Goal: Task Accomplishment & Management: Manage account settings

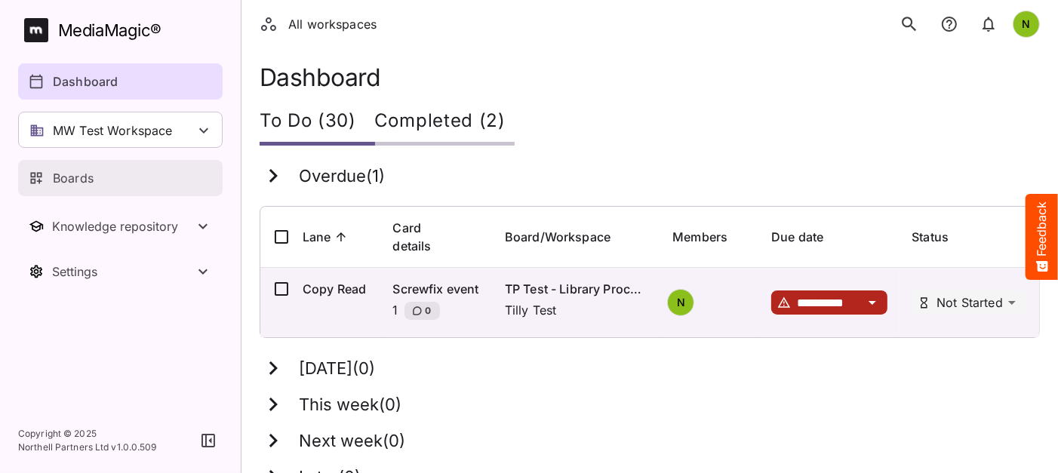
click at [77, 180] on p "Boards" at bounding box center [73, 178] width 41 height 18
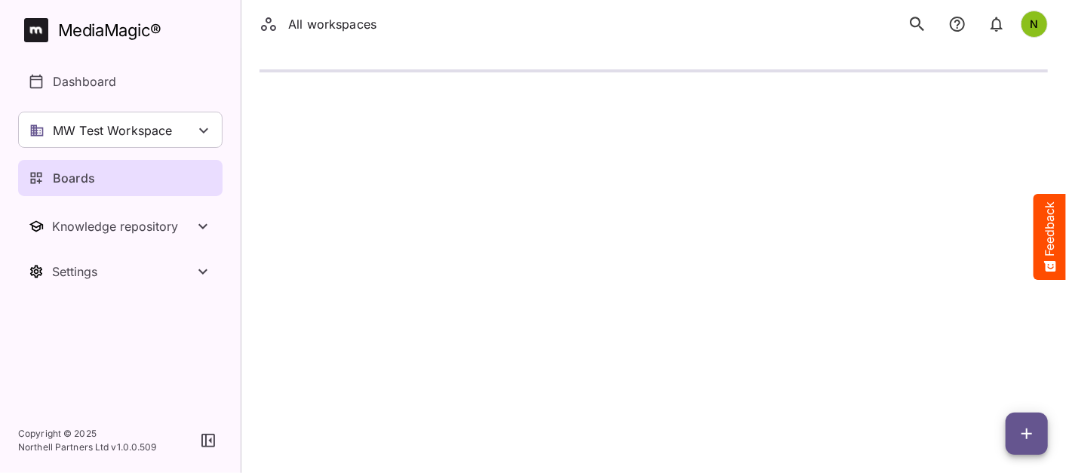
click at [131, 126] on p "MW Test Workspace" at bounding box center [113, 130] width 120 height 18
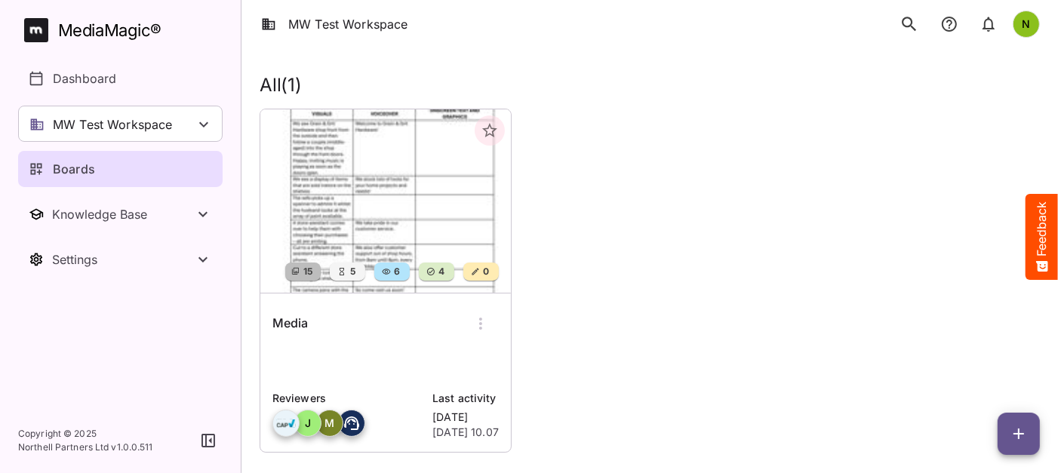
scroll to position [61, 0]
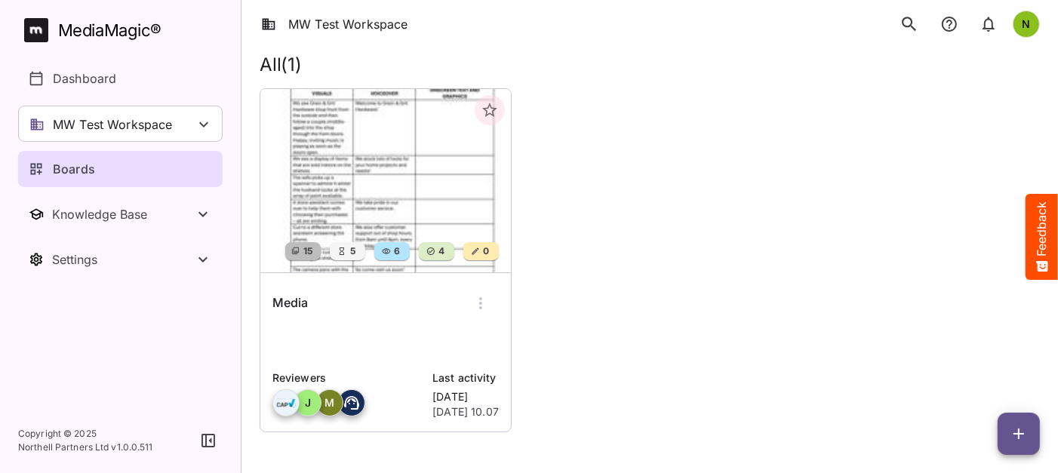
click at [385, 192] on img at bounding box center [385, 180] width 250 height 183
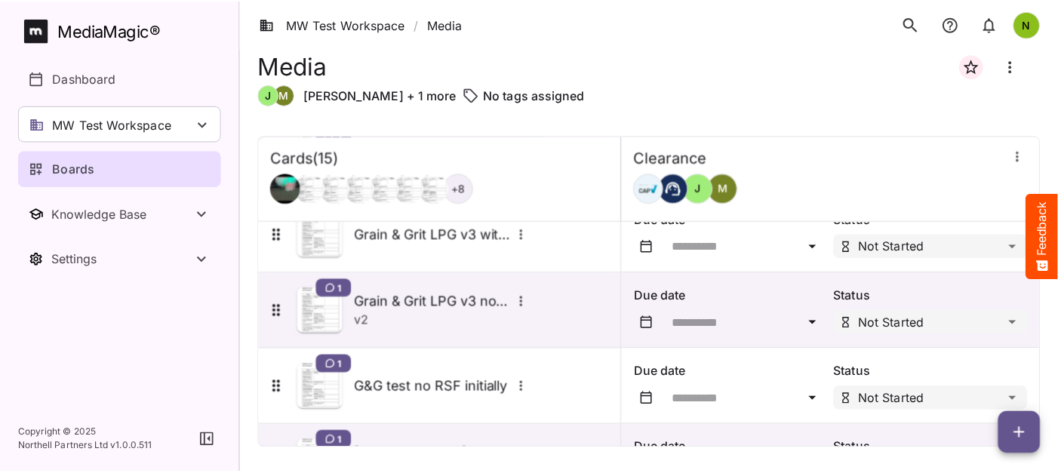
scroll to position [924, 0]
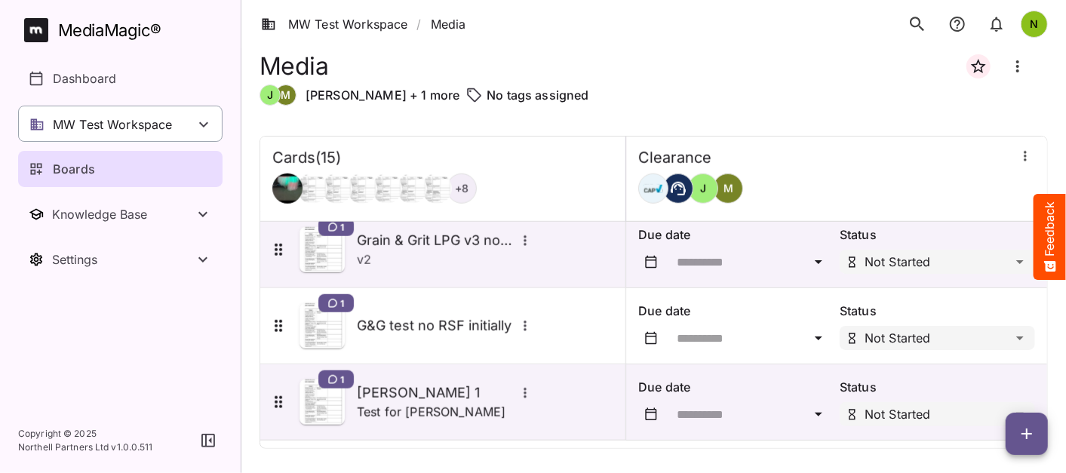
click at [152, 124] on p "MW Test Workspace" at bounding box center [113, 124] width 120 height 18
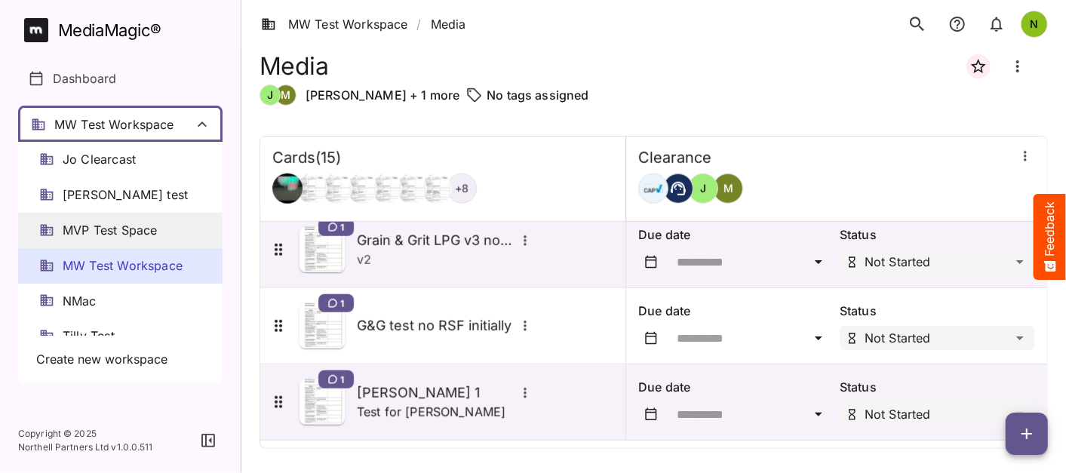
click at [106, 225] on span "MVP Test Space" at bounding box center [110, 230] width 94 height 17
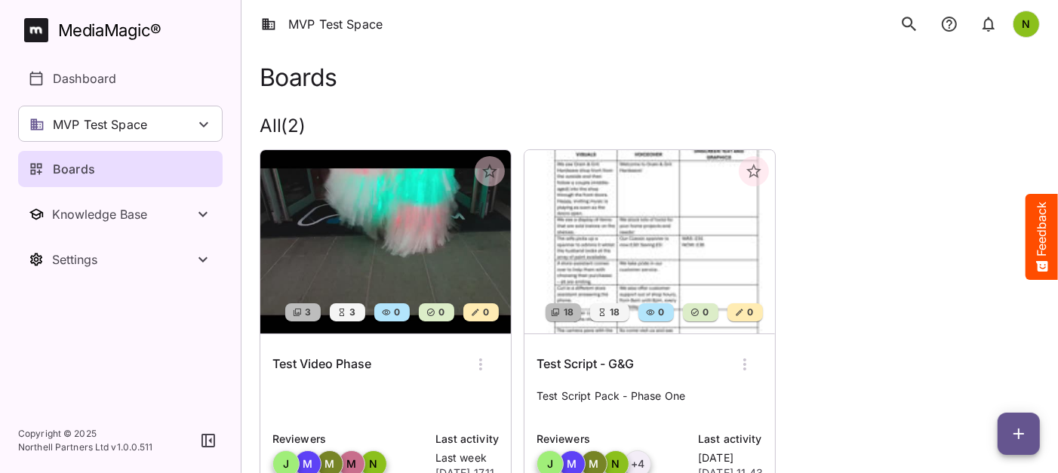
click at [191, 172] on div "Boards" at bounding box center [121, 169] width 185 height 18
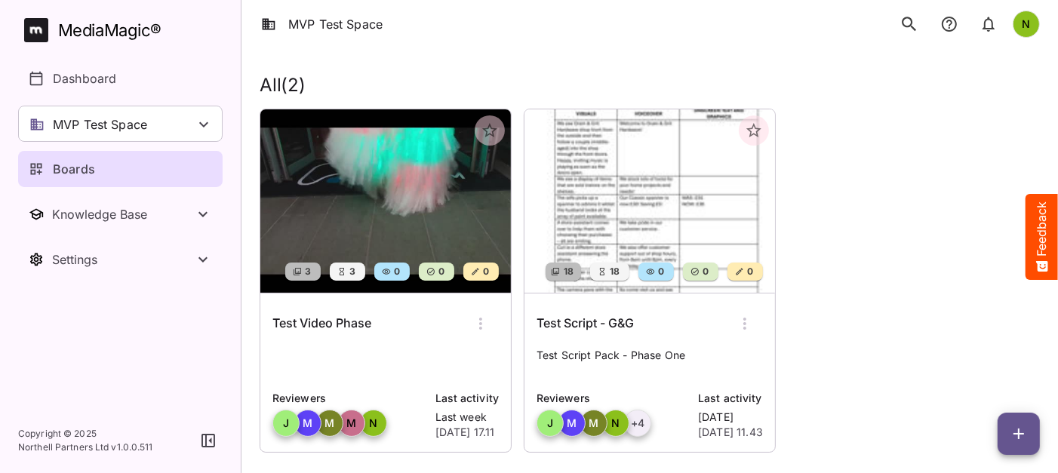
scroll to position [61, 0]
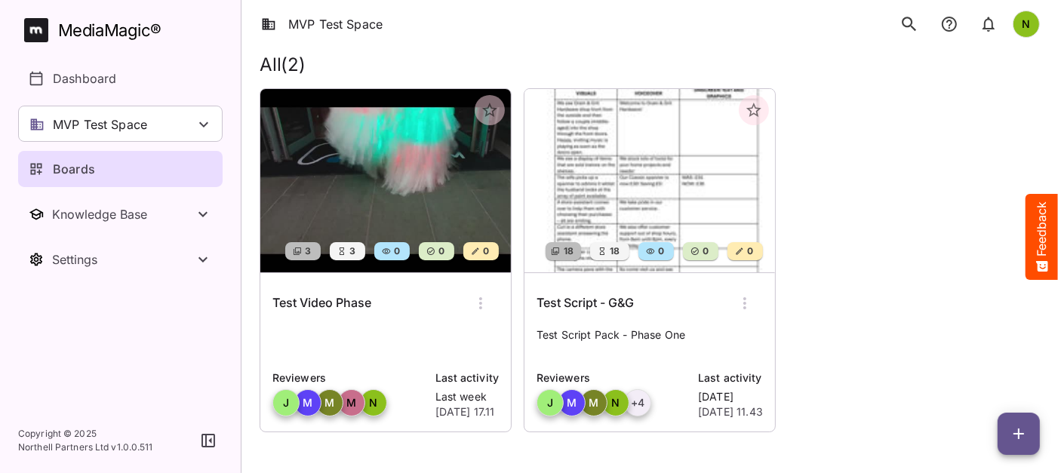
click at [611, 201] on img at bounding box center [649, 180] width 250 height 183
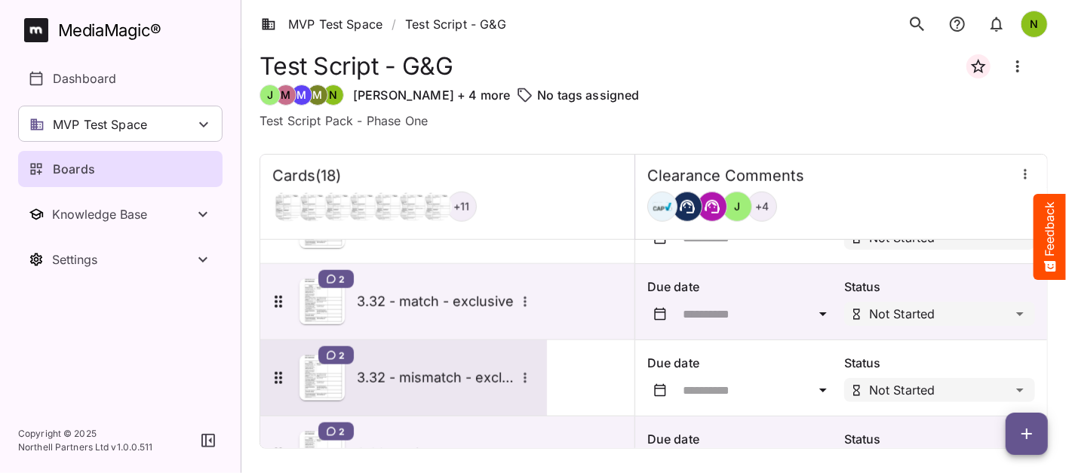
scroll to position [1006, 0]
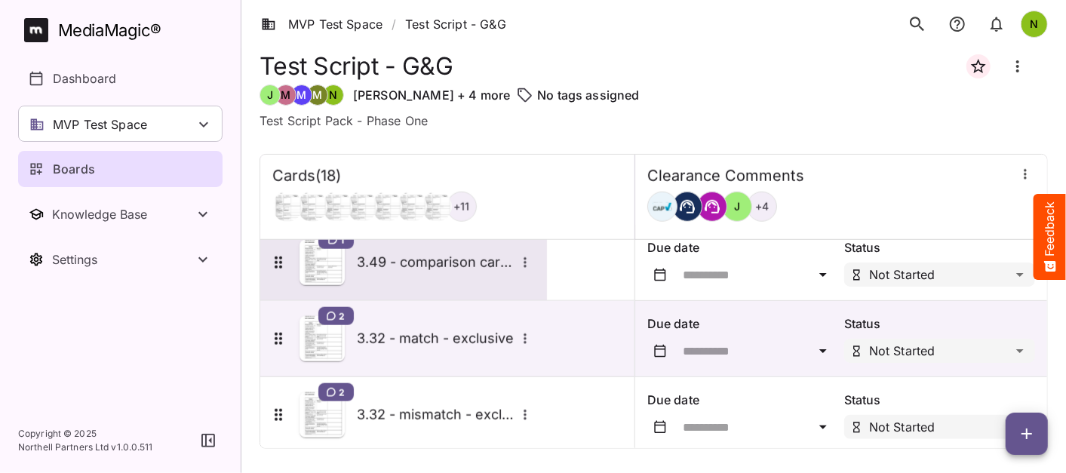
click at [487, 259] on h5 "3.49 - comparison card testing" at bounding box center [436, 262] width 158 height 18
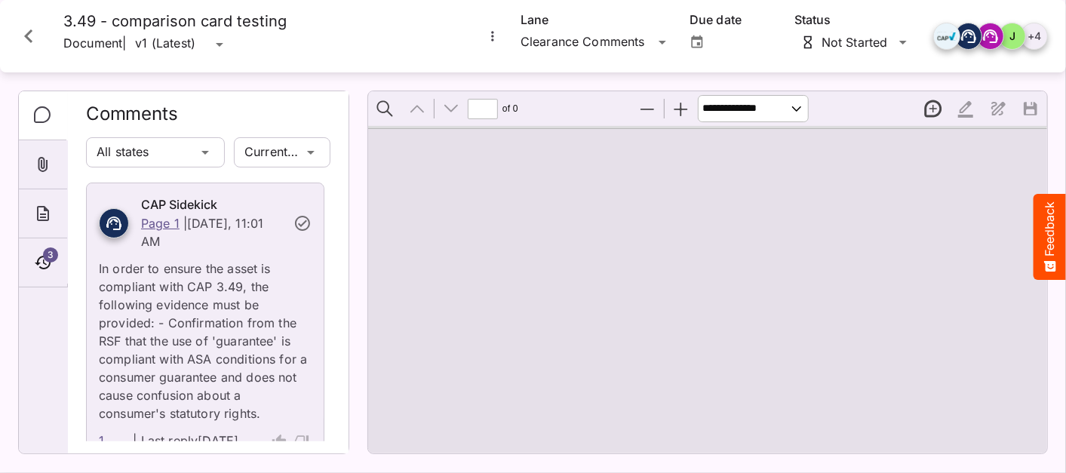
type input "*"
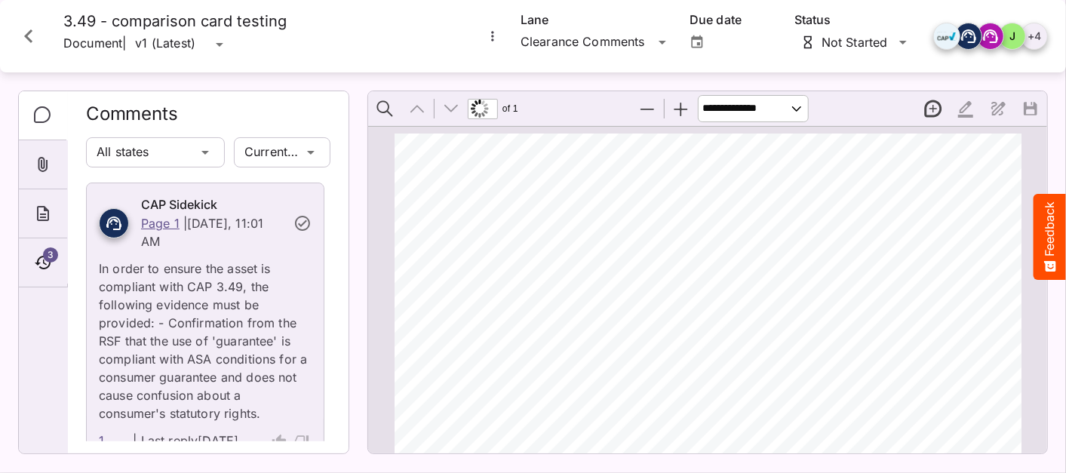
scroll to position [7, 0]
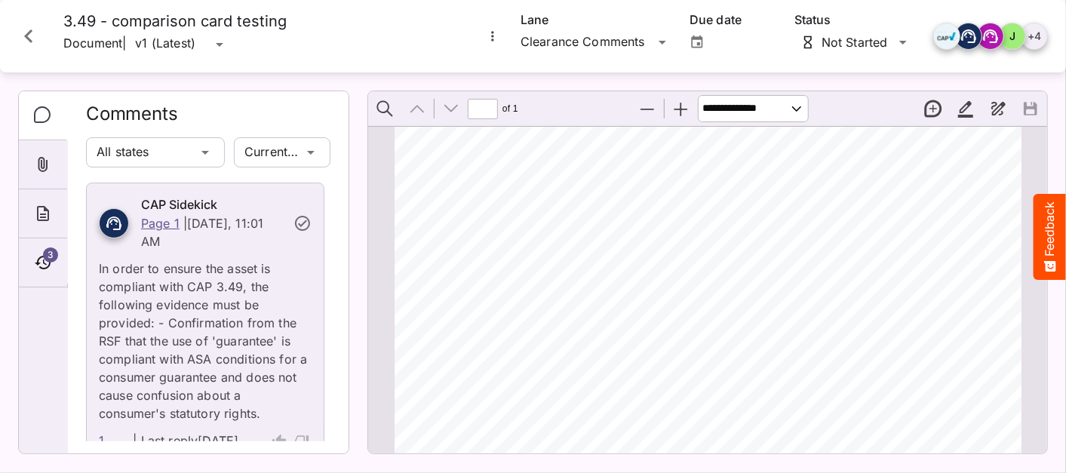
click at [35, 35] on icon "Close card" at bounding box center [28, 36] width 27 height 27
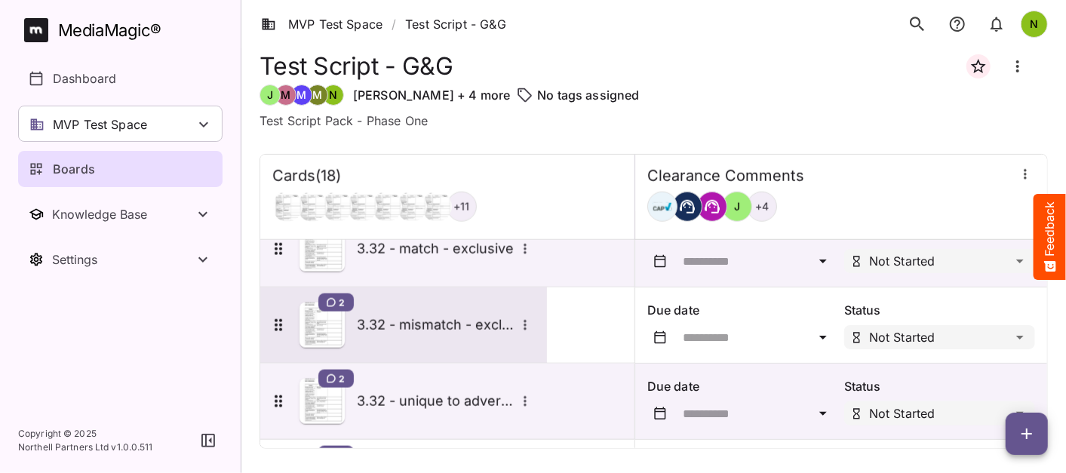
scroll to position [1171, 0]
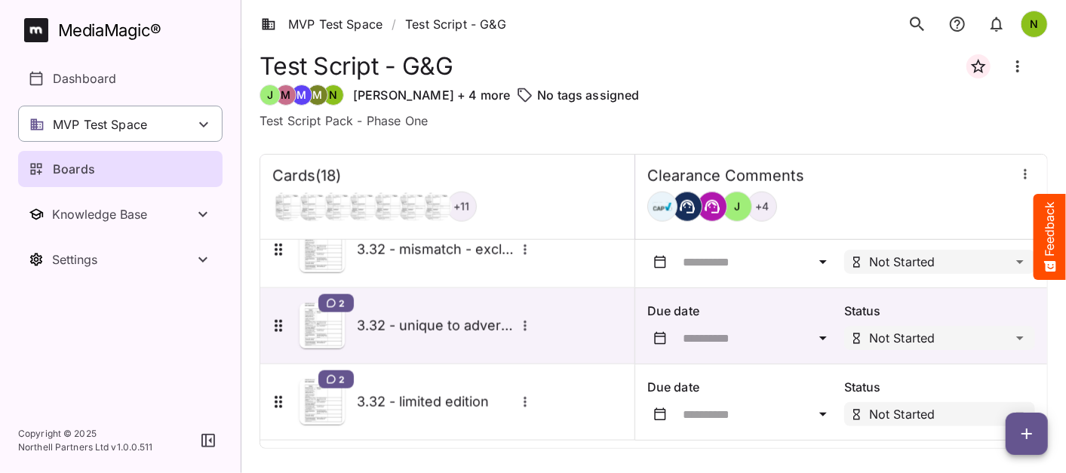
click at [200, 121] on icon at bounding box center [204, 124] width 18 height 18
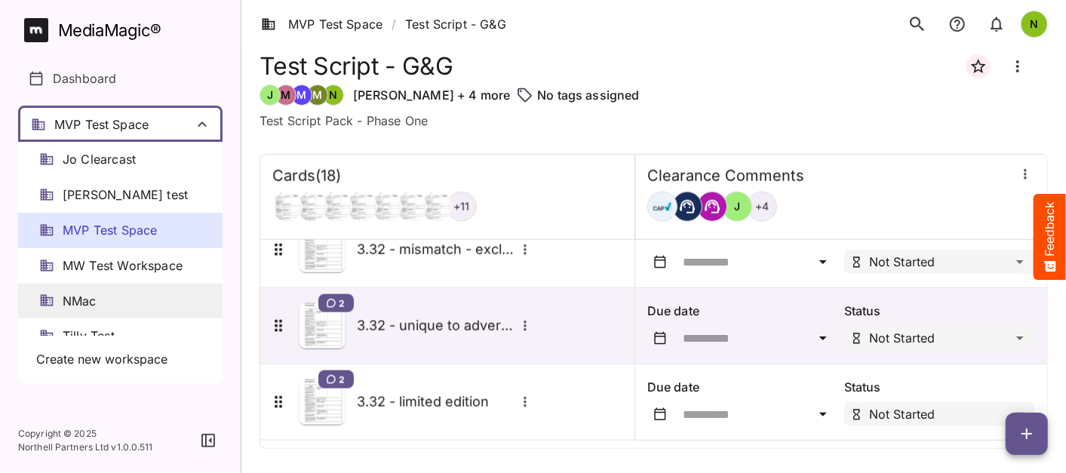
click at [86, 295] on span "NMac" at bounding box center [80, 301] width 34 height 17
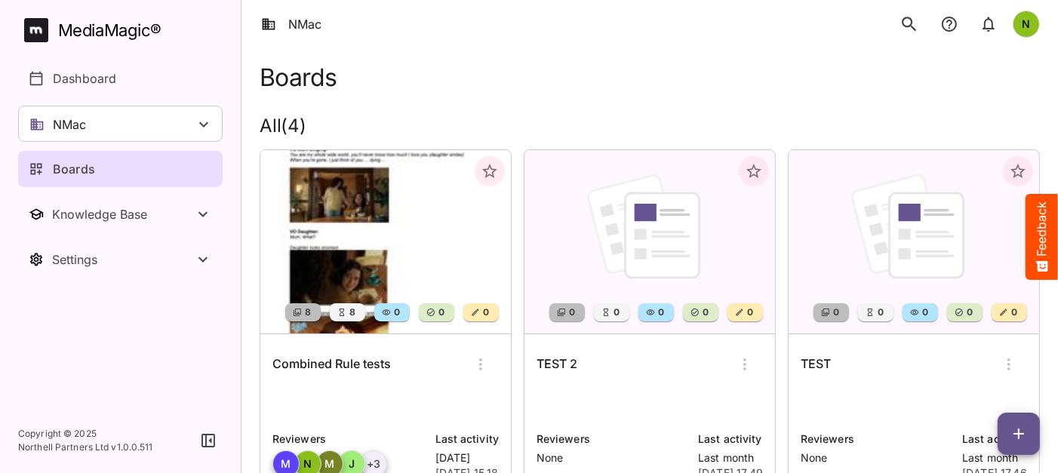
click at [352, 273] on img at bounding box center [385, 241] width 250 height 183
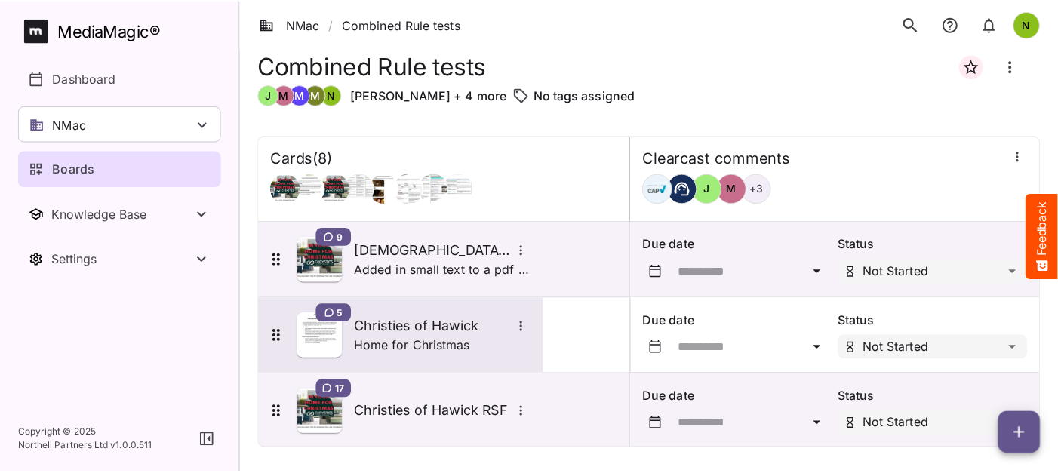
scroll to position [393, 0]
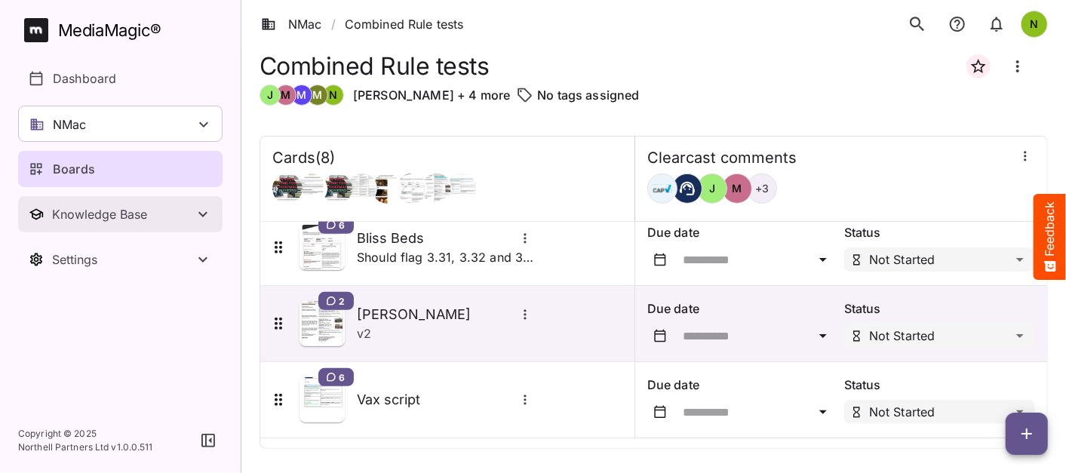
click at [128, 217] on div "Knowledge Base" at bounding box center [123, 214] width 142 height 15
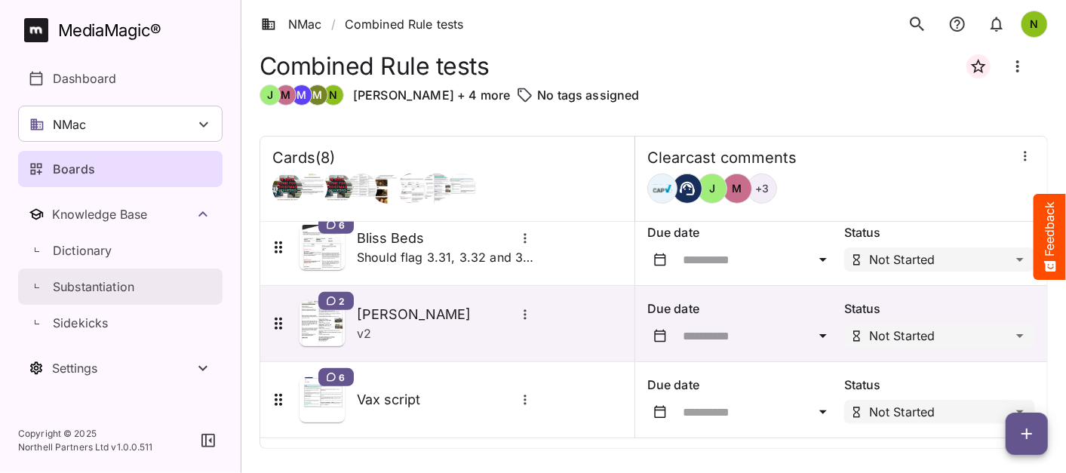
click at [106, 282] on p "Substantiation" at bounding box center [93, 287] width 81 height 18
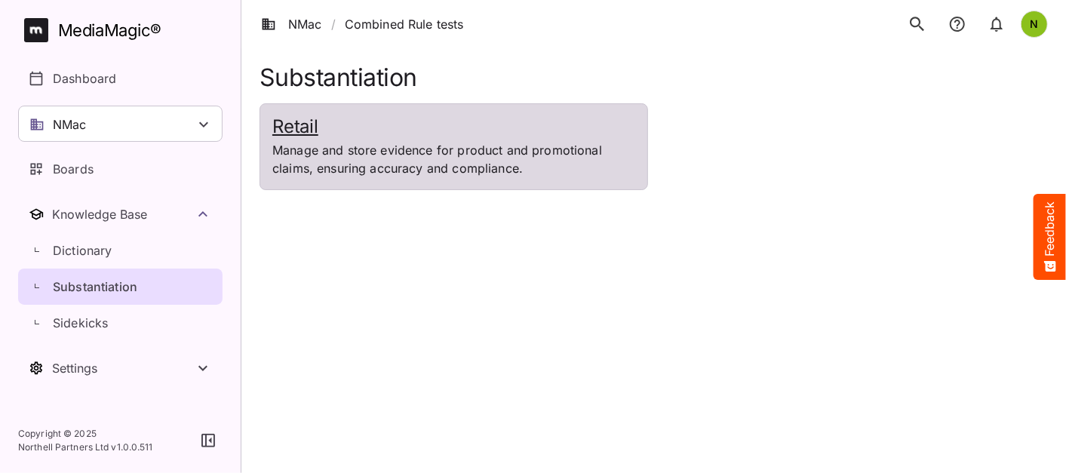
click at [328, 157] on p "Manage and store evidence for product and promotional claims, ensuring accuracy…" at bounding box center [453, 159] width 363 height 36
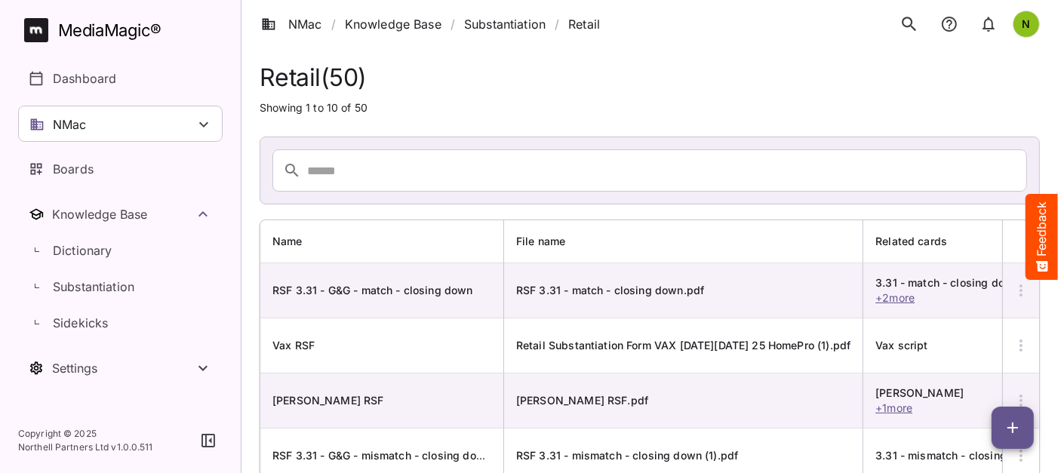
click at [1017, 423] on icon "button" at bounding box center [1012, 428] width 18 height 18
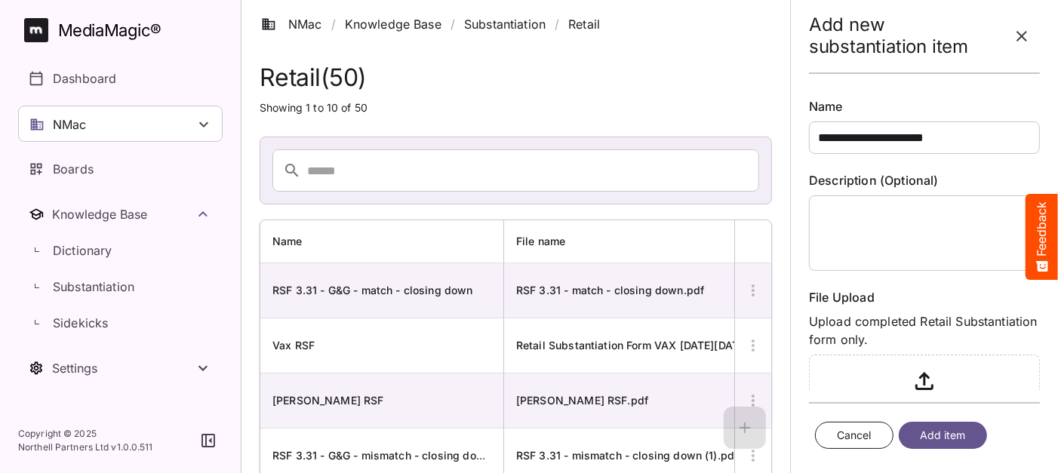
type input "**********"
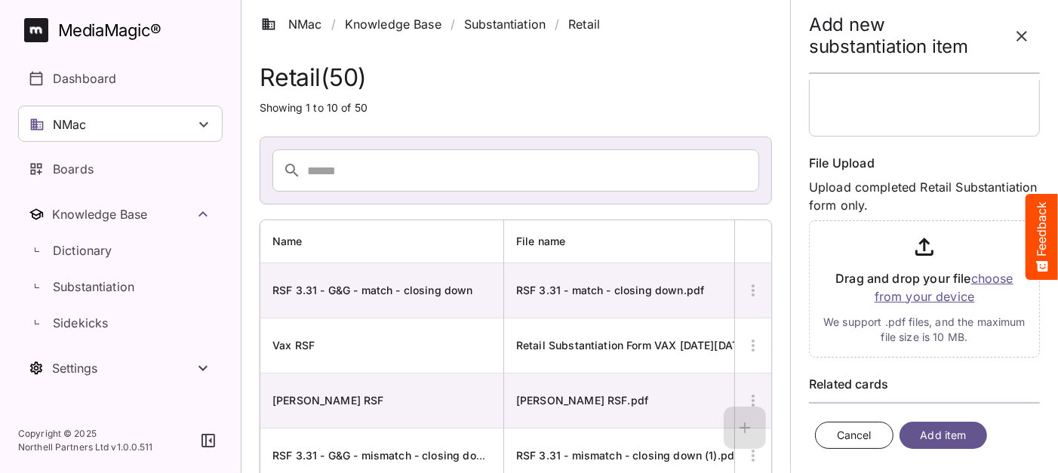
scroll to position [203, 0]
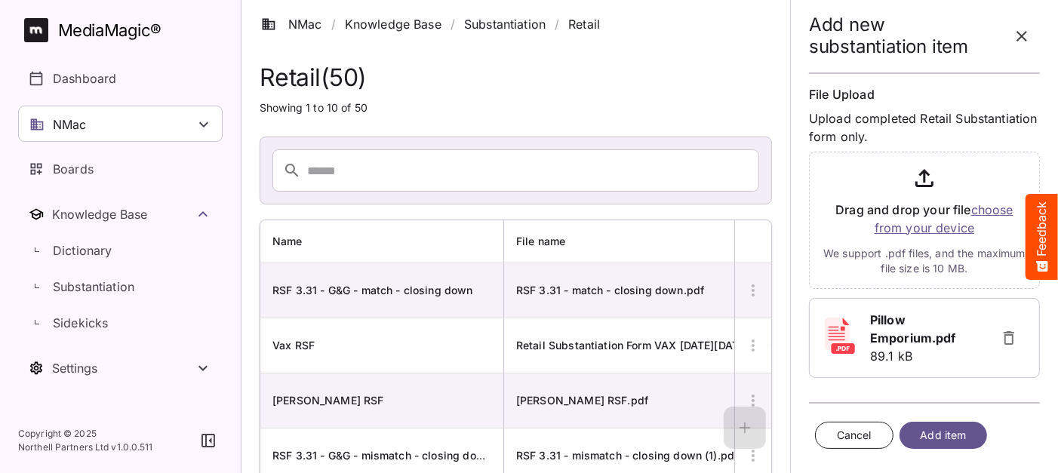
click at [938, 436] on span "Add item" at bounding box center [943, 435] width 46 height 19
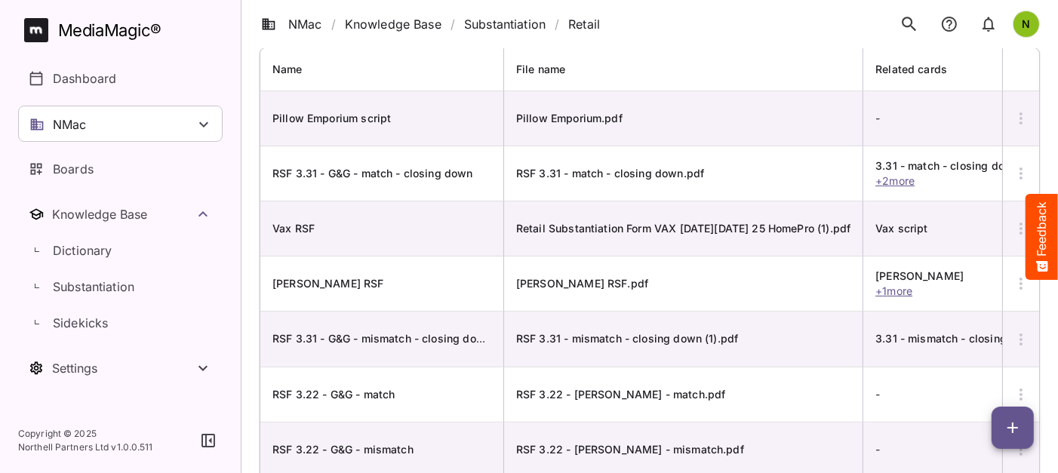
scroll to position [112, 0]
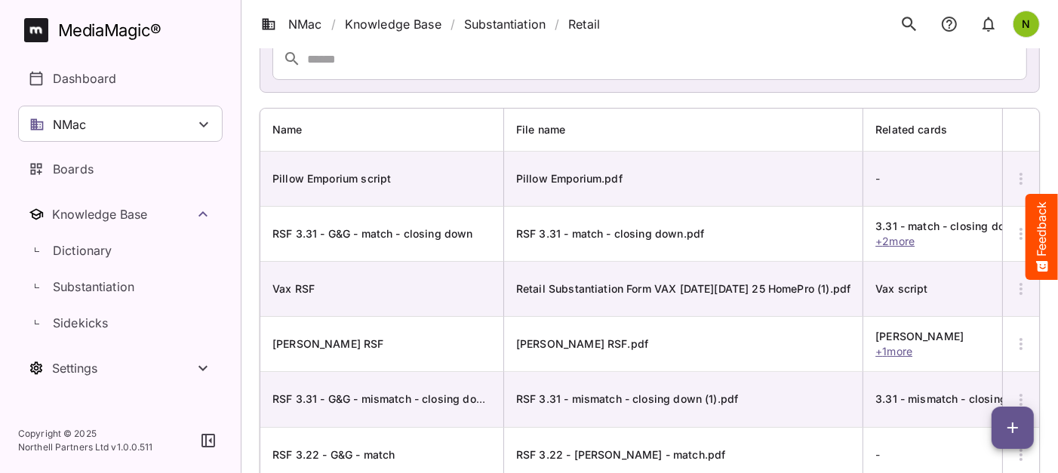
click at [373, 171] on span "Pillow Emporium script" at bounding box center [380, 178] width 216 height 15
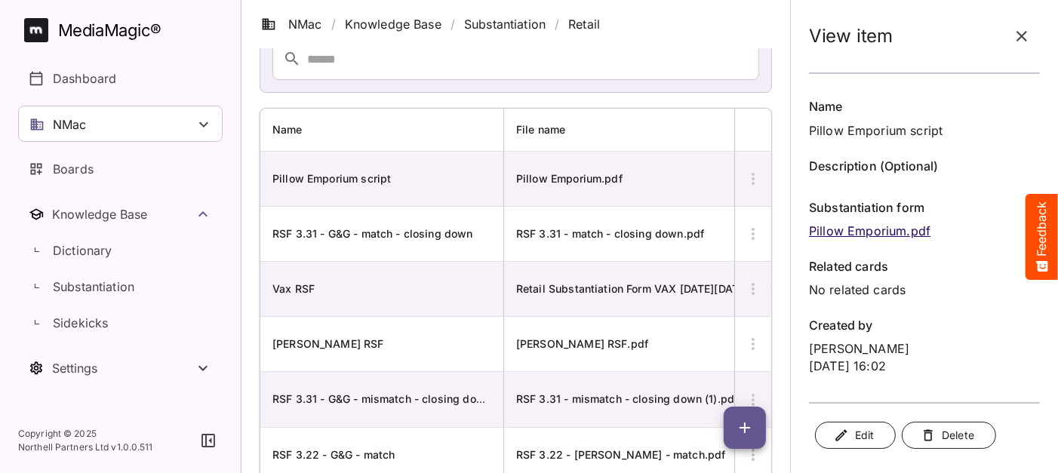
click at [968, 438] on span "Delete" at bounding box center [948, 435] width 51 height 19
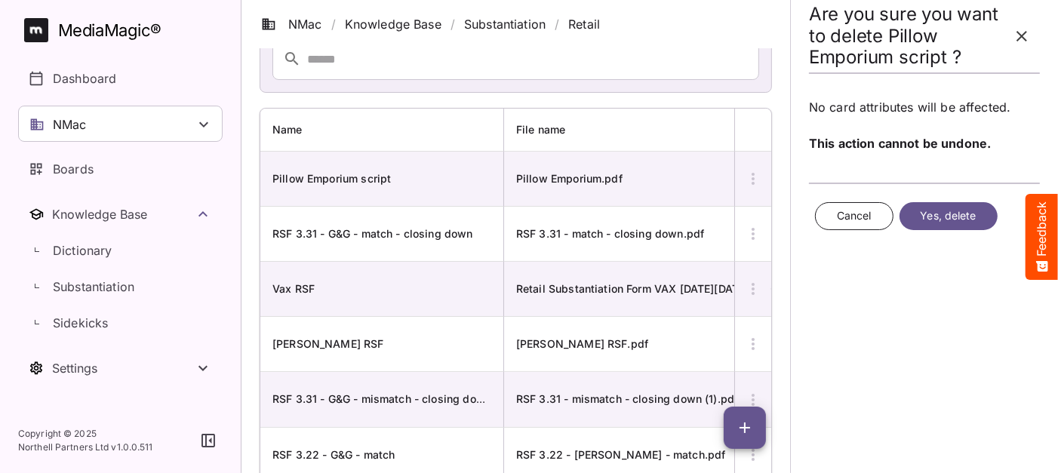
click at [949, 213] on span "Yes, delete" at bounding box center [948, 216] width 56 height 19
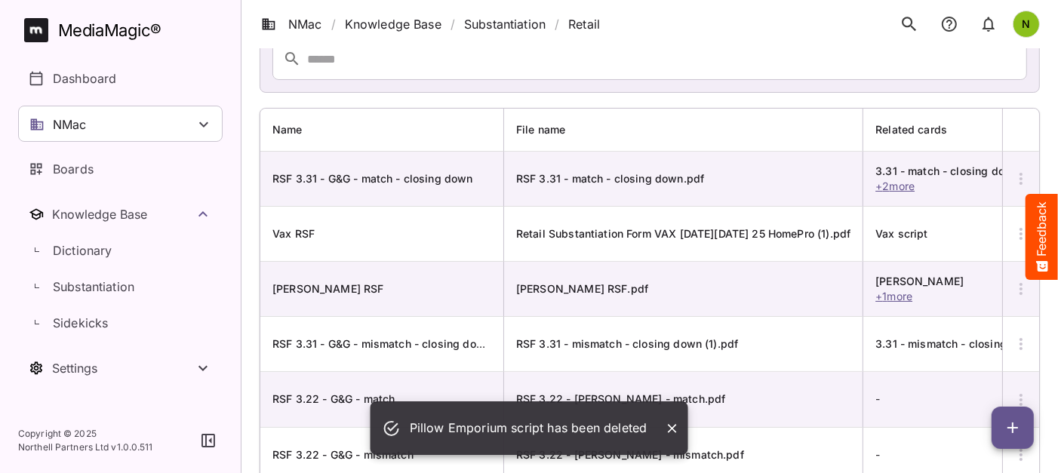
click at [1016, 425] on icon "button" at bounding box center [1012, 428] width 18 height 18
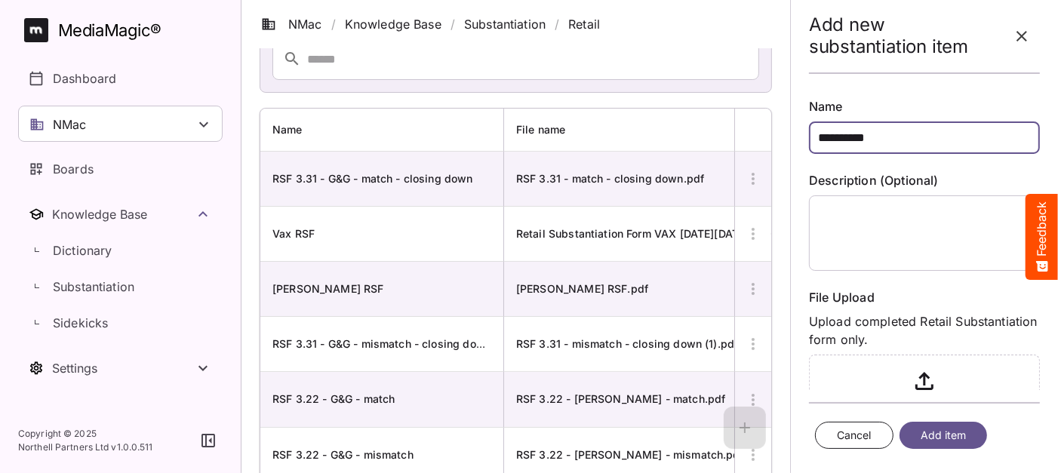
click at [903, 138] on input "**********" at bounding box center [924, 137] width 231 height 32
click at [821, 134] on input "**********" at bounding box center [924, 137] width 231 height 32
click at [815, 134] on input "**********" at bounding box center [924, 137] width 231 height 32
type input "**********"
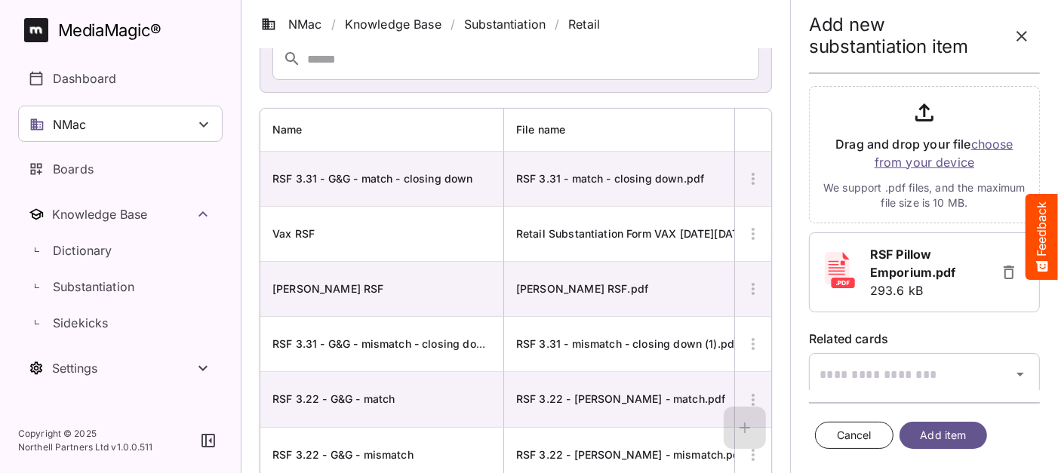
scroll to position [292, 0]
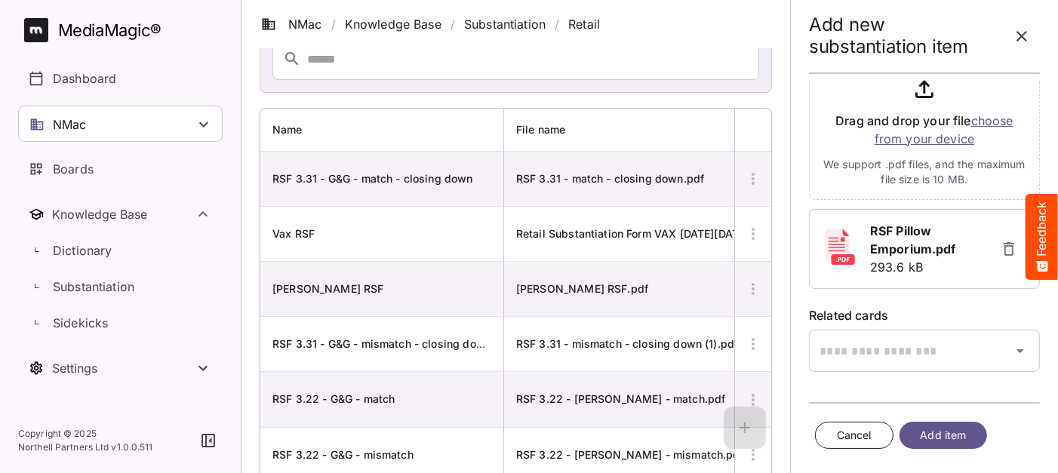
click at [937, 435] on span "Add item" at bounding box center [943, 435] width 46 height 19
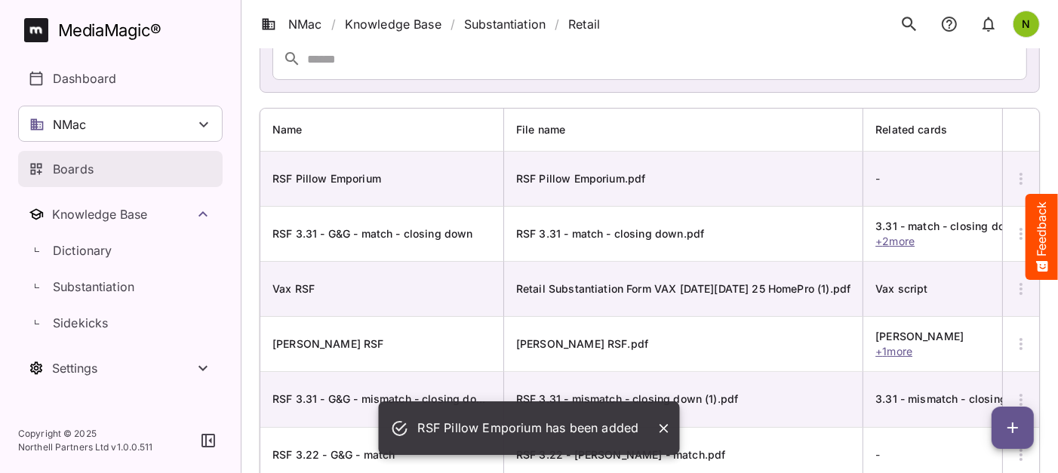
click at [75, 161] on p "Boards" at bounding box center [73, 169] width 41 height 18
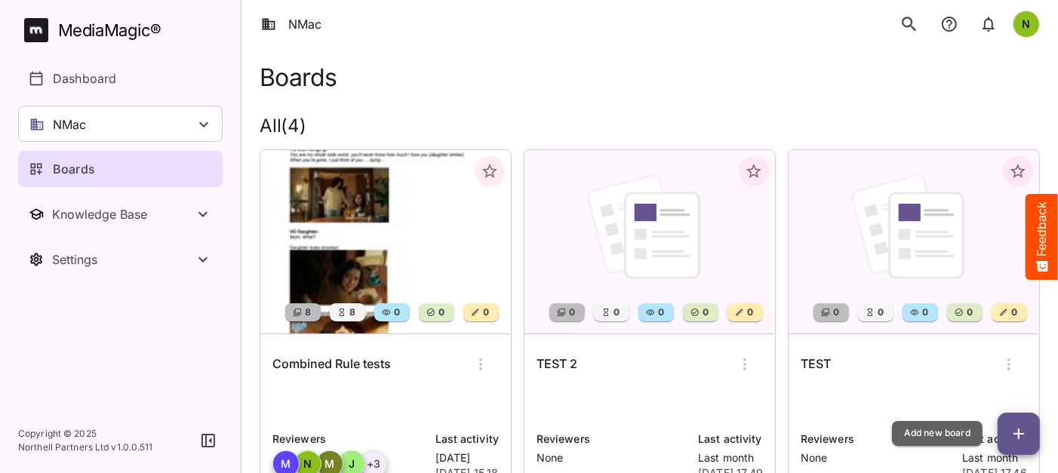
click at [1021, 431] on icon "button" at bounding box center [1018, 434] width 18 height 18
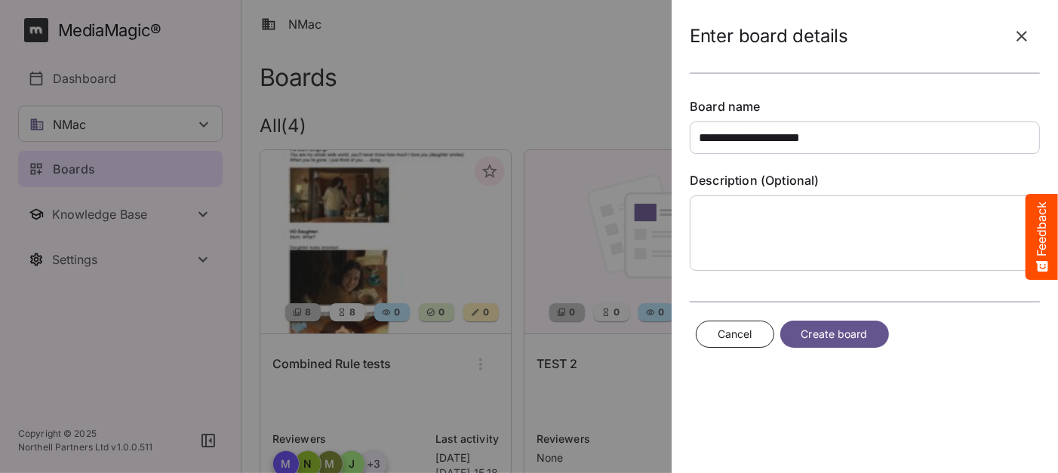
type input "**********"
click at [819, 339] on span "Create board" at bounding box center [834, 334] width 66 height 19
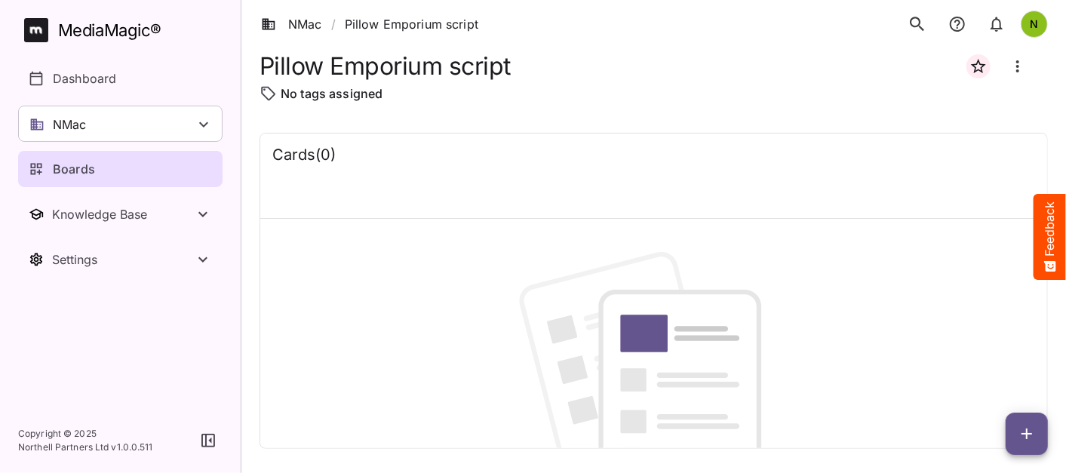
click at [126, 167] on div "Boards" at bounding box center [121, 169] width 185 height 18
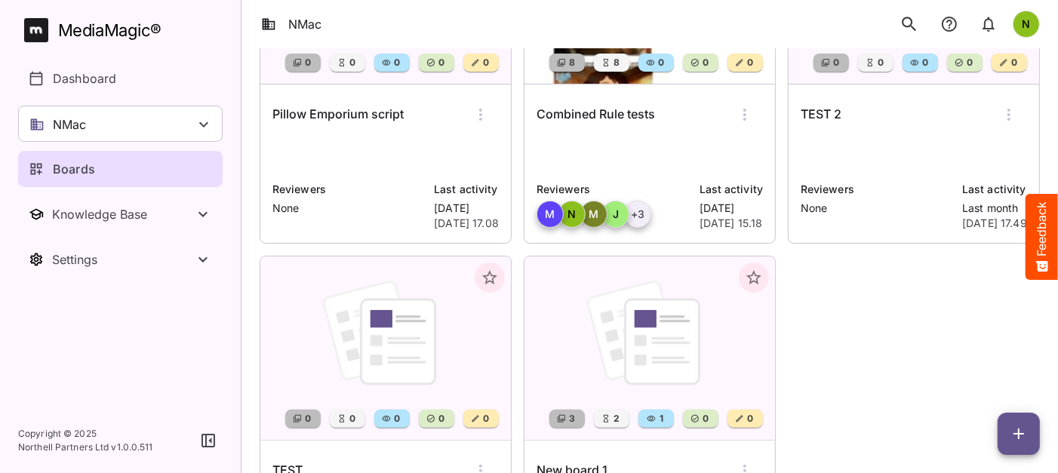
scroll to position [223, 0]
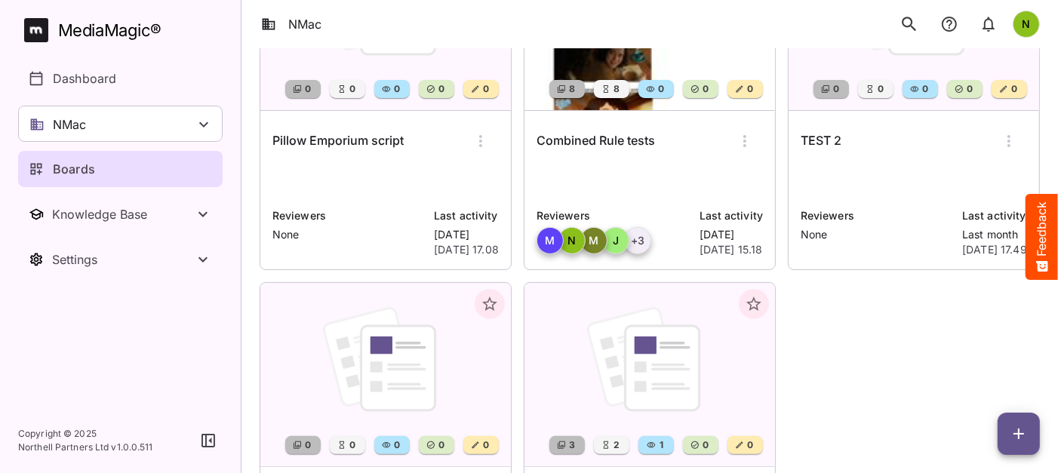
click at [473, 136] on icon "button" at bounding box center [480, 141] width 18 height 18
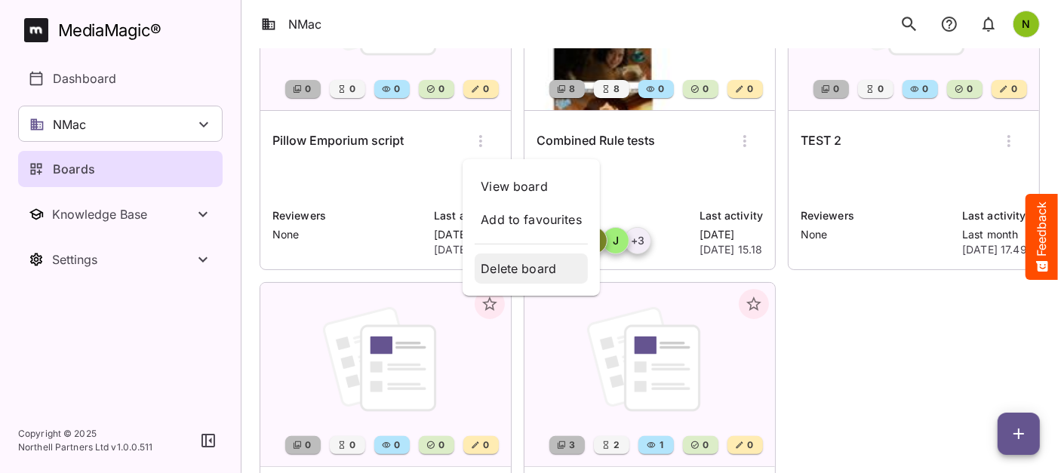
click at [498, 267] on p "Delete board" at bounding box center [531, 268] width 101 height 18
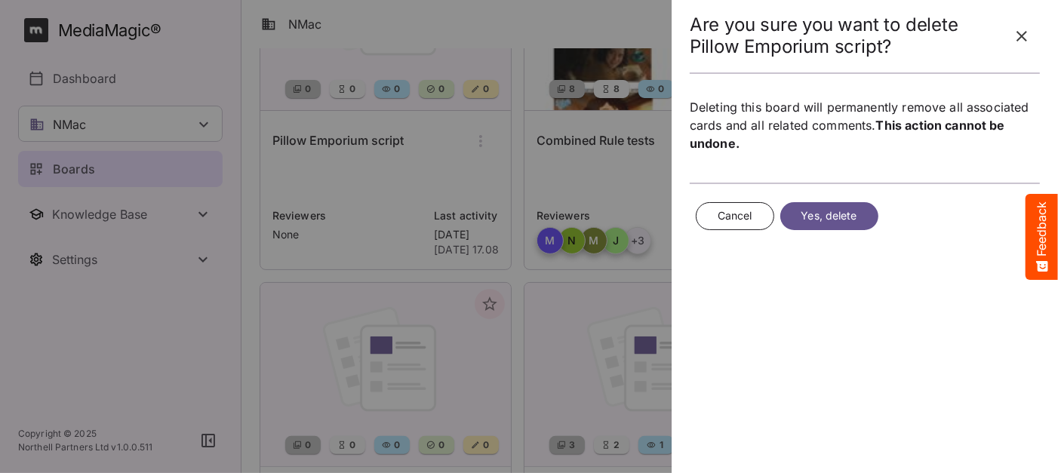
click at [821, 216] on span "Yes, delete" at bounding box center [829, 216] width 56 height 19
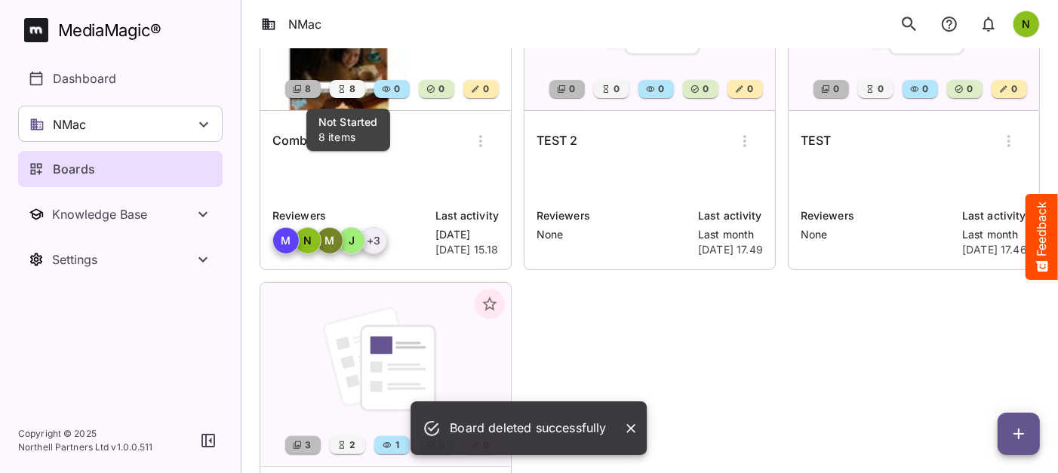
click at [351, 94] on span "8" at bounding box center [352, 88] width 8 height 15
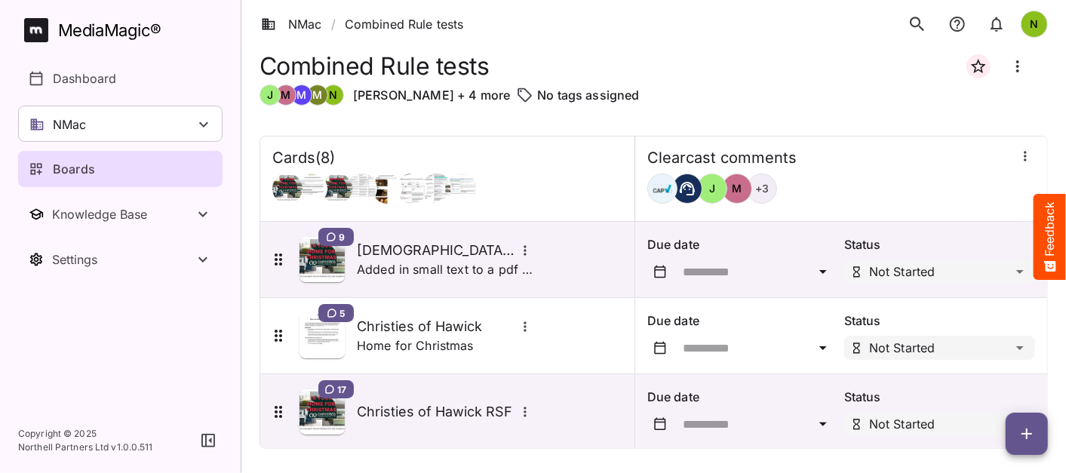
click at [1034, 439] on icon "button" at bounding box center [1027, 434] width 18 height 18
click at [1004, 337] on p "Add new card" at bounding box center [988, 337] width 81 height 18
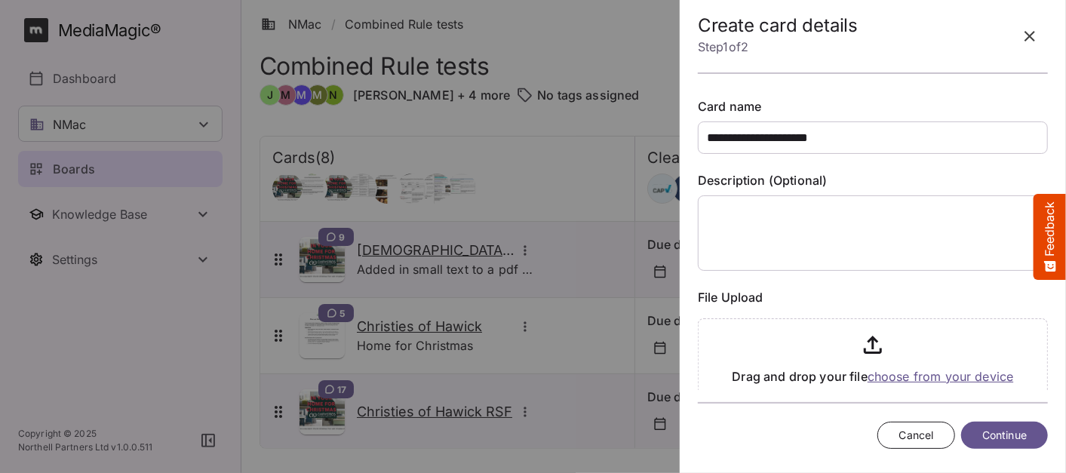
type input "**********"
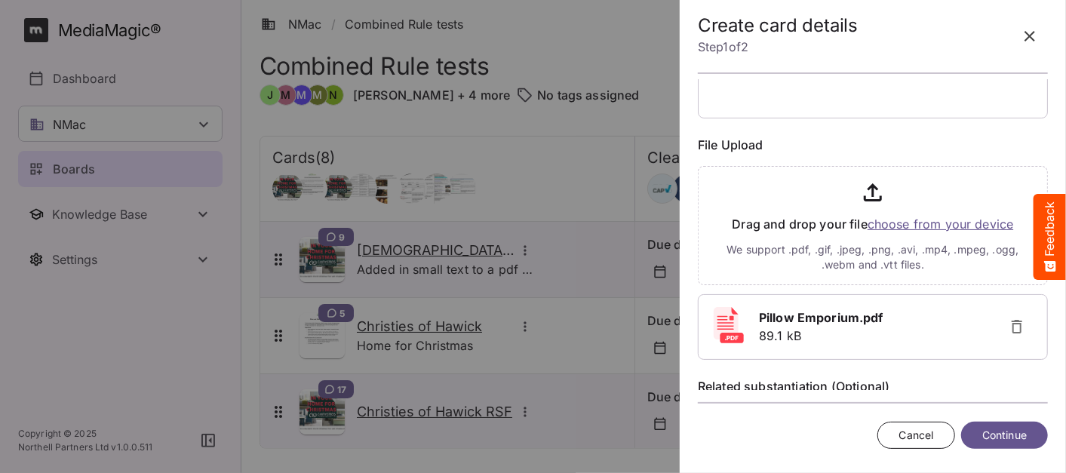
scroll to position [224, 0]
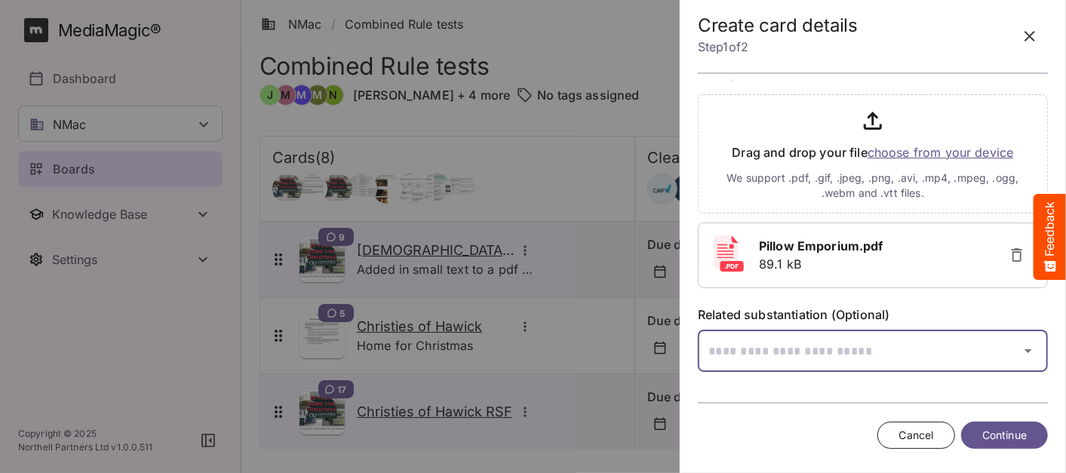
click at [1010, 350] on button "button" at bounding box center [1028, 351] width 36 height 36
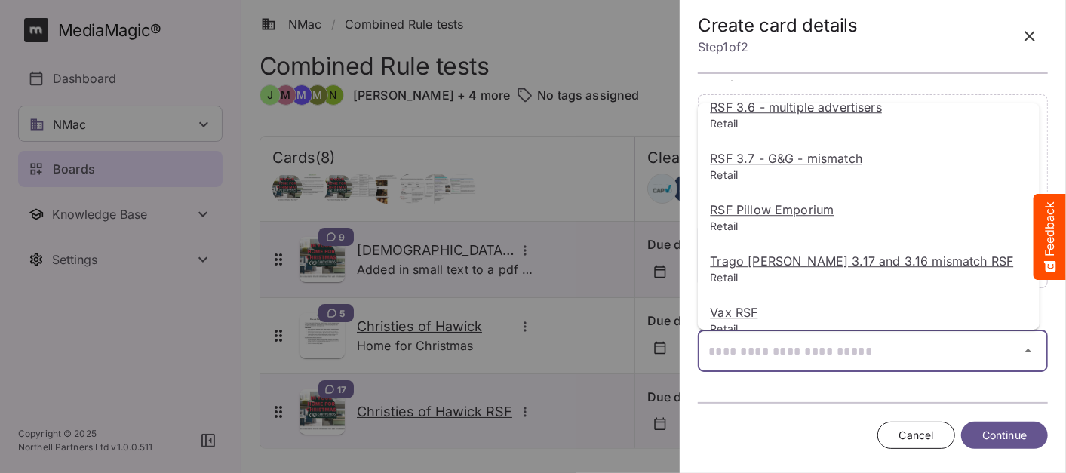
scroll to position [2390, 0]
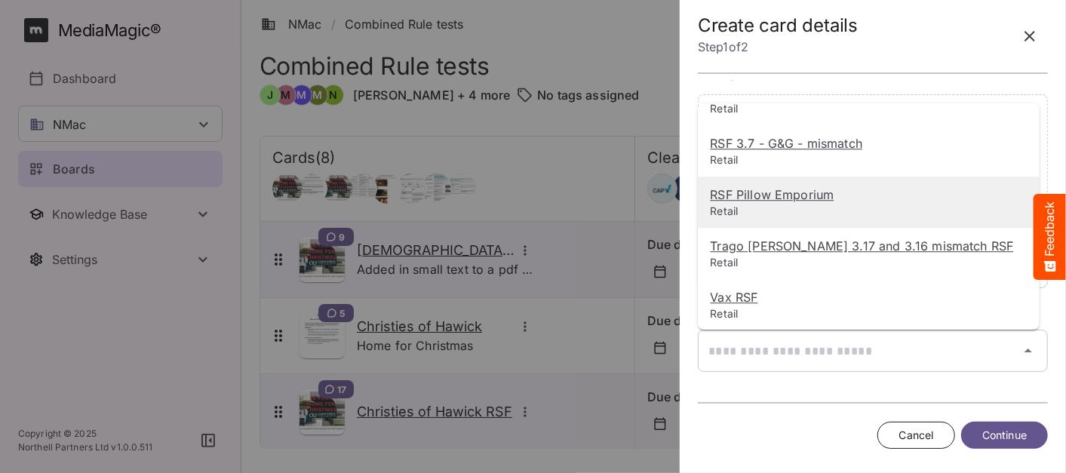
click at [791, 194] on u "RSF Pillow Emporium" at bounding box center [772, 194] width 124 height 15
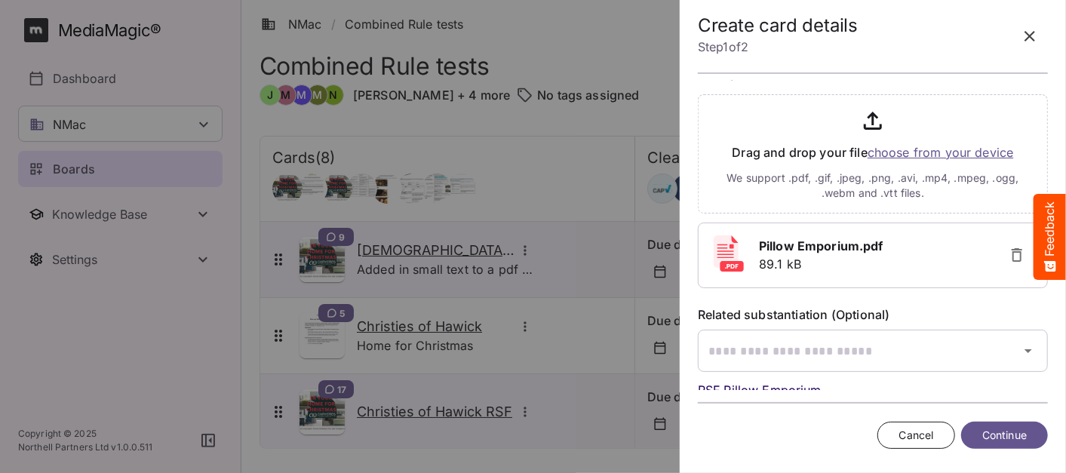
click at [1009, 438] on span "Continue" at bounding box center [1004, 435] width 45 height 19
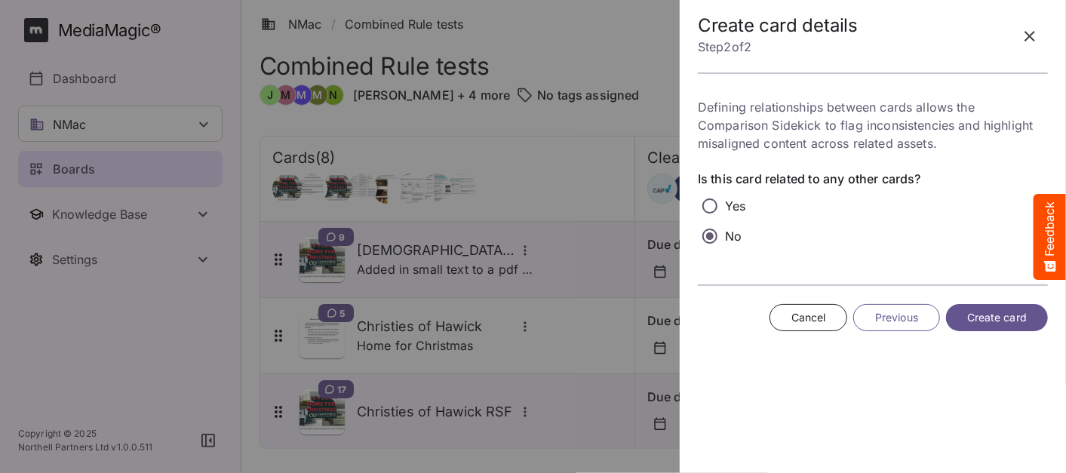
click at [989, 321] on span "Create card" at bounding box center [997, 318] width 60 height 19
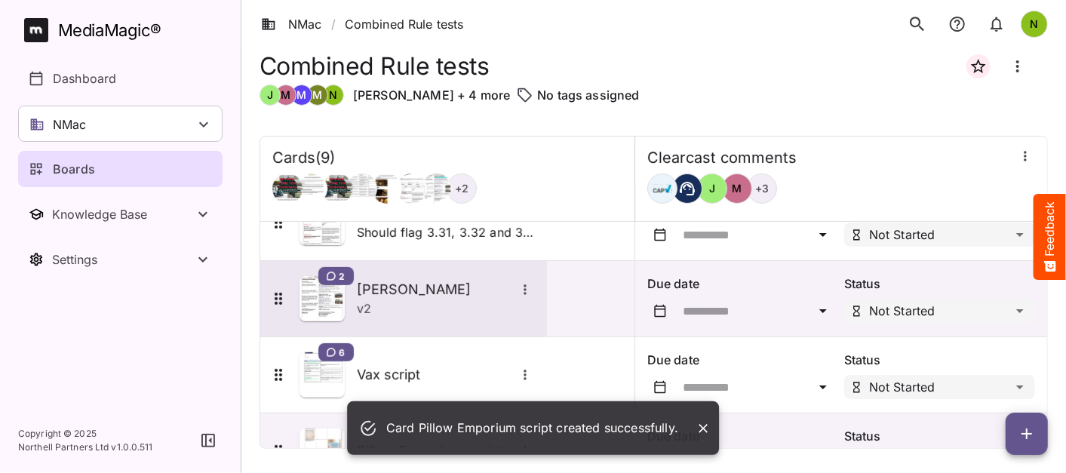
scroll to position [469, 0]
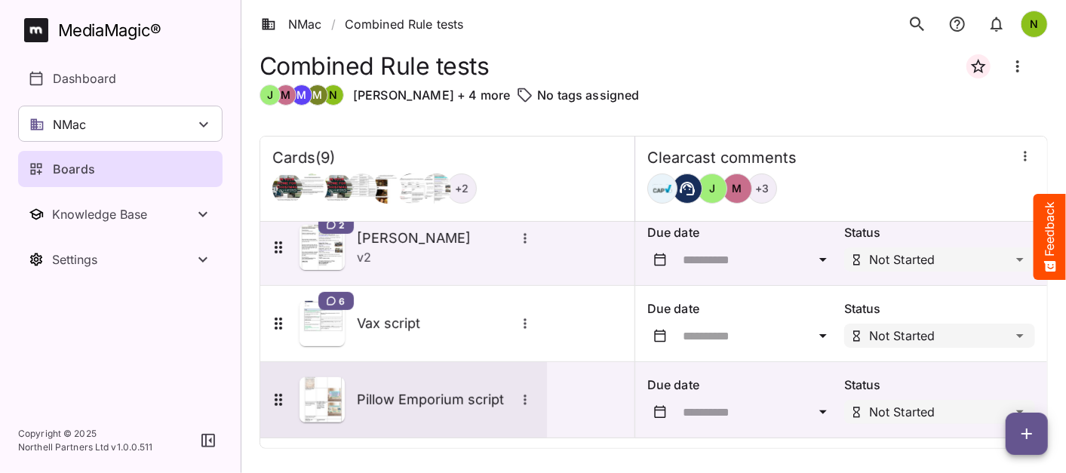
click at [436, 398] on h5 "Pillow Emporium script" at bounding box center [436, 400] width 158 height 18
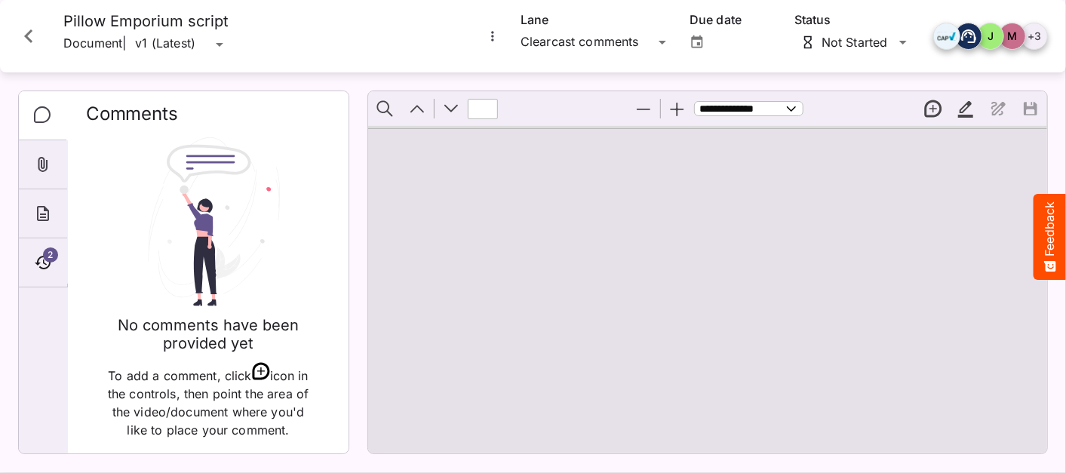
type input "*"
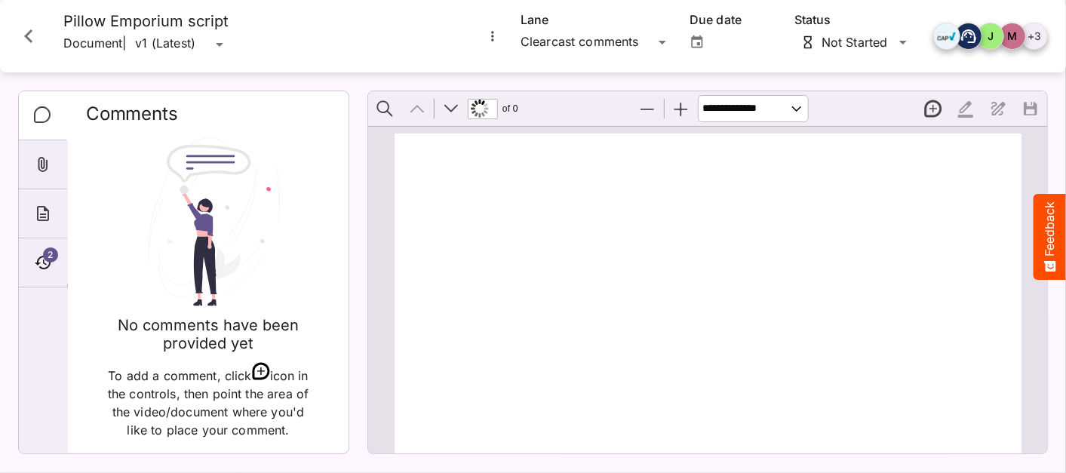
scroll to position [7, 0]
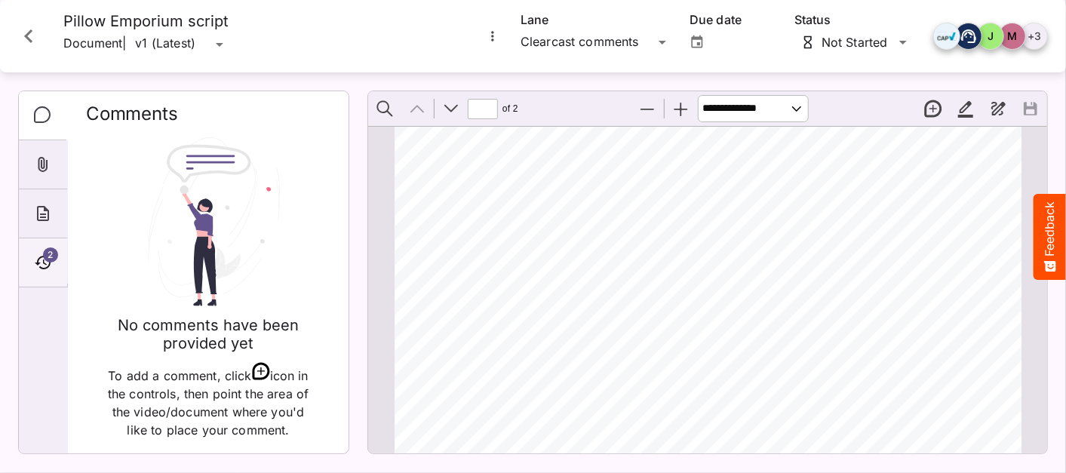
click at [48, 240] on div "2" at bounding box center [43, 262] width 48 height 49
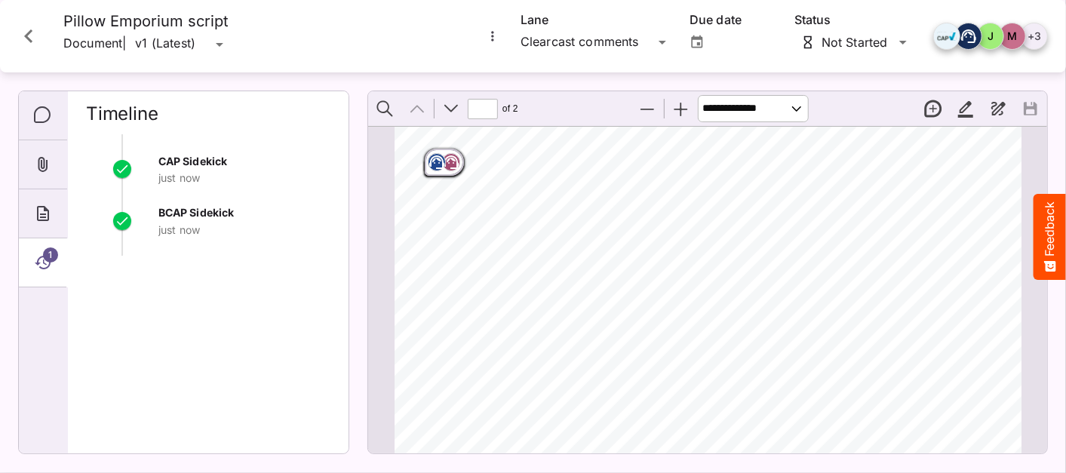
click at [439, 160] on rect "Page ⁨1⁩" at bounding box center [437, 162] width 18 height 18
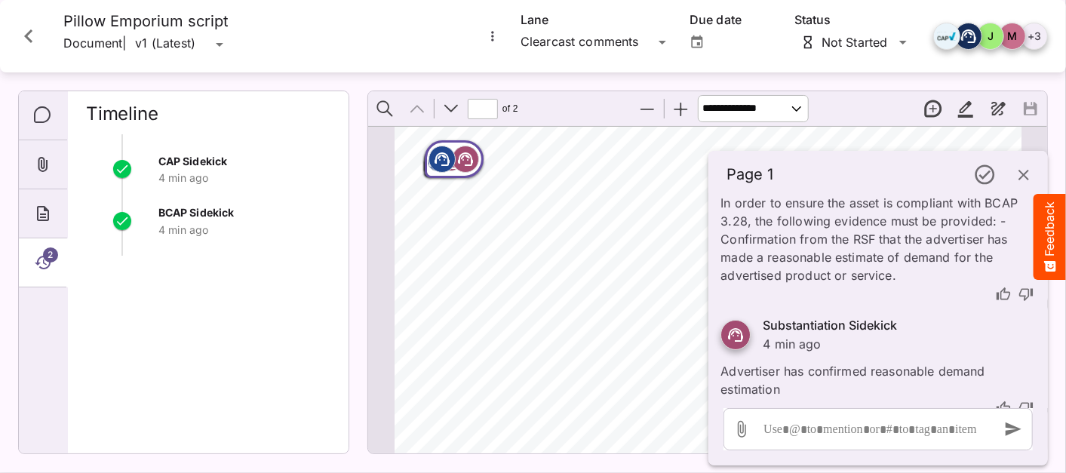
scroll to position [83, 0]
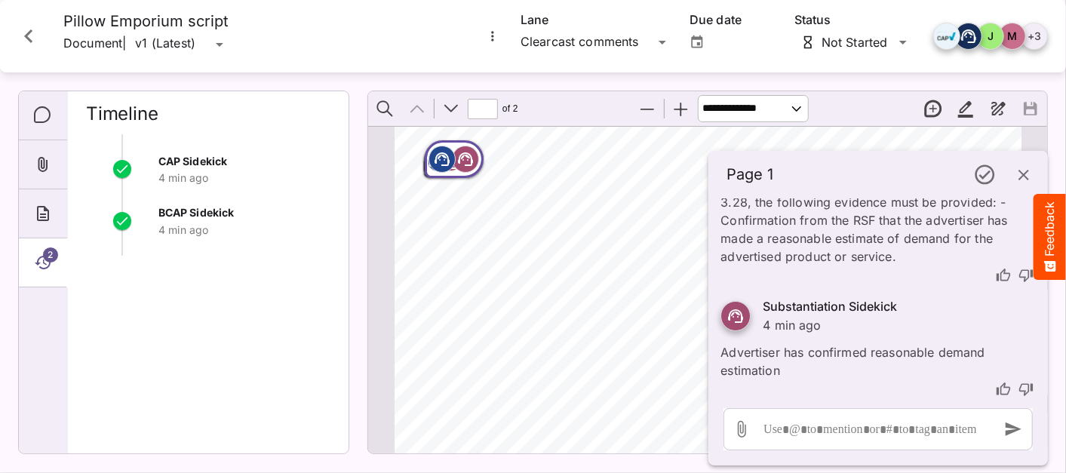
click at [996, 274] on icon "thumb-up" at bounding box center [1003, 275] width 15 height 15
click at [996, 275] on icon "thumb-up" at bounding box center [1003, 275] width 15 height 15
click at [1018, 385] on icon "thumb-down" at bounding box center [1025, 389] width 15 height 15
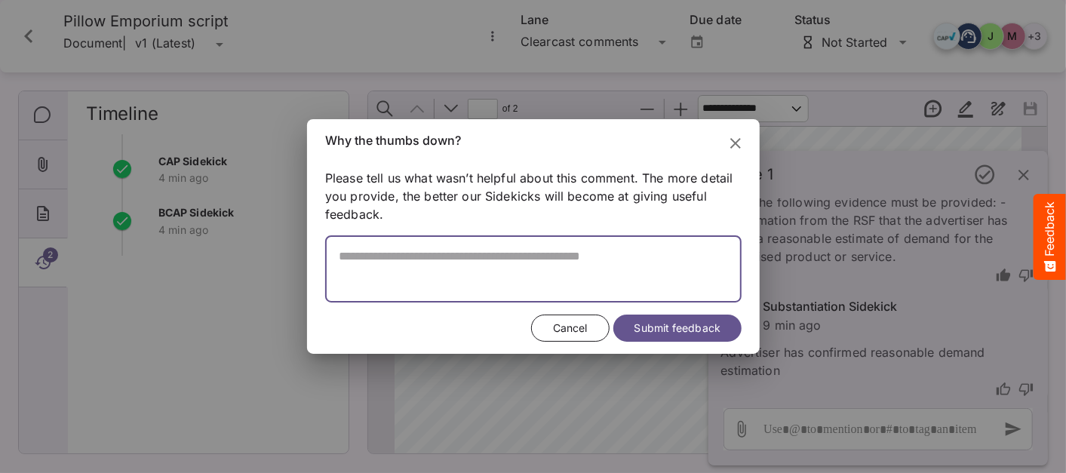
click at [367, 252] on textarea at bounding box center [533, 276] width 416 height 54
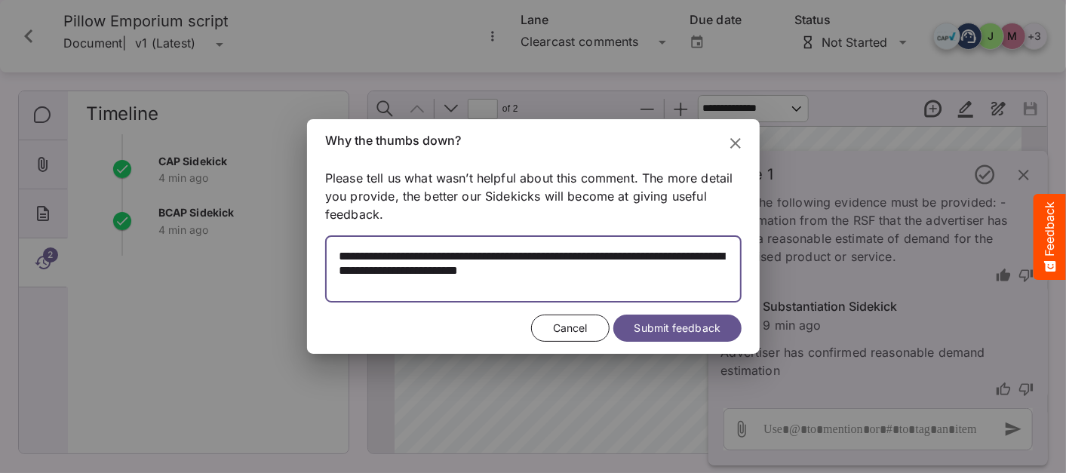
type textarea "**********"
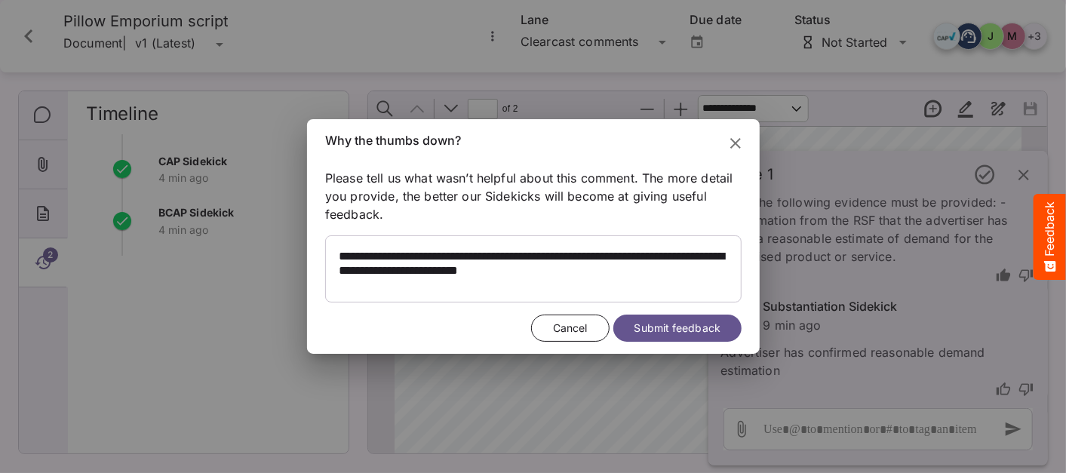
click at [662, 333] on span "Submit feedback" at bounding box center [677, 328] width 86 height 19
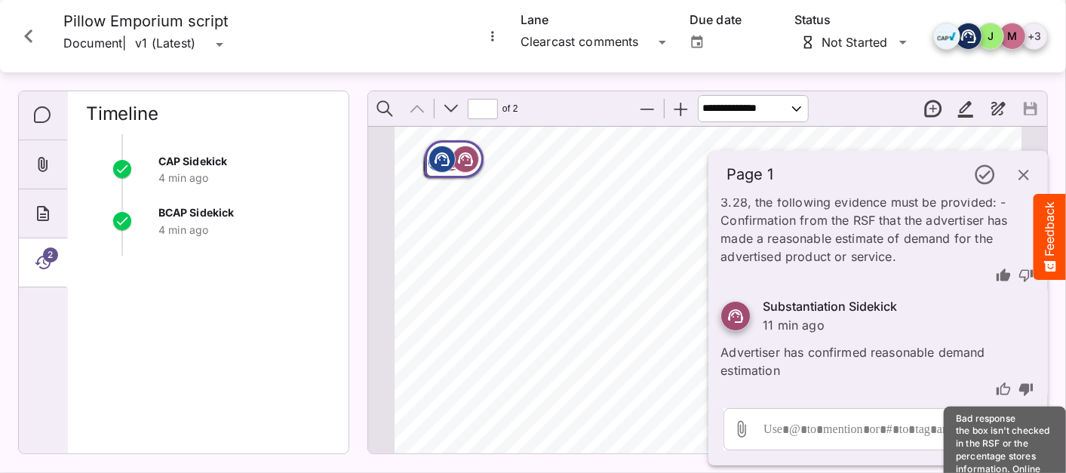
click at [1027, 177] on icon "button" at bounding box center [1024, 175] width 18 height 18
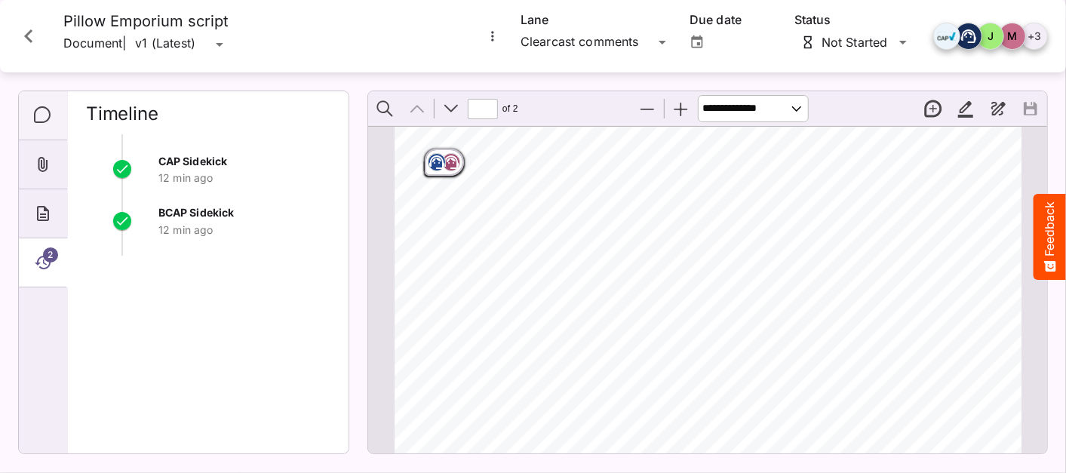
click at [36, 119] on icon "Comments" at bounding box center [43, 115] width 18 height 18
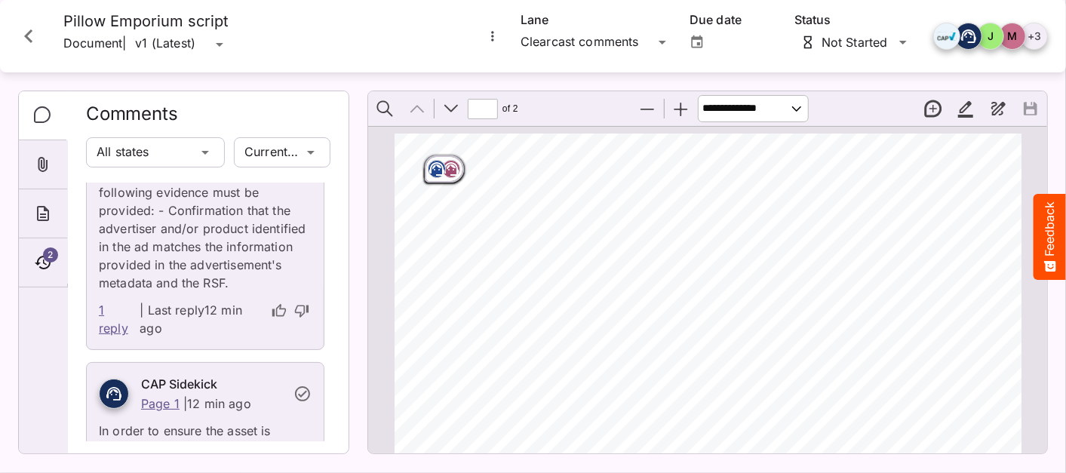
scroll to position [112, 0]
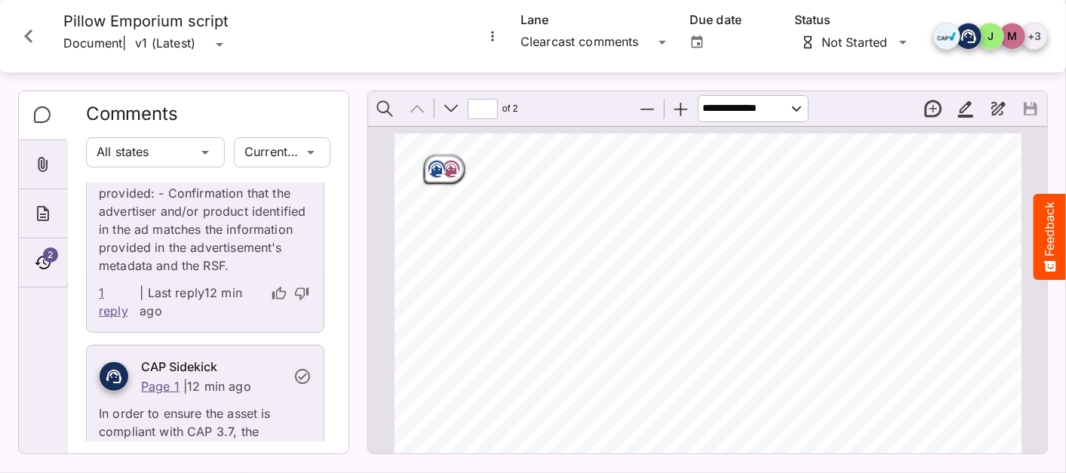
click at [115, 320] on link "1 reply" at bounding box center [118, 302] width 38 height 36
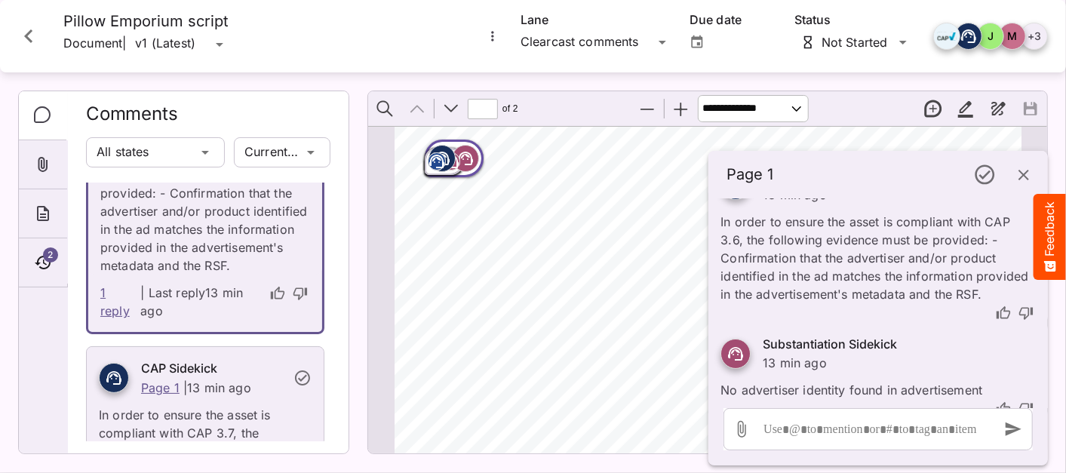
scroll to position [64, 0]
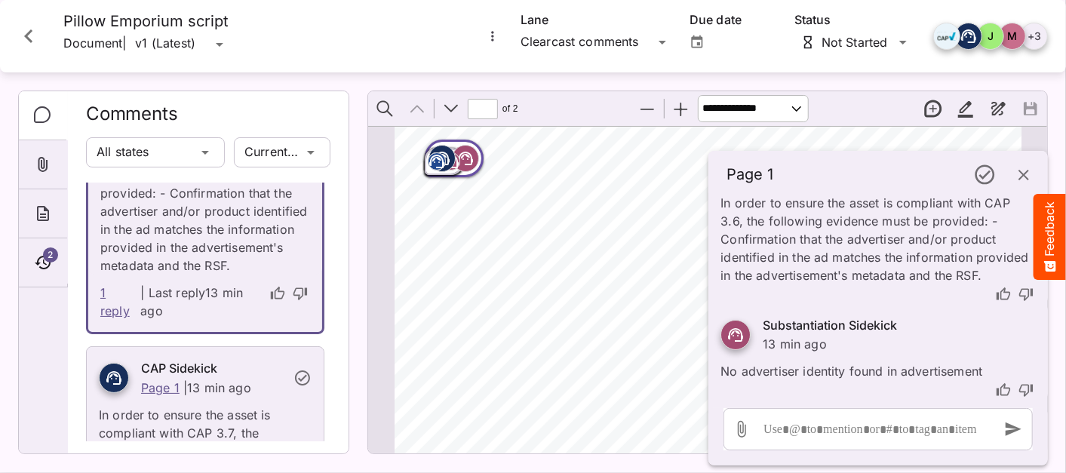
click at [999, 290] on icon "thumb-up" at bounding box center [1003, 293] width 14 height 13
click at [999, 387] on icon "thumb-up" at bounding box center [1003, 389] width 14 height 13
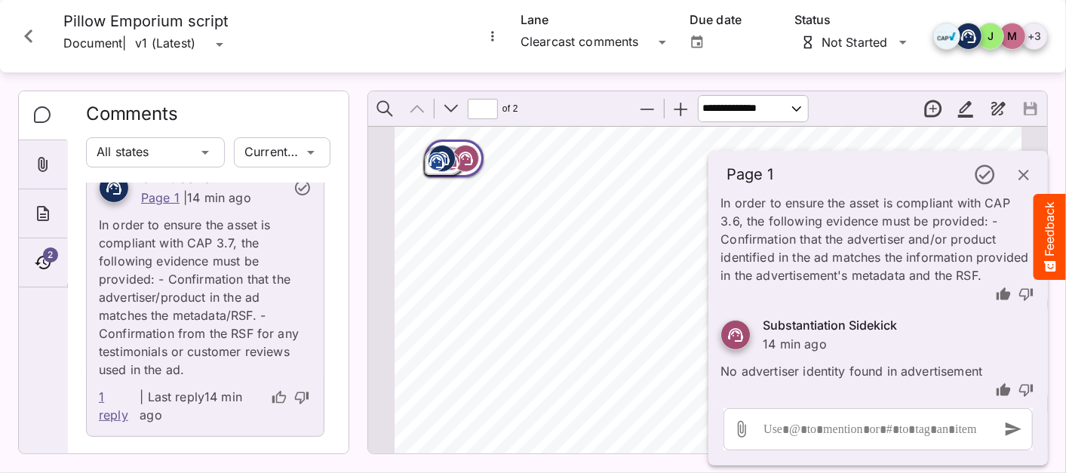
scroll to position [335, 0]
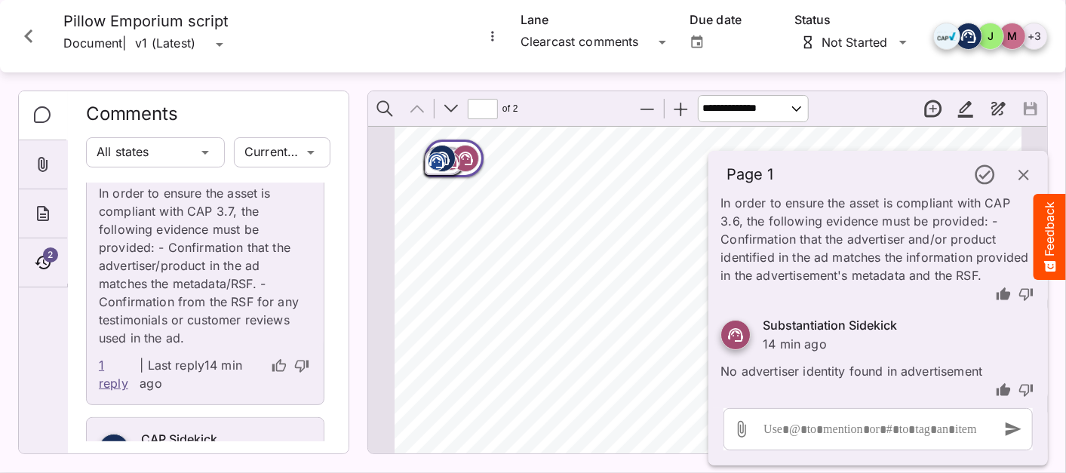
click at [112, 392] on link "1 reply" at bounding box center [118, 374] width 38 height 36
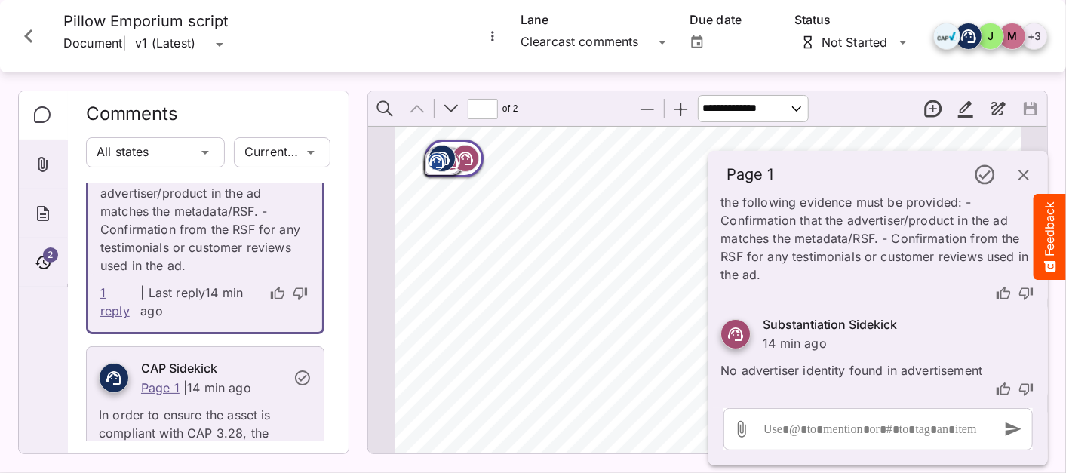
scroll to position [333, 0]
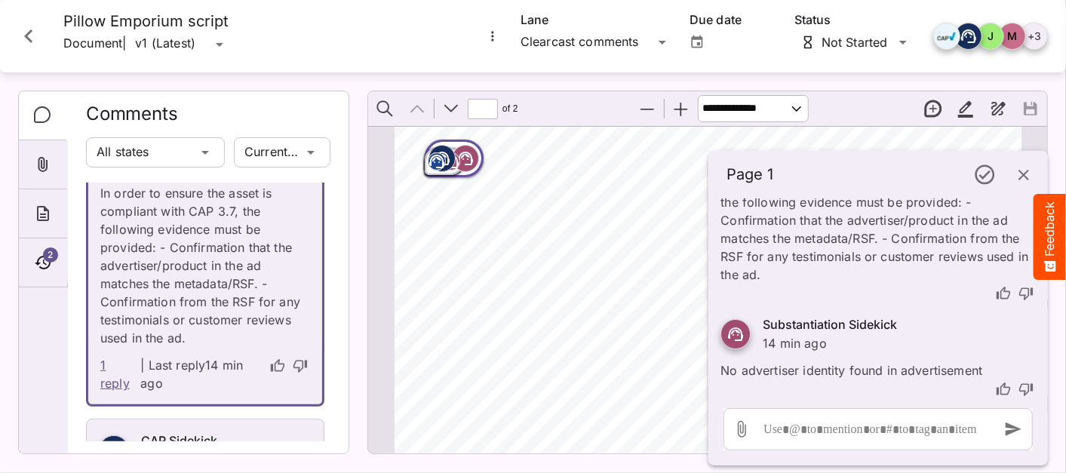
click at [996, 385] on icon "thumb-up" at bounding box center [1003, 388] width 14 height 13
click at [997, 293] on icon "thumb-up" at bounding box center [1003, 293] width 15 height 15
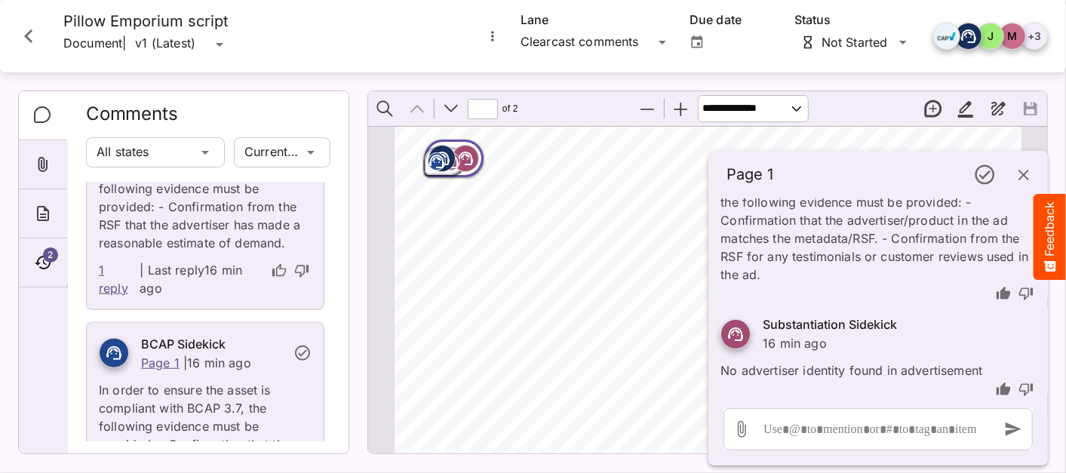
scroll to position [557, 0]
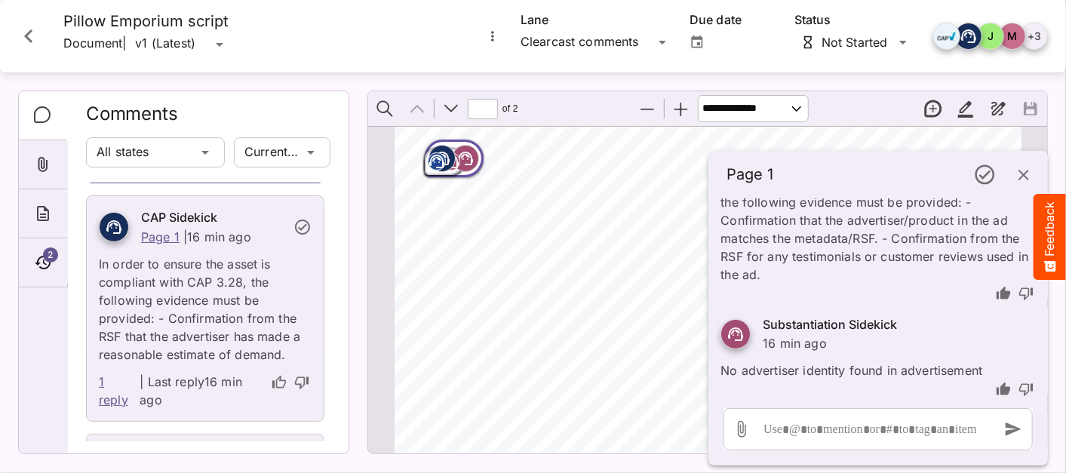
click at [114, 409] on link "1 reply" at bounding box center [118, 391] width 38 height 36
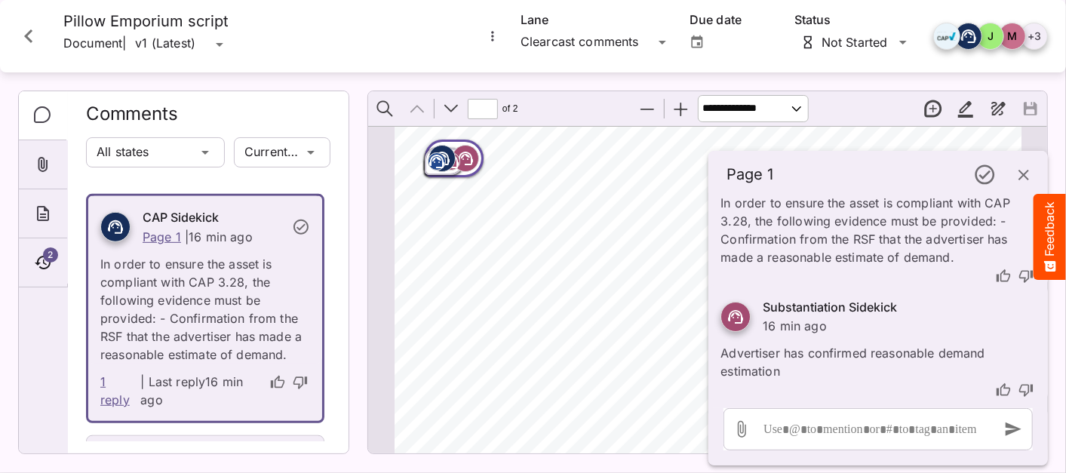
click at [114, 409] on link "1 reply" at bounding box center [118, 391] width 37 height 36
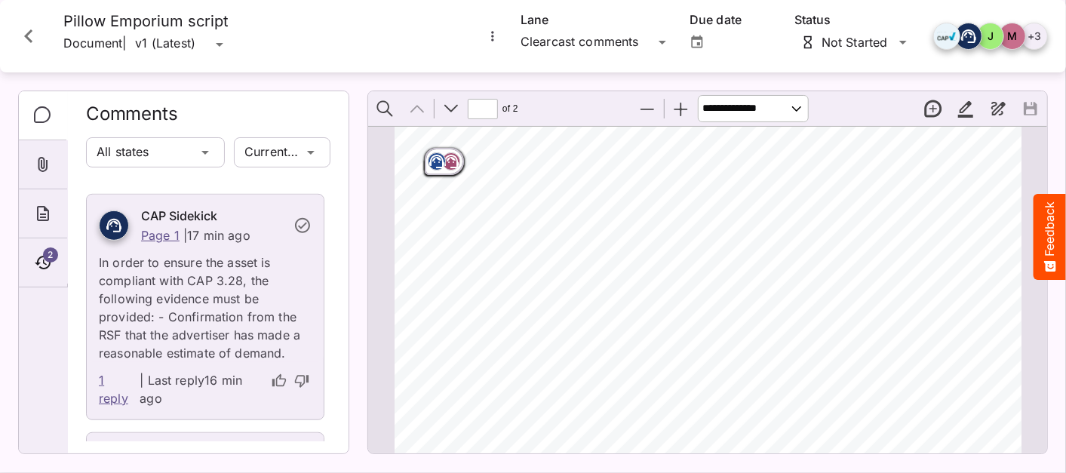
click at [115, 407] on link "1 reply" at bounding box center [118, 389] width 38 height 36
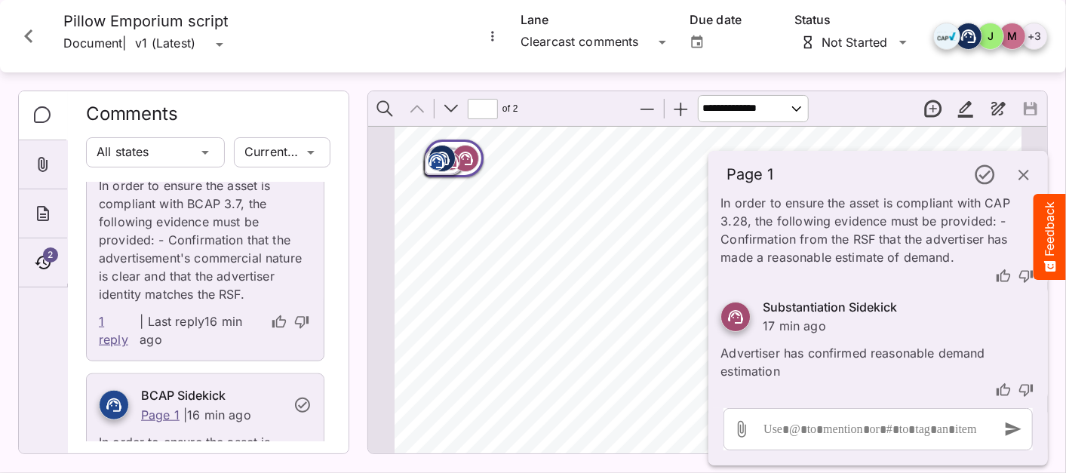
scroll to position [890, 0]
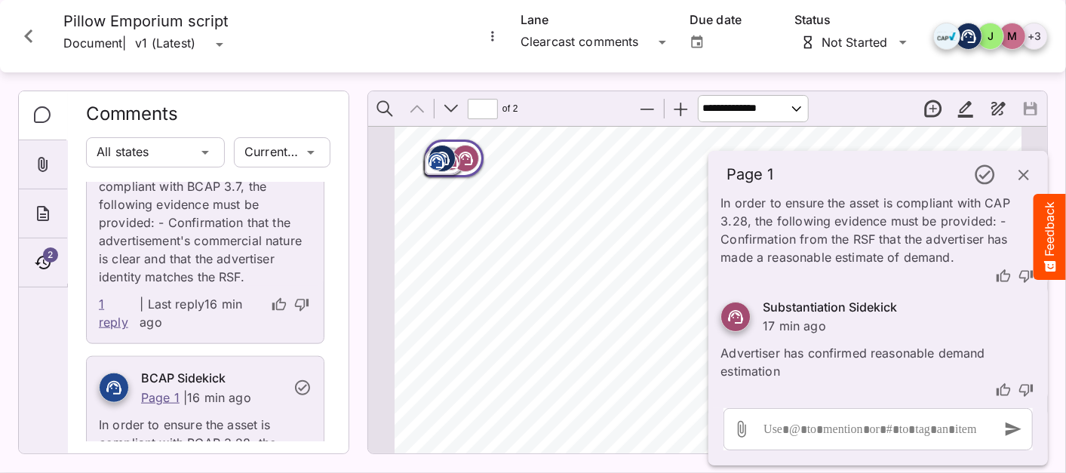
click at [107, 331] on link "1 reply" at bounding box center [118, 313] width 38 height 36
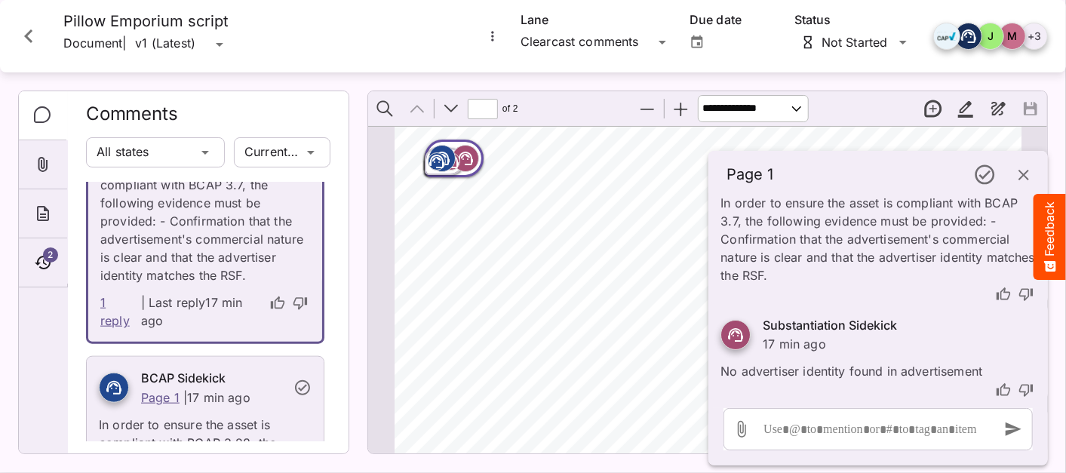
scroll to position [889, 0]
click at [996, 291] on icon "thumb-up" at bounding box center [1003, 294] width 15 height 15
click at [996, 388] on icon "thumb-up" at bounding box center [1003, 389] width 15 height 15
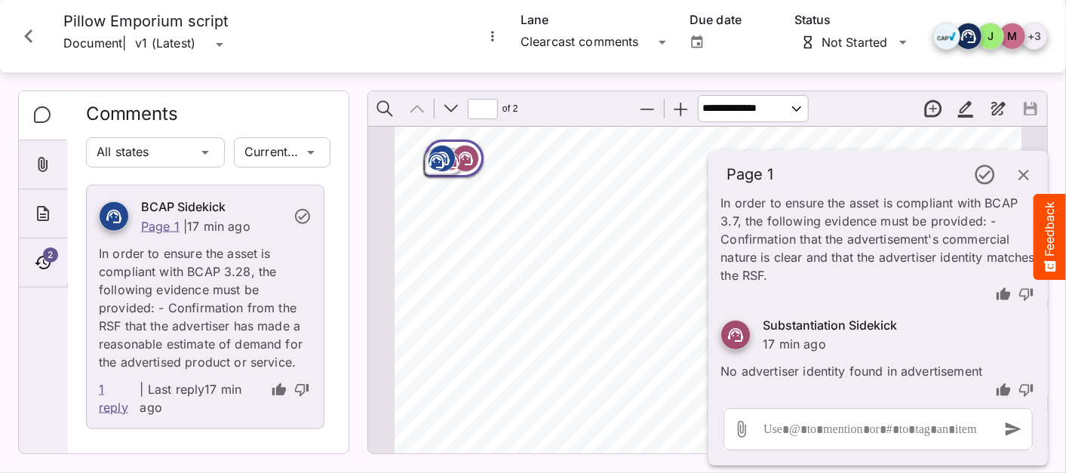
click at [116, 412] on link "1 reply" at bounding box center [118, 398] width 38 height 36
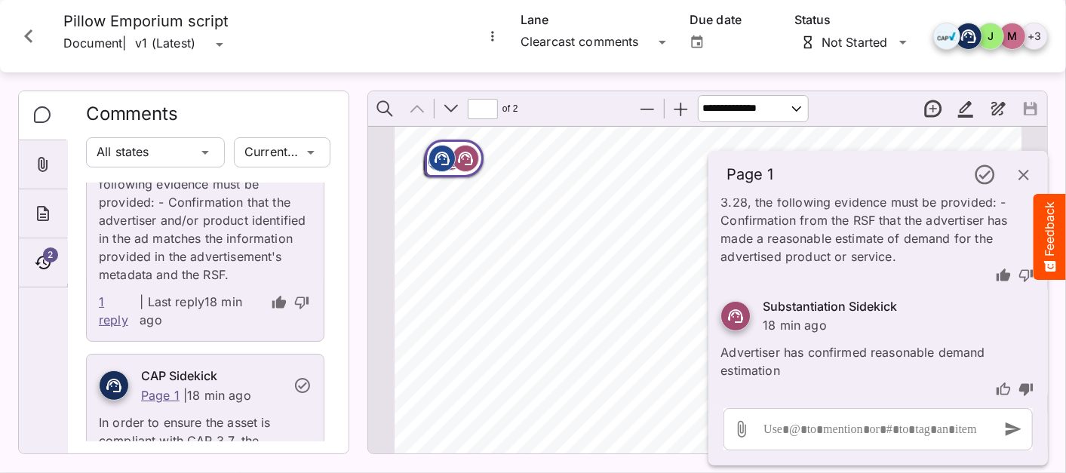
scroll to position [0, 0]
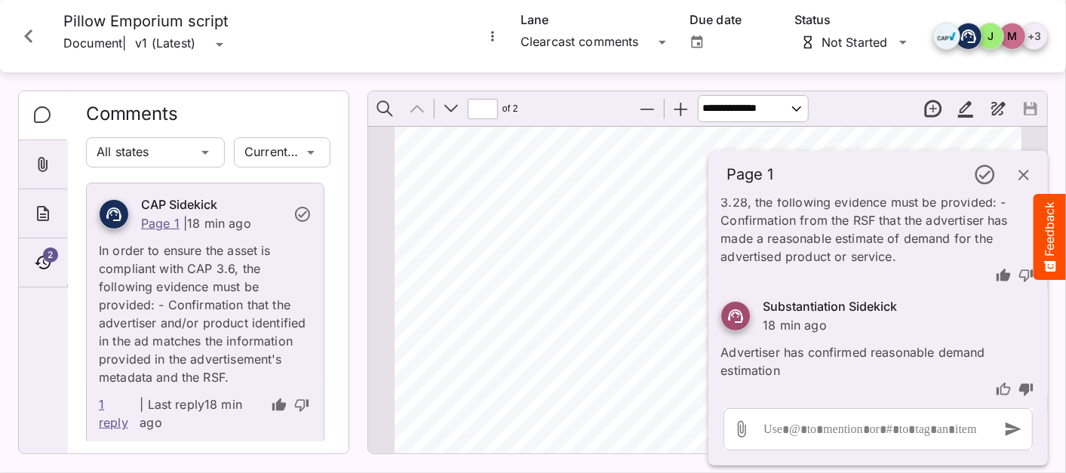
type input "*"
click at [30, 32] on icon "Close card" at bounding box center [28, 36] width 8 height 14
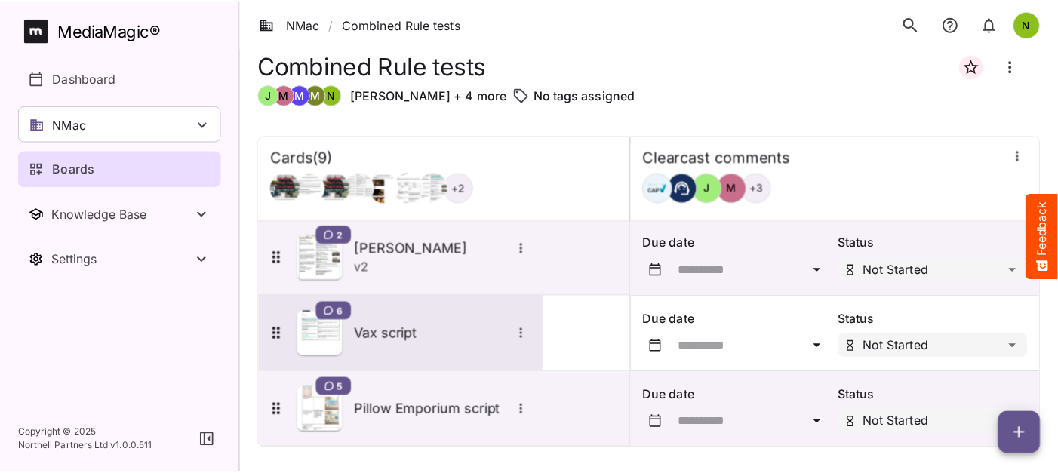
scroll to position [469, 0]
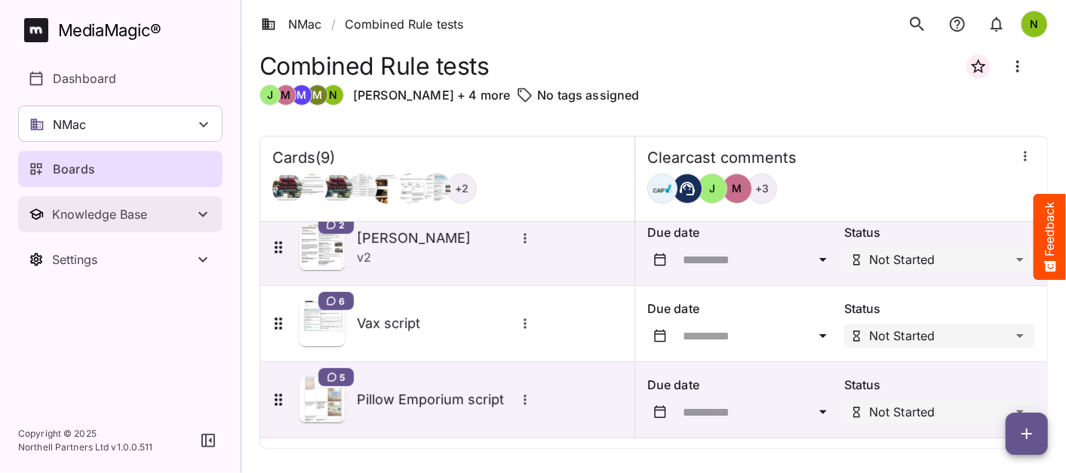
click at [158, 217] on div "Knowledge Base" at bounding box center [123, 214] width 142 height 15
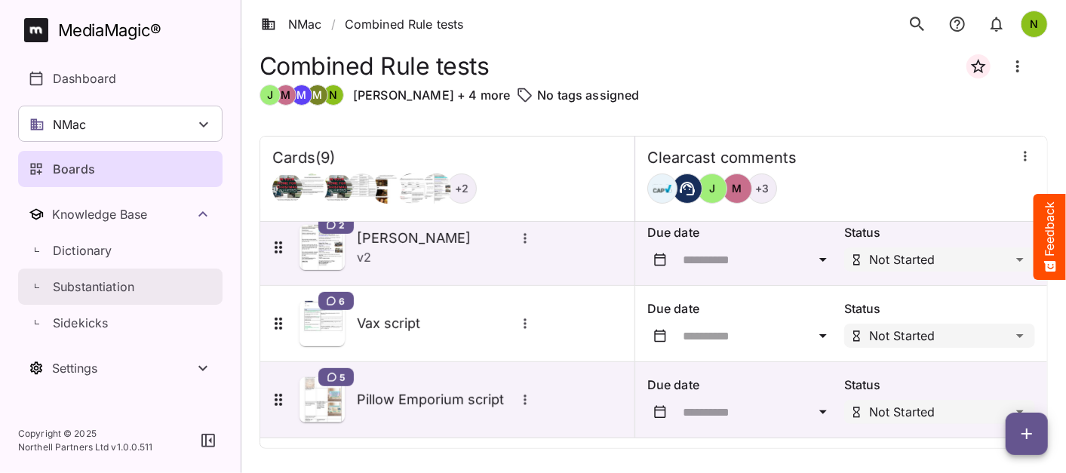
click at [115, 286] on p "Substantiation" at bounding box center [93, 287] width 81 height 18
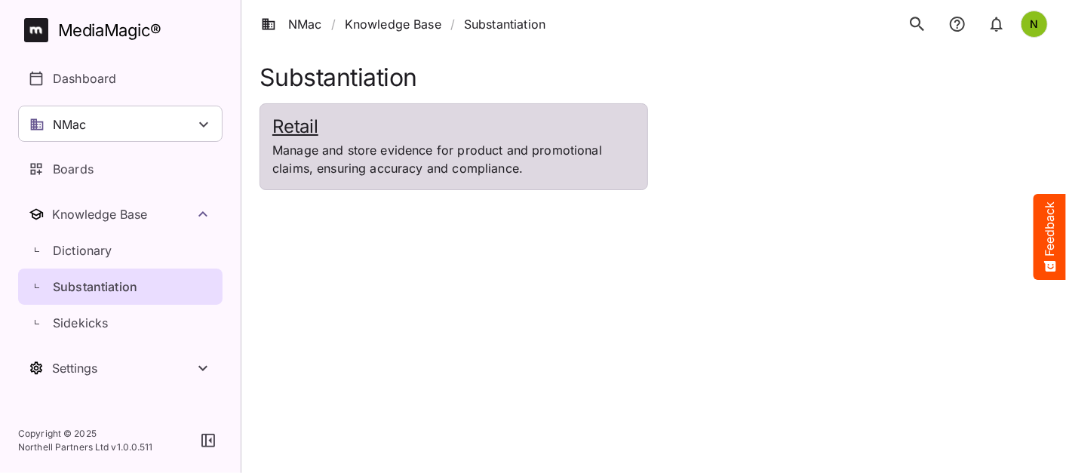
click at [288, 133] on h2 "Retail" at bounding box center [453, 127] width 363 height 22
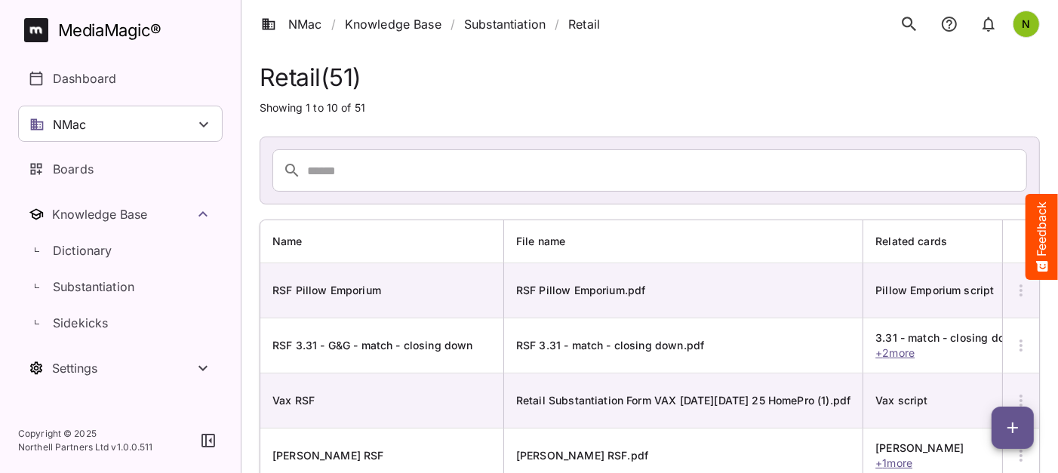
click at [1008, 428] on icon "button" at bounding box center [1012, 428] width 18 height 18
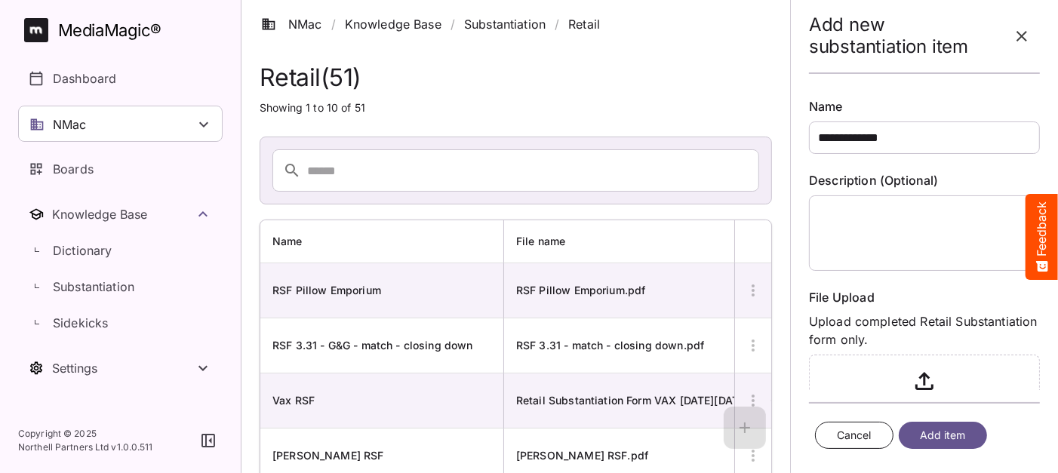
type input "**********"
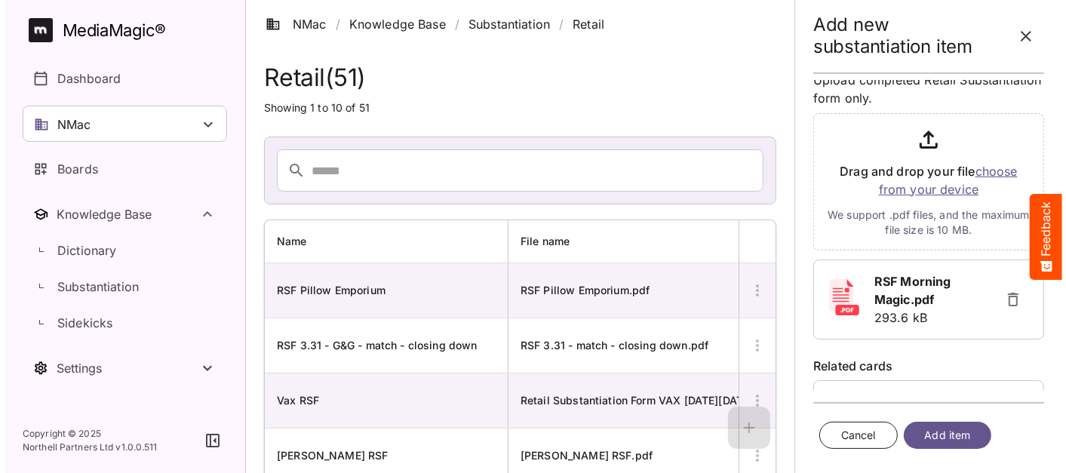
scroll to position [292, 0]
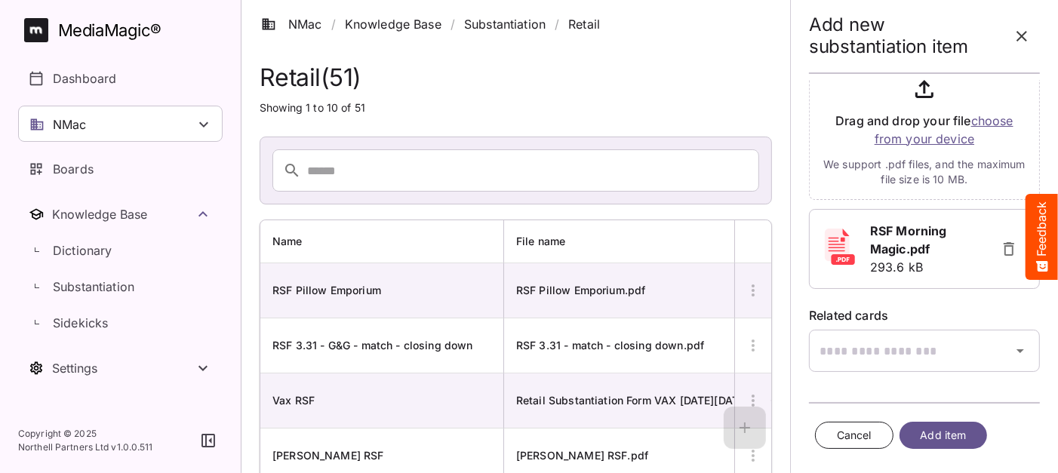
click at [941, 431] on span "Add item" at bounding box center [943, 435] width 46 height 19
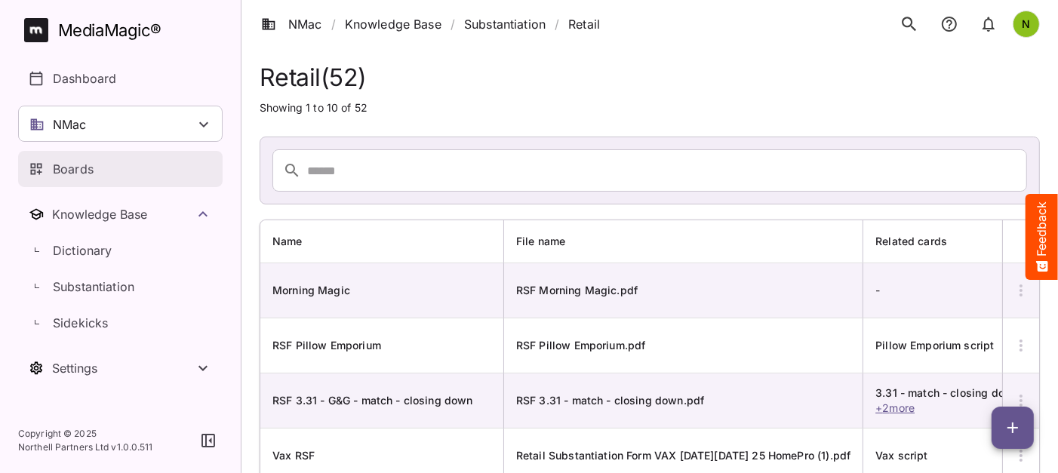
click at [70, 165] on p "Boards" at bounding box center [73, 169] width 41 height 18
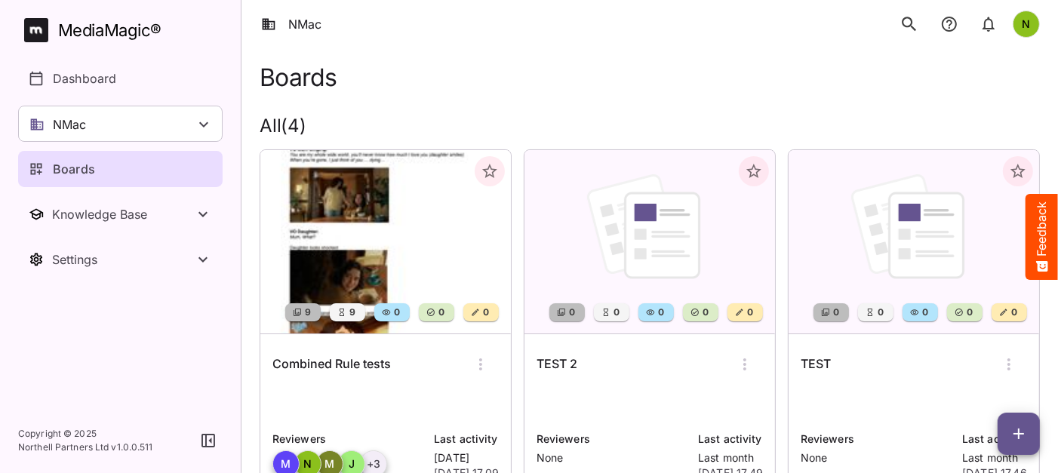
click at [405, 284] on img at bounding box center [385, 241] width 250 height 183
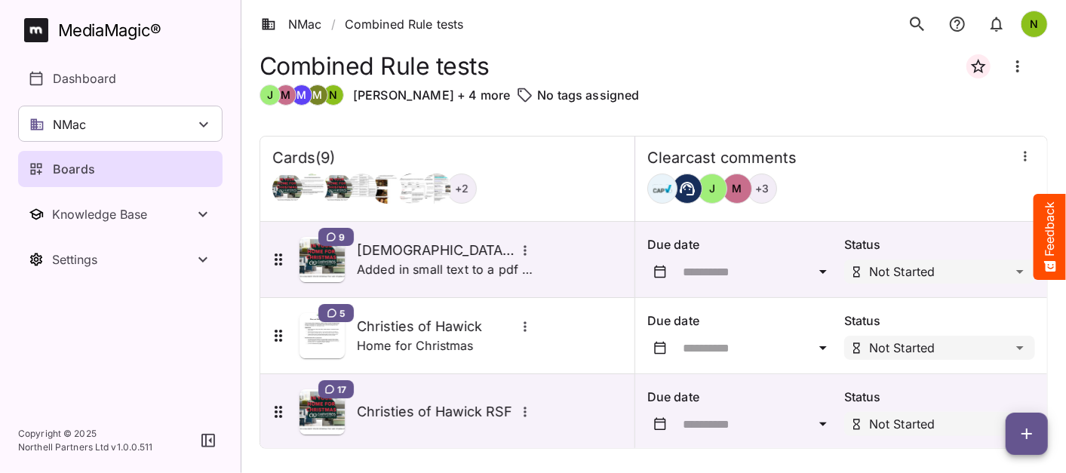
click at [1031, 435] on icon "button" at bounding box center [1027, 434] width 18 height 18
click at [993, 335] on p "Add new card" at bounding box center [988, 337] width 81 height 18
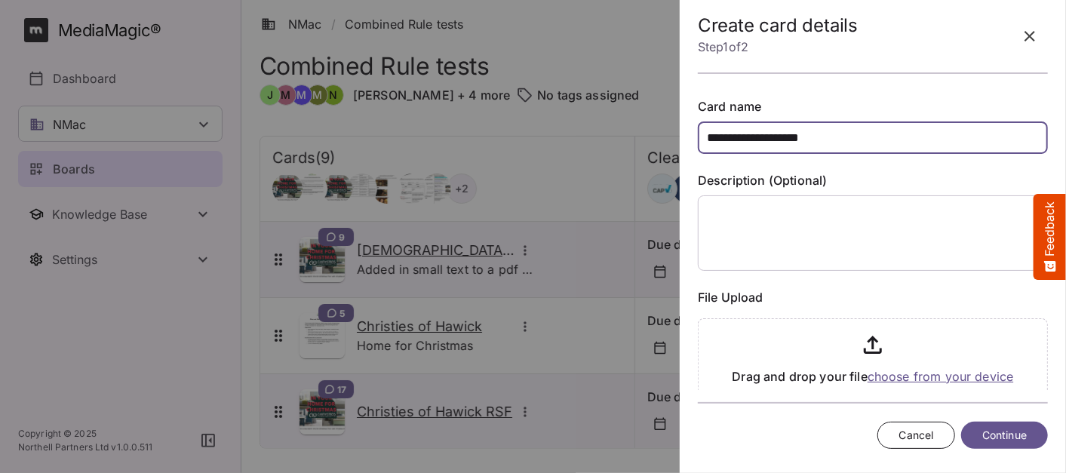
type input "**********"
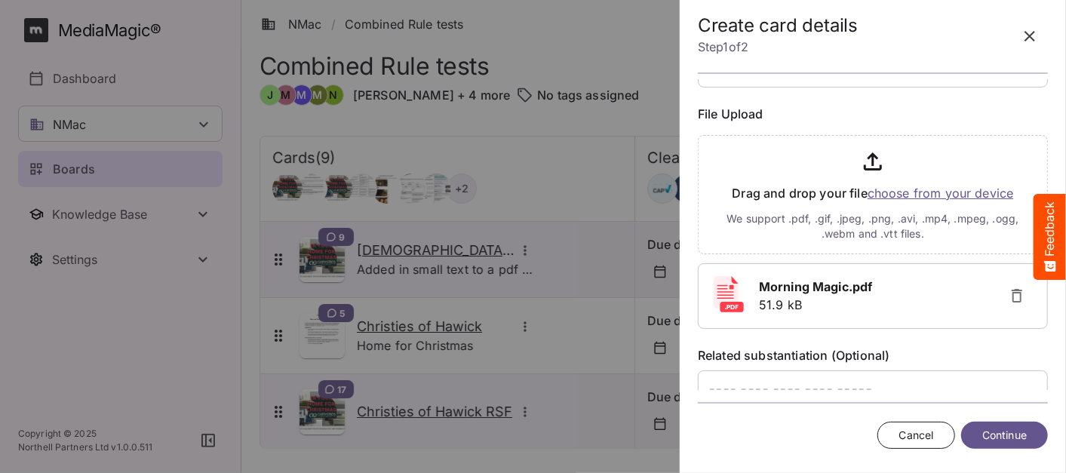
scroll to position [224, 0]
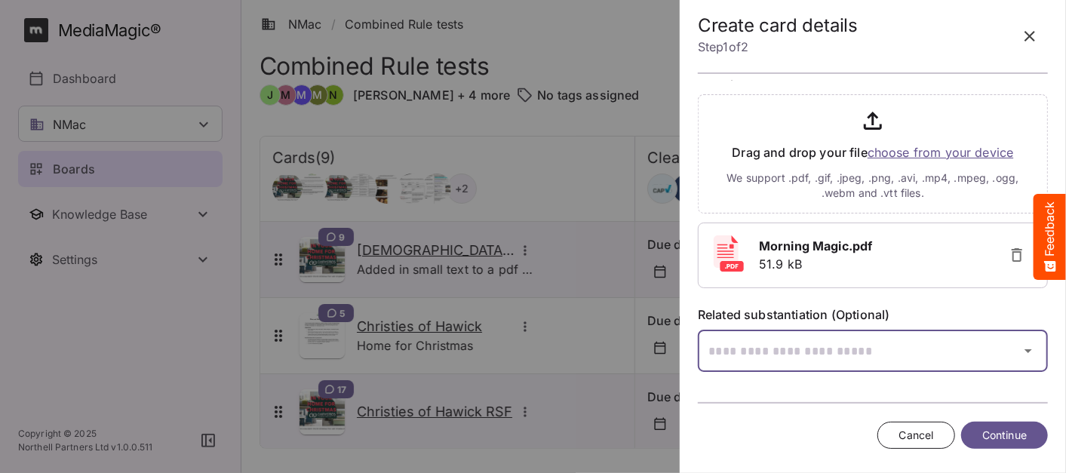
click at [840, 359] on input "text" at bounding box center [854, 351] width 312 height 42
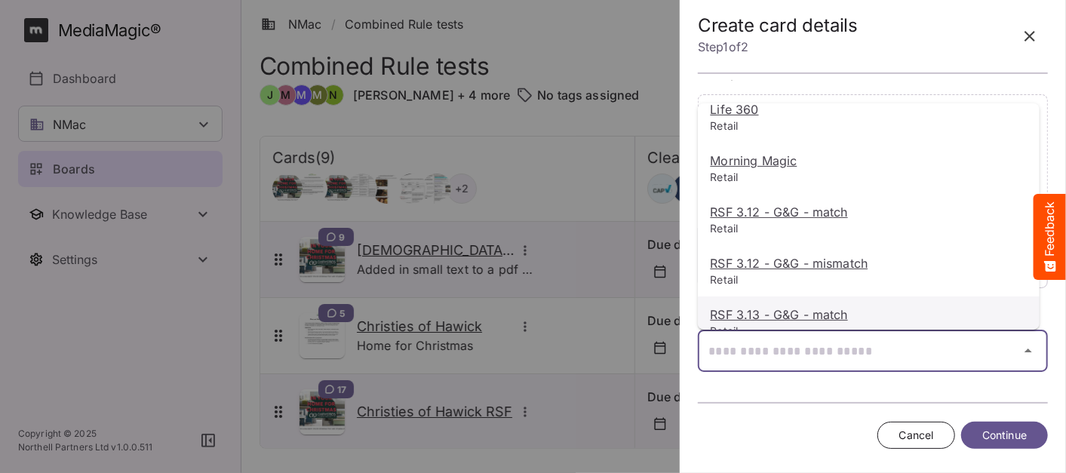
scroll to position [112, 0]
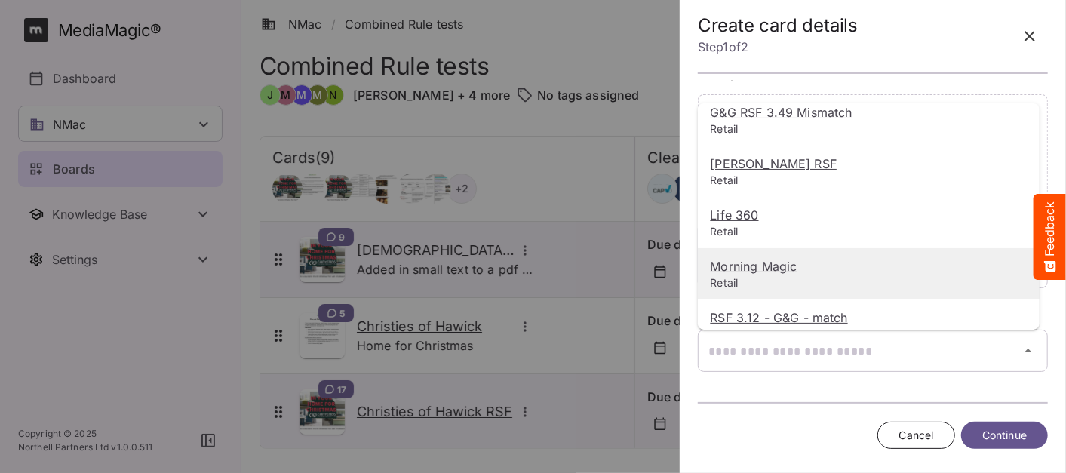
click at [752, 263] on u "Morning Magic" at bounding box center [753, 266] width 87 height 15
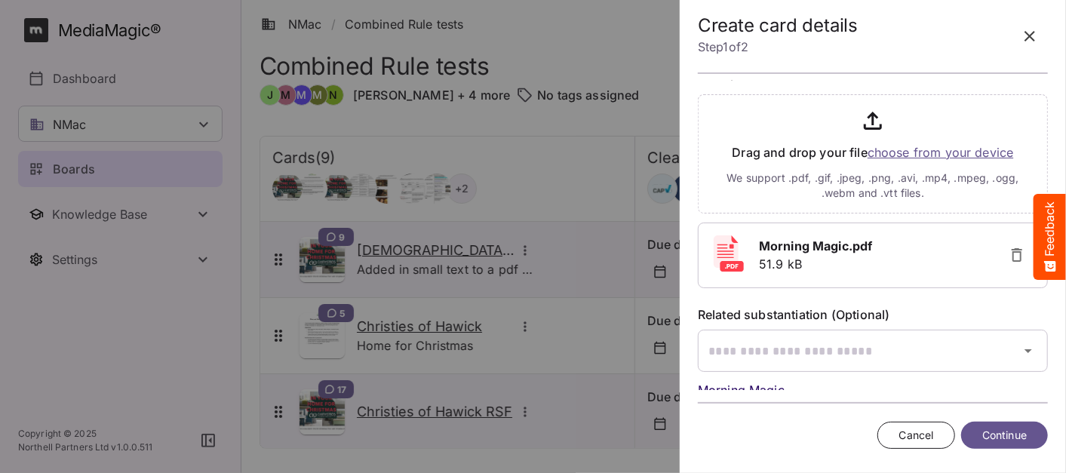
click at [1015, 428] on span "Continue" at bounding box center [1004, 435] width 45 height 19
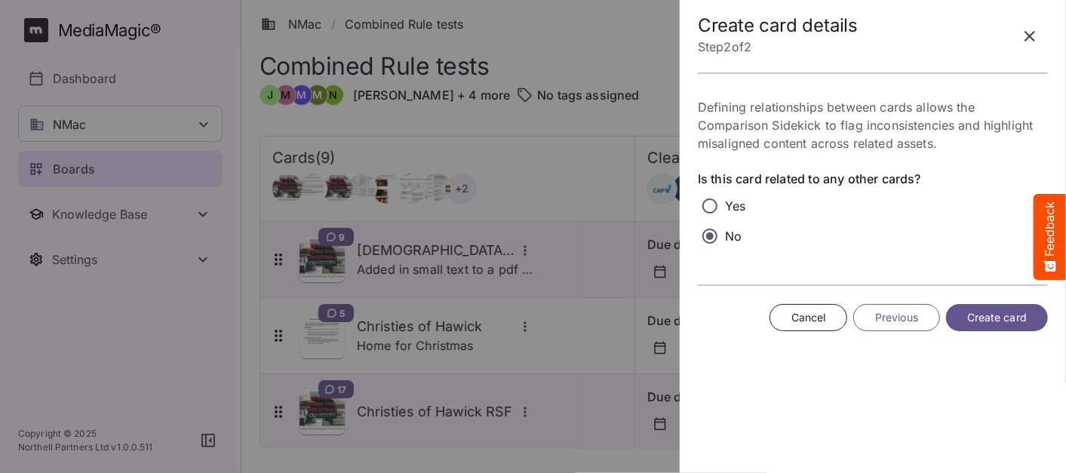
click at [810, 323] on span "Cancel" at bounding box center [808, 318] width 35 height 19
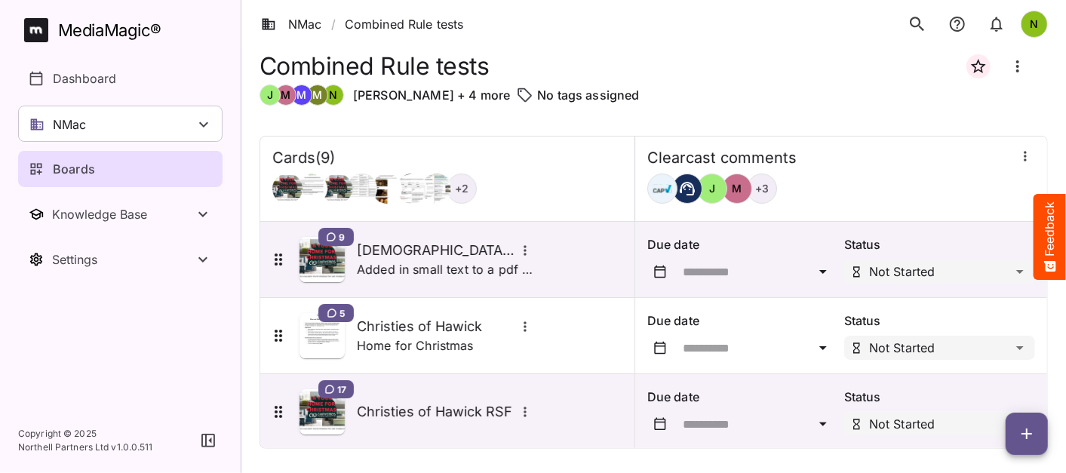
click at [1024, 430] on icon "button" at bounding box center [1027, 434] width 18 height 18
click at [972, 336] on p "Add new card" at bounding box center [988, 337] width 81 height 18
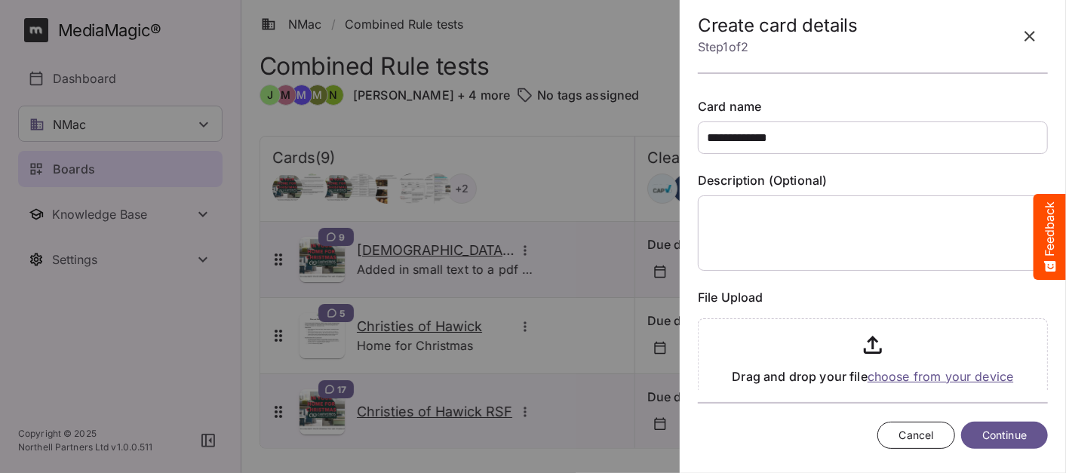
type input "**********"
click at [61, 209] on div at bounding box center [533, 236] width 1066 height 473
click at [918, 438] on span "Cancel" at bounding box center [916, 435] width 35 height 19
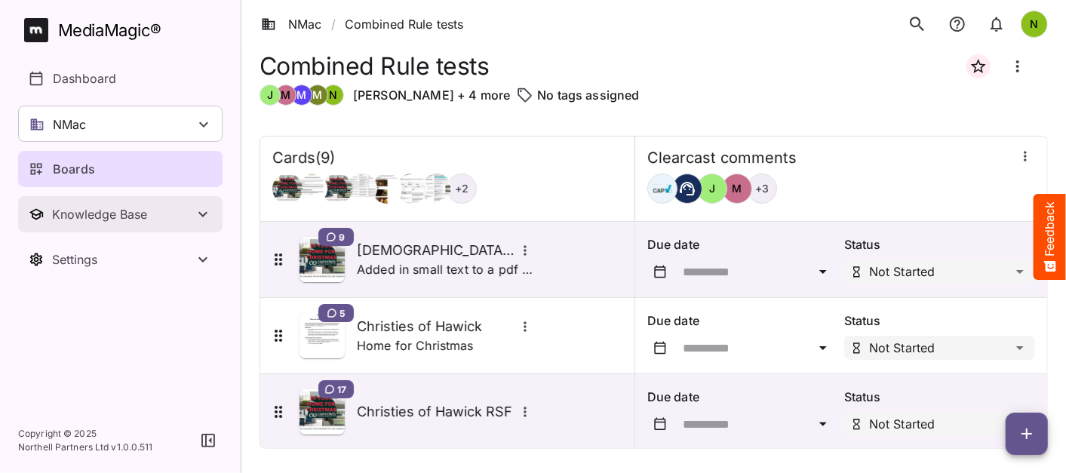
click at [95, 219] on div "Knowledge Base" at bounding box center [123, 214] width 142 height 15
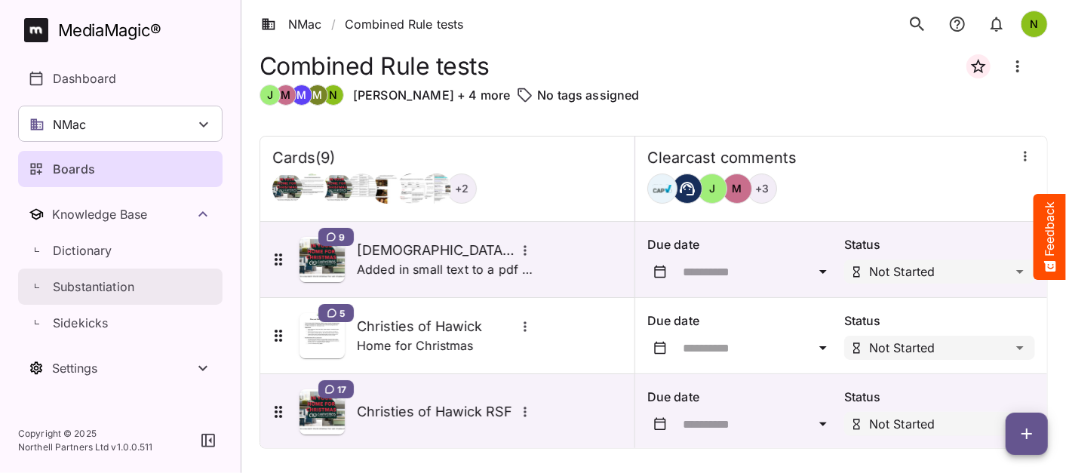
click at [91, 275] on link "Substantiation" at bounding box center [120, 287] width 204 height 36
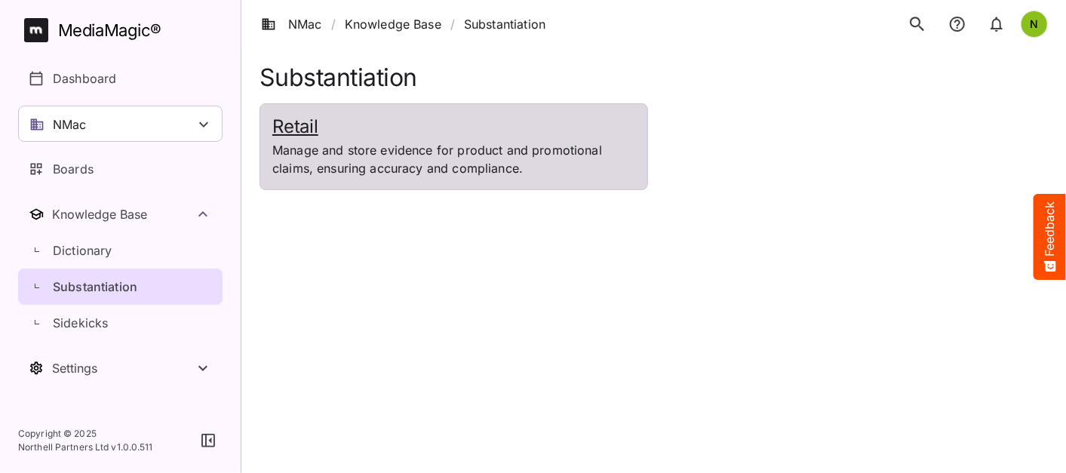
click at [287, 130] on h2 "Retail" at bounding box center [453, 127] width 363 height 22
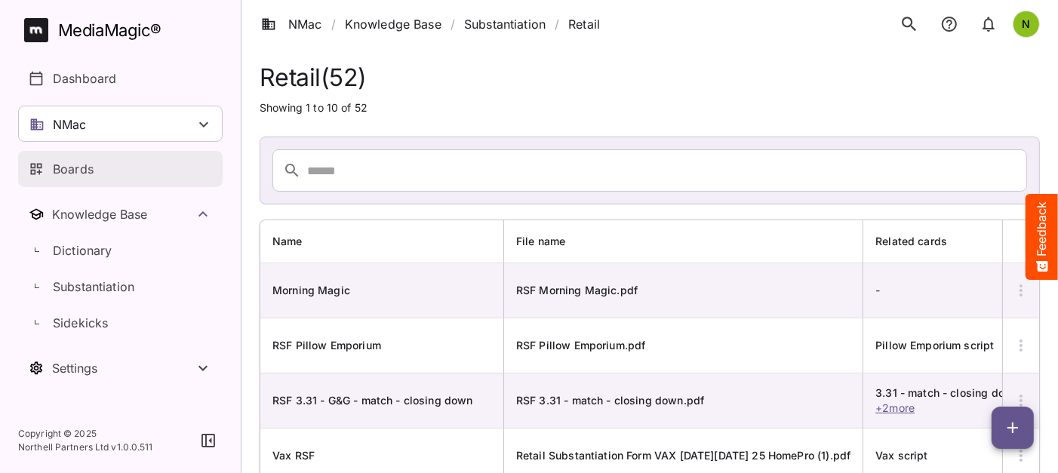
click at [76, 162] on p "Boards" at bounding box center [73, 169] width 41 height 18
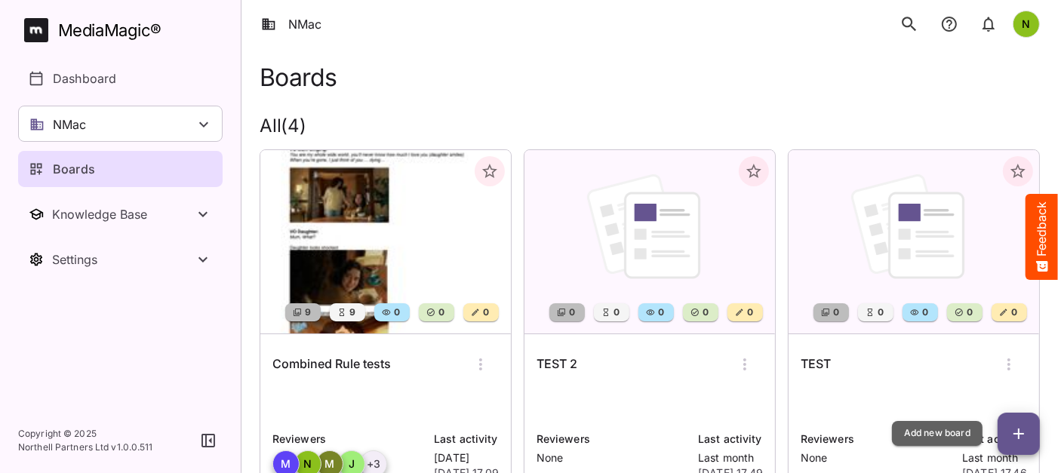
click at [1020, 435] on icon "button" at bounding box center [1018, 434] width 18 height 18
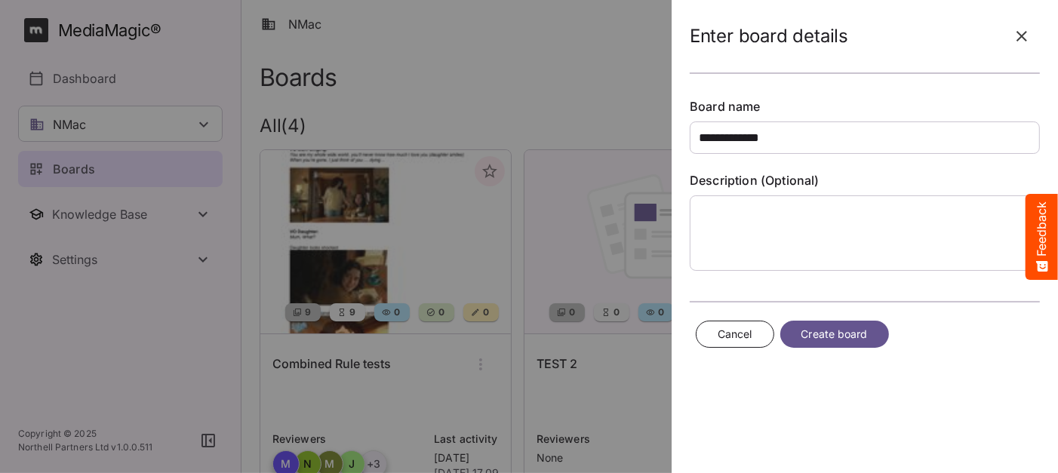
type input "**********"
click at [1016, 41] on icon "button" at bounding box center [1021, 36] width 18 height 18
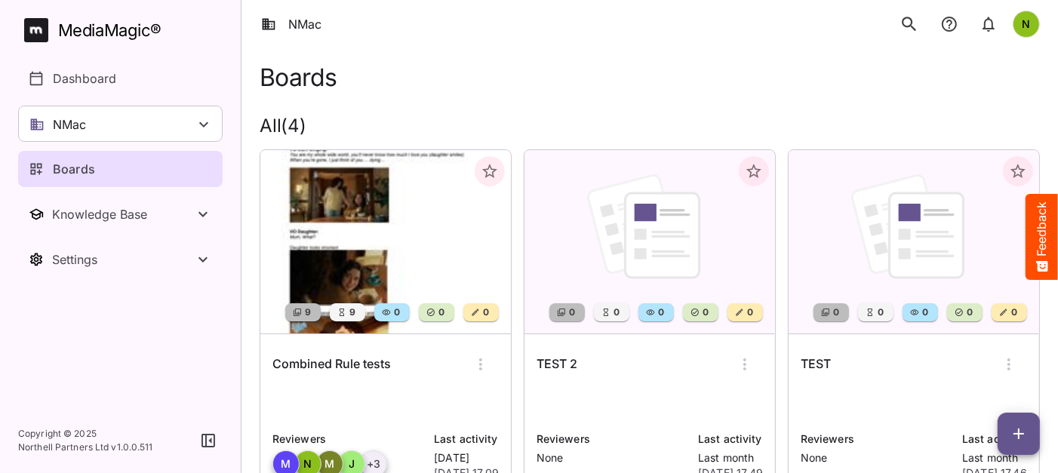
click at [405, 250] on img at bounding box center [385, 241] width 250 height 183
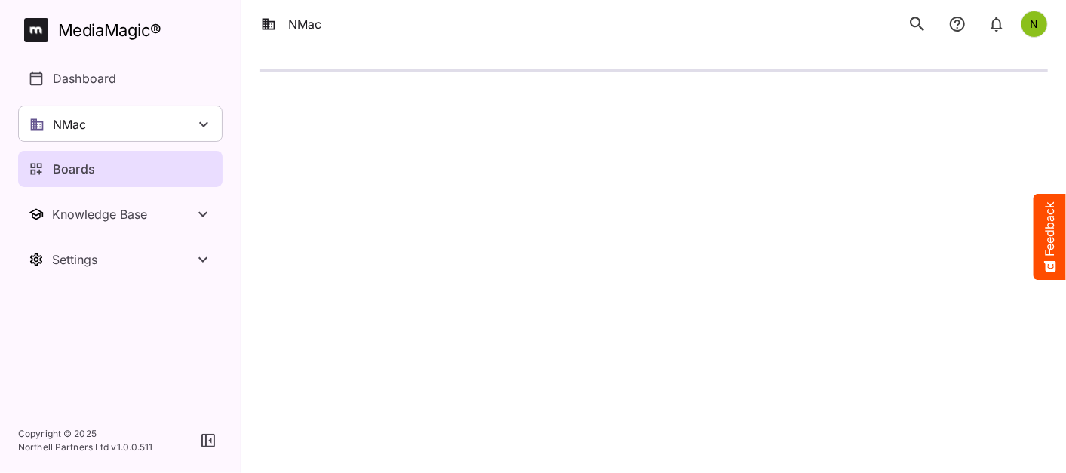
click at [405, 94] on html "NMac N MediaMagic ® Dashboard NMac Jo Clearcast Martin test MVP Test Space MW T…" at bounding box center [533, 47] width 1066 height 94
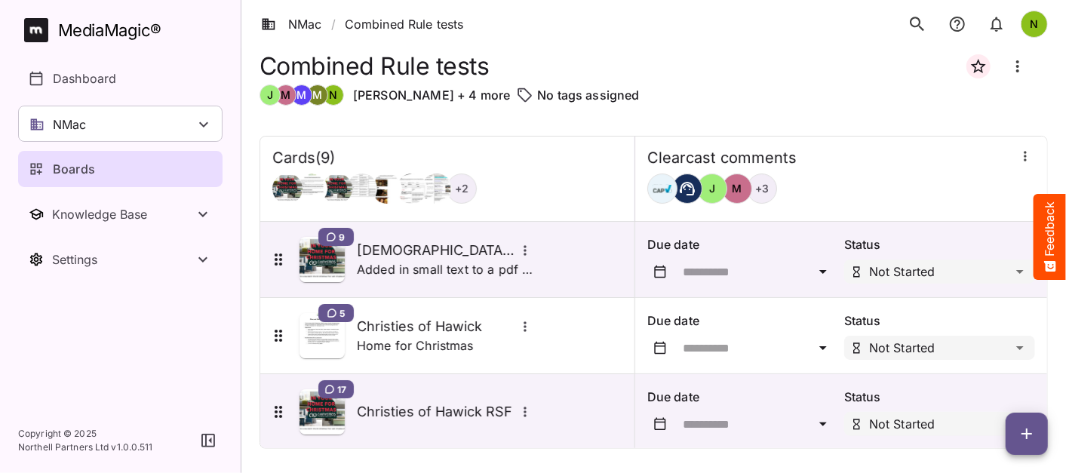
click at [1026, 440] on icon "button" at bounding box center [1027, 434] width 18 height 18
click at [999, 337] on p "Add new card" at bounding box center [988, 337] width 81 height 18
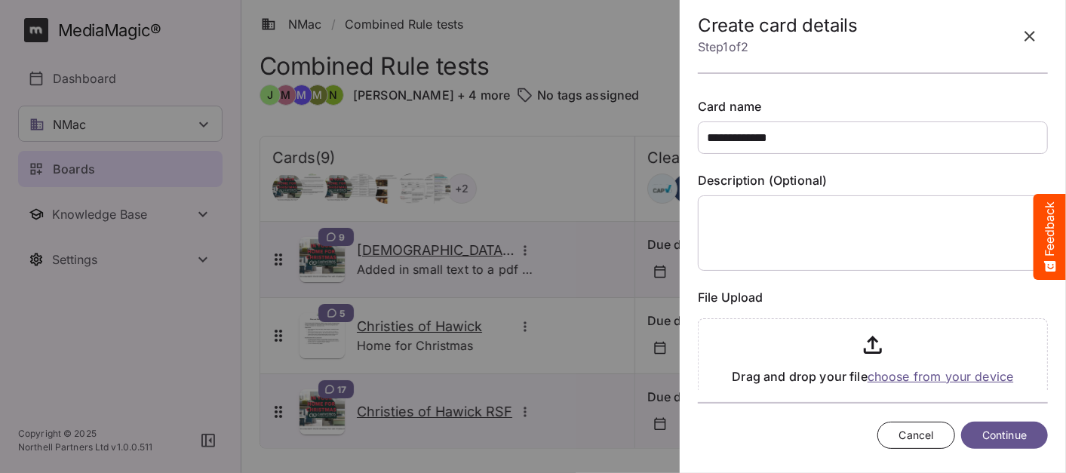
type input "**********"
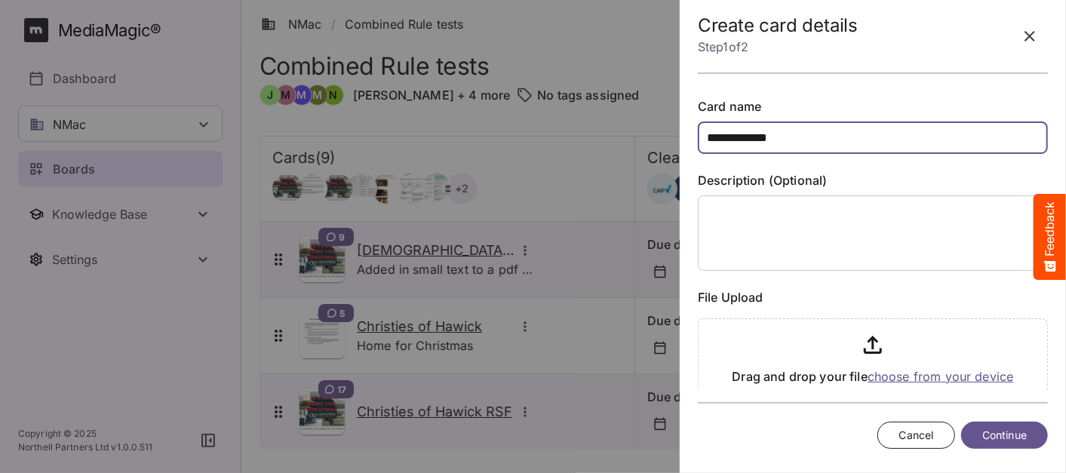
scroll to position [224, 0]
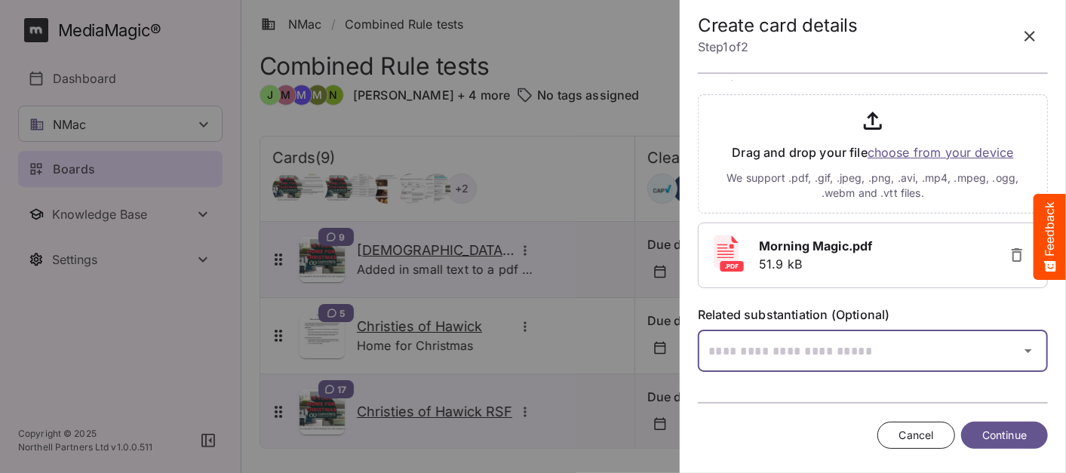
click at [1019, 353] on icon "button" at bounding box center [1028, 351] width 18 height 18
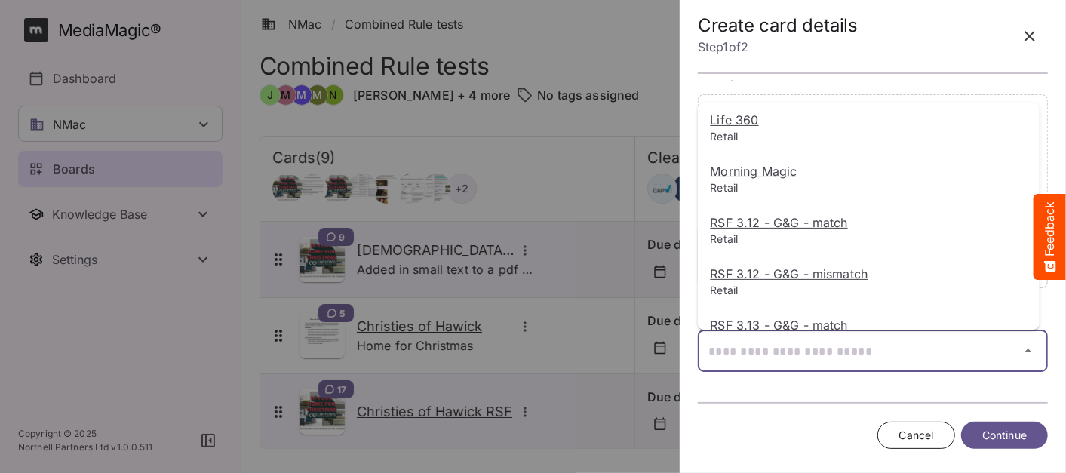
scroll to position [205, 0]
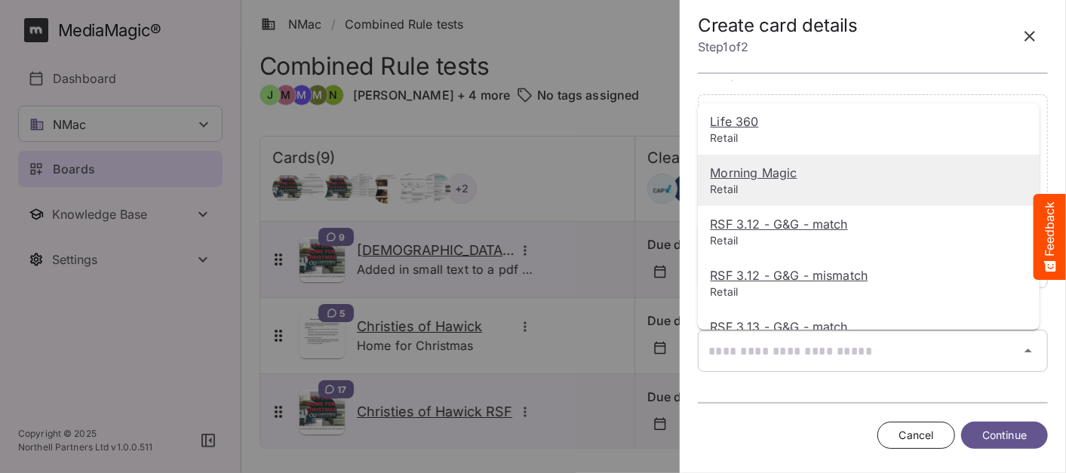
click at [769, 175] on u "Morning Magic" at bounding box center [753, 172] width 87 height 15
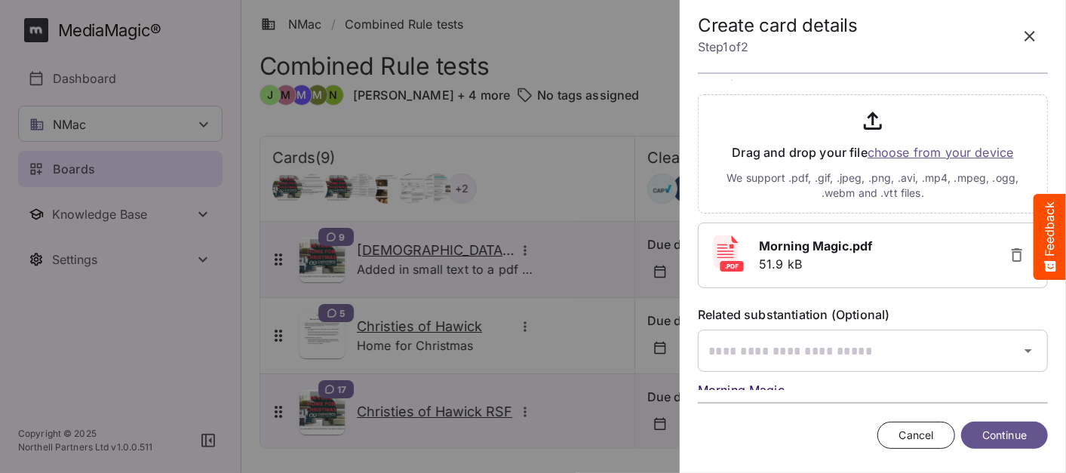
click at [1024, 438] on span "Continue" at bounding box center [1004, 435] width 45 height 19
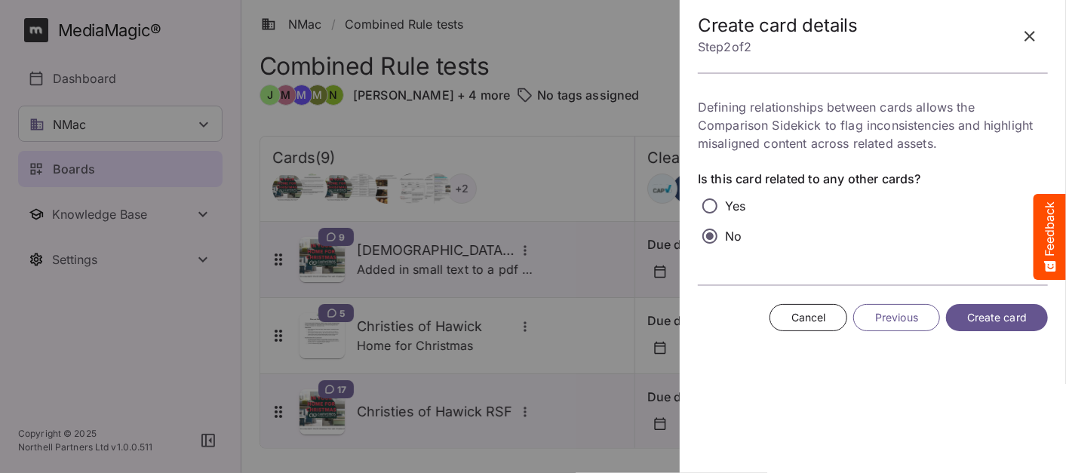
scroll to position [0, 0]
click at [993, 317] on span "Create card" at bounding box center [997, 318] width 60 height 19
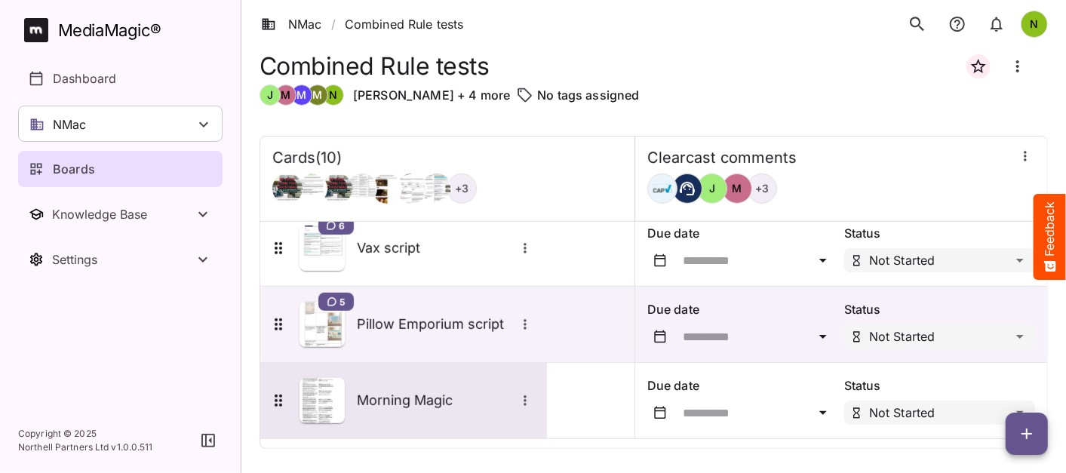
scroll to position [544, 0]
click at [422, 398] on h5 "Morning Magic" at bounding box center [436, 401] width 158 height 18
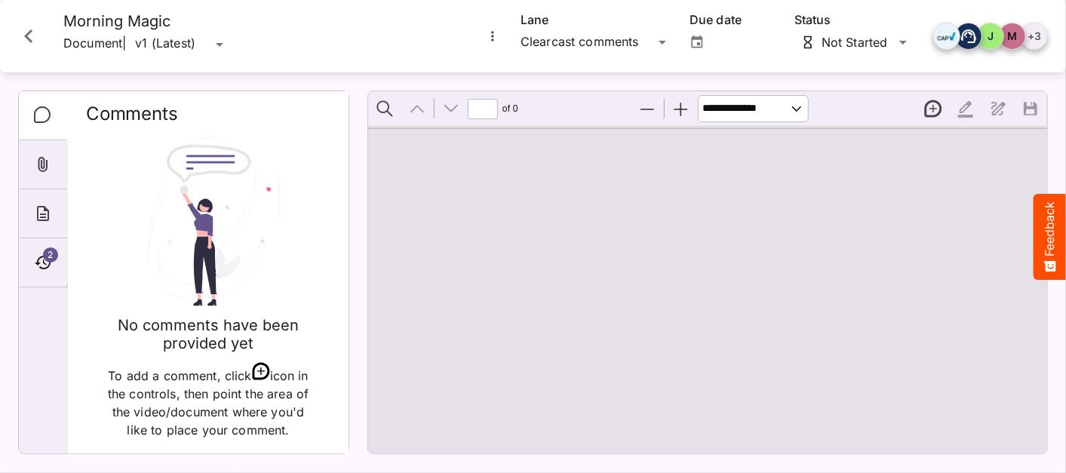
type input "*"
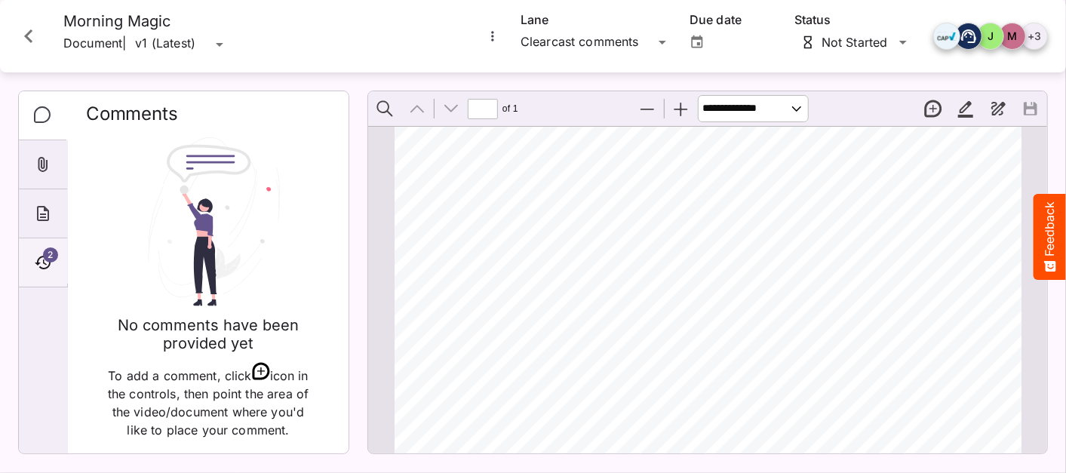
click at [51, 252] on span "2" at bounding box center [50, 254] width 15 height 15
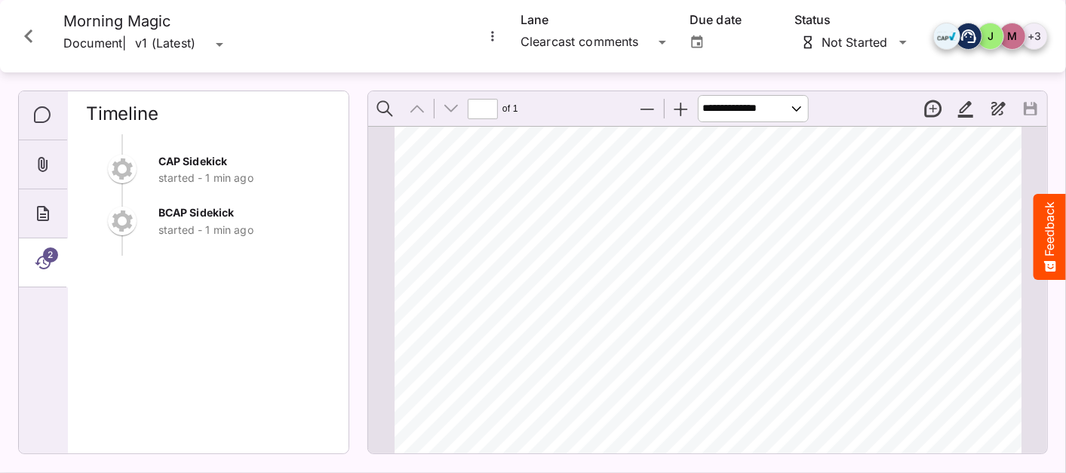
scroll to position [0, 0]
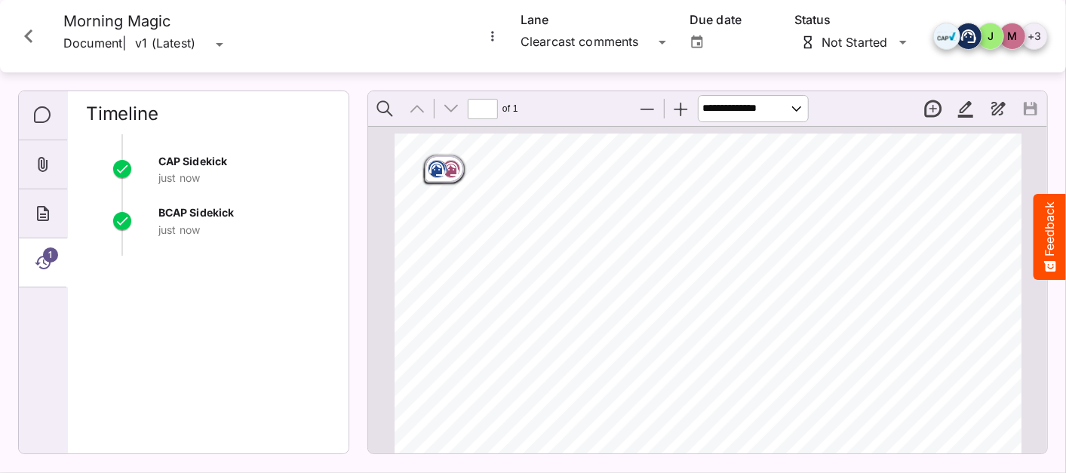
click at [443, 170] on rect "Page ⁨1⁩" at bounding box center [438, 169] width 18 height 18
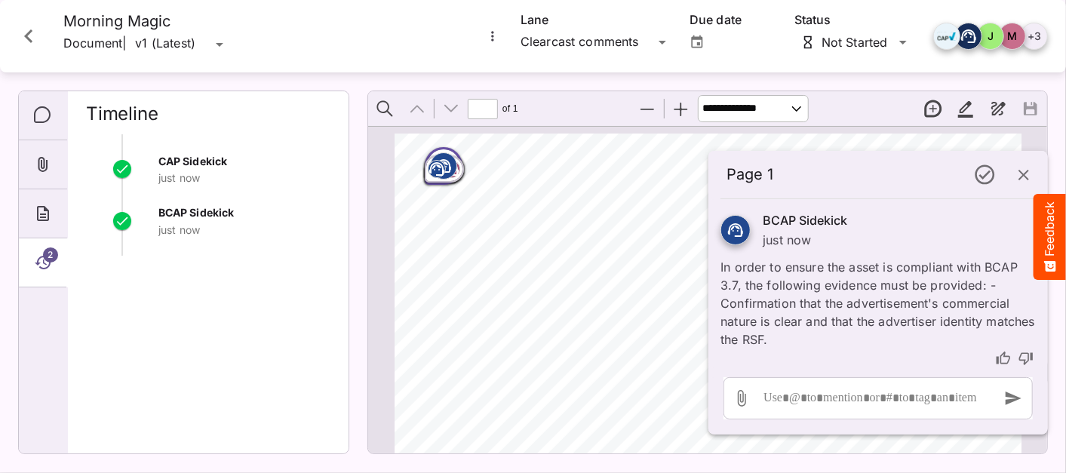
click at [26, 36] on icon "Close card" at bounding box center [28, 36] width 8 height 14
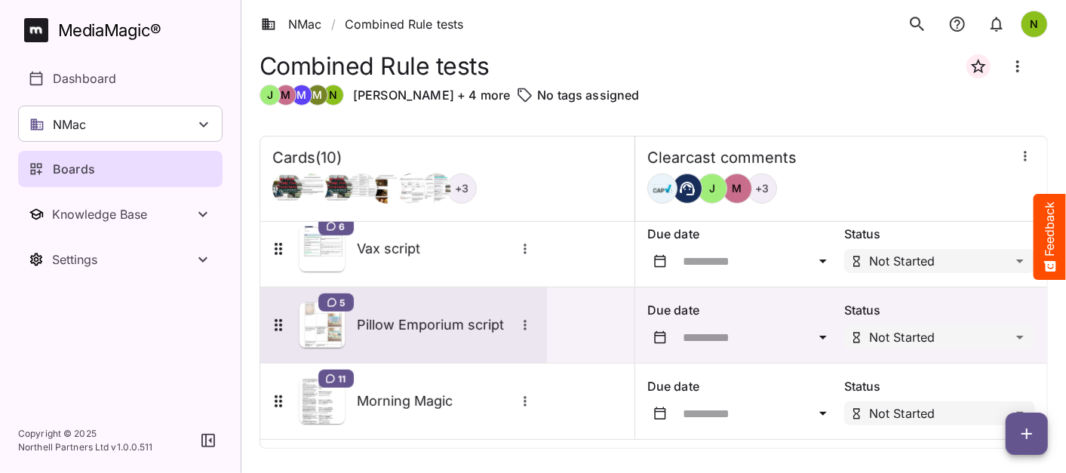
scroll to position [545, 0]
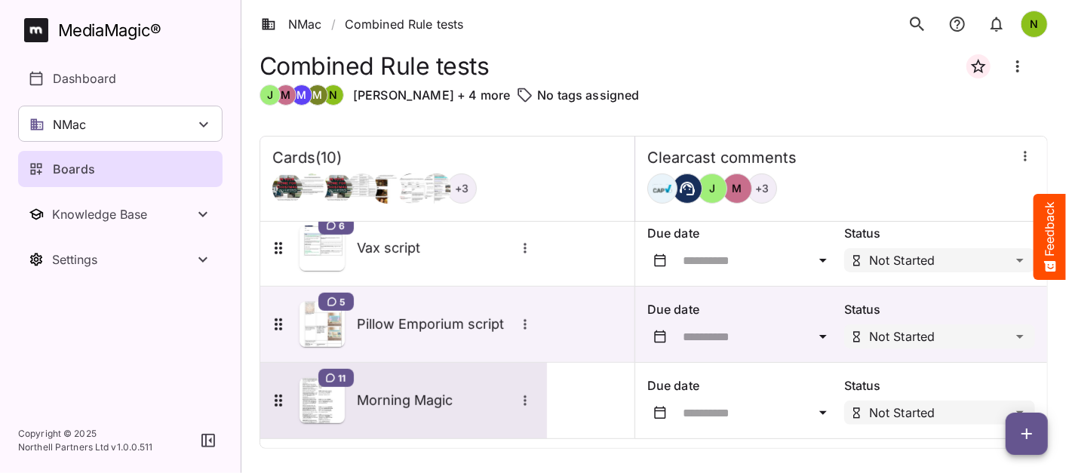
click at [407, 399] on h5 "Morning Magic" at bounding box center [436, 400] width 158 height 18
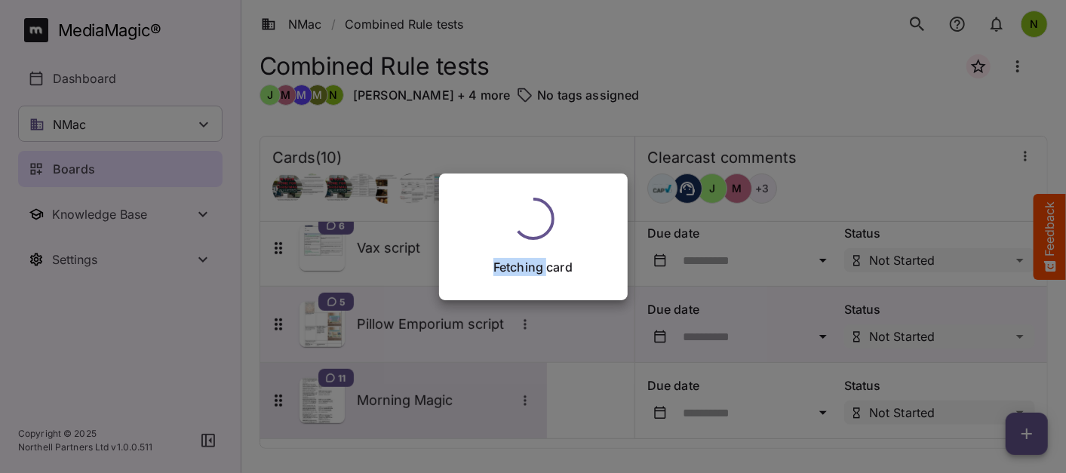
click at [407, 399] on div "Fetching card" at bounding box center [533, 236] width 1066 height 473
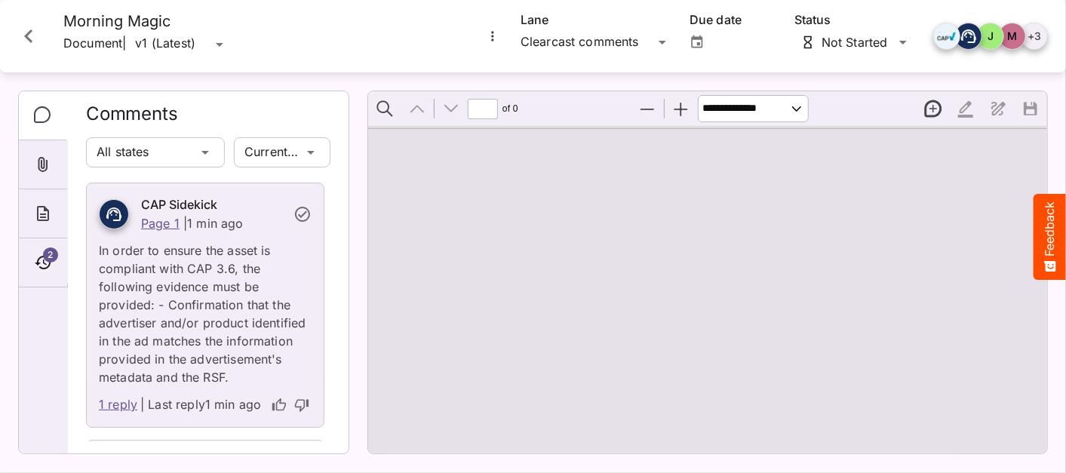
type input "*"
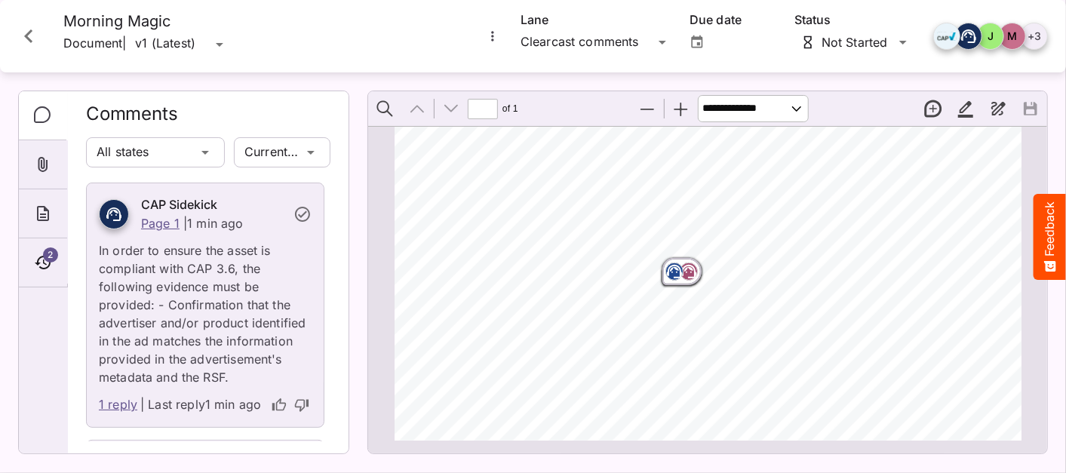
scroll to position [112, 0]
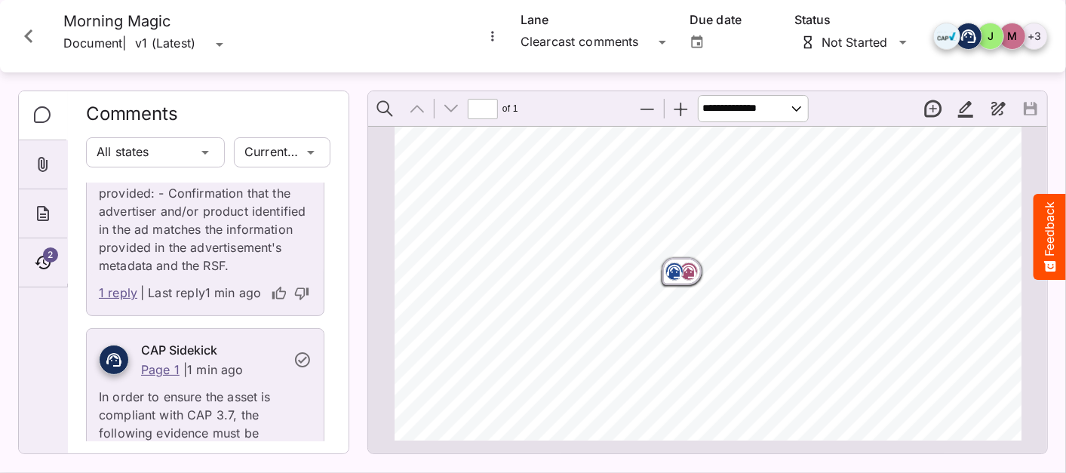
click at [115, 303] on link "1 reply" at bounding box center [118, 294] width 38 height 20
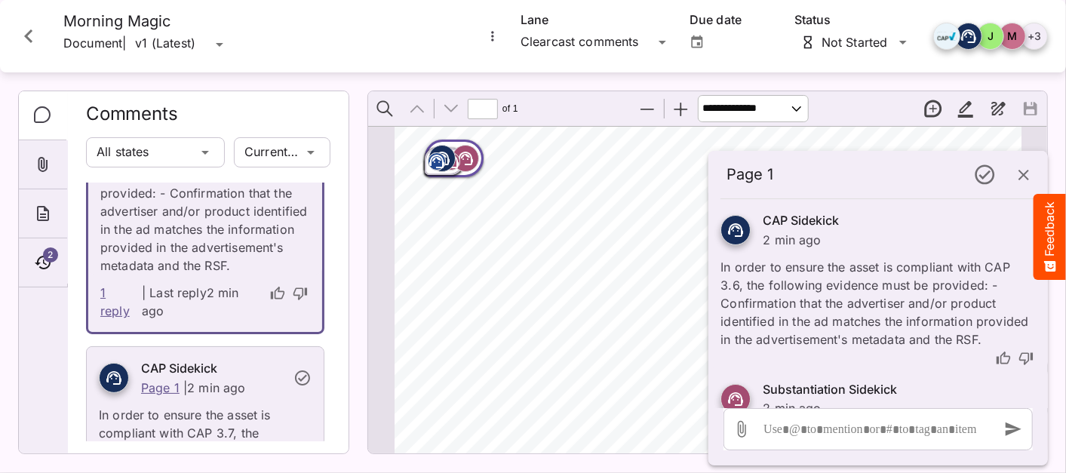
scroll to position [64, 0]
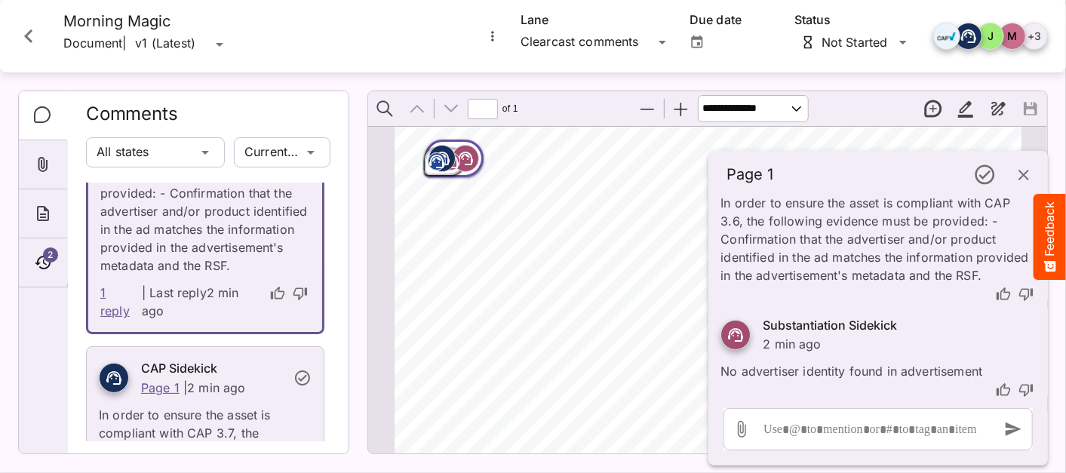
click at [996, 296] on icon "thumb-up" at bounding box center [1003, 294] width 15 height 15
click at [997, 391] on icon "thumb-up" at bounding box center [1003, 389] width 15 height 15
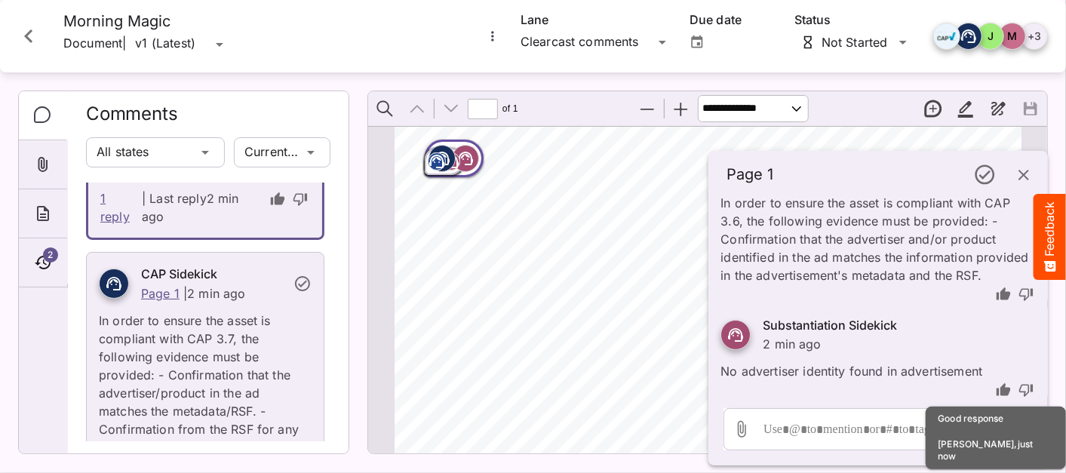
scroll to position [225, 0]
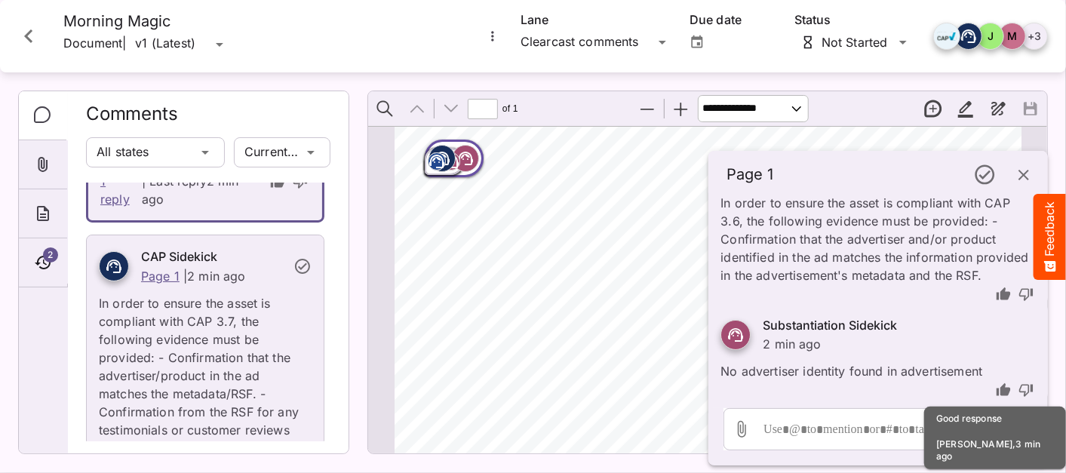
click at [215, 358] on p "In order to ensure the asset is compliant with CAP 3.7, the following evidence …" at bounding box center [205, 371] width 213 height 172
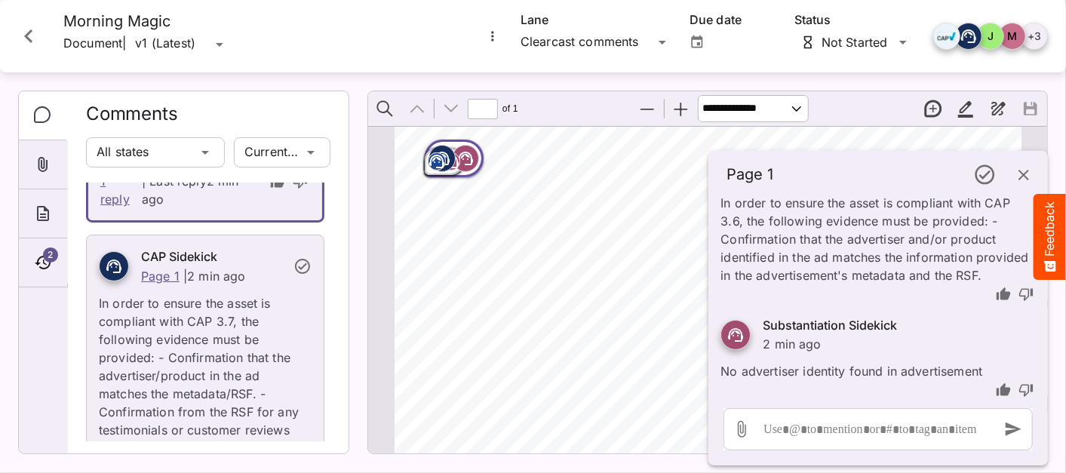
click at [215, 360] on p "In order to ensure the asset is compliant with CAP 3.7, the following evidence …" at bounding box center [205, 371] width 213 height 172
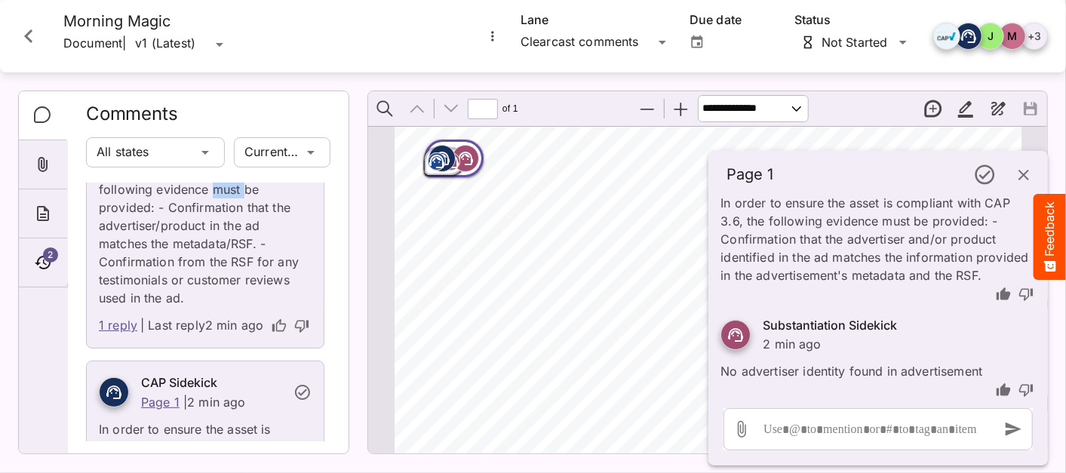
scroll to position [448, 0]
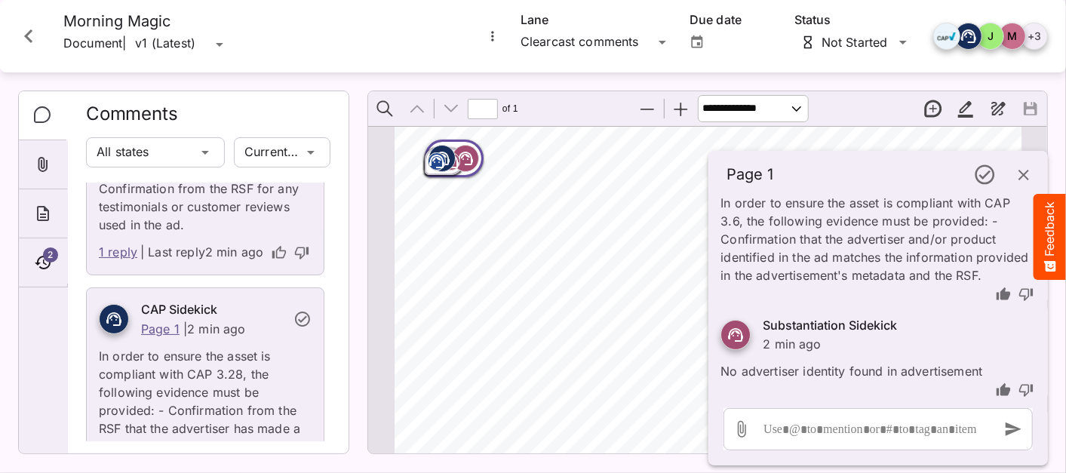
click at [115, 263] on link "1 reply" at bounding box center [118, 253] width 38 height 20
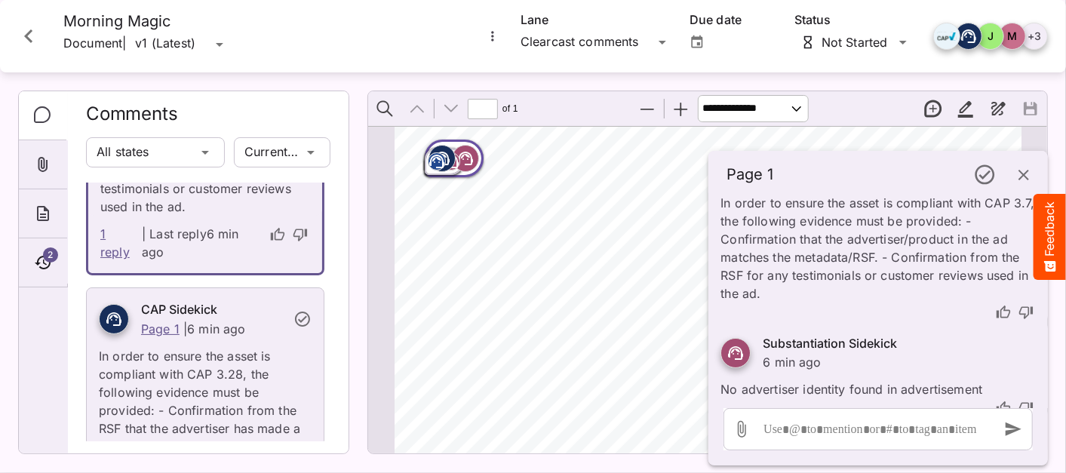
scroll to position [447, 0]
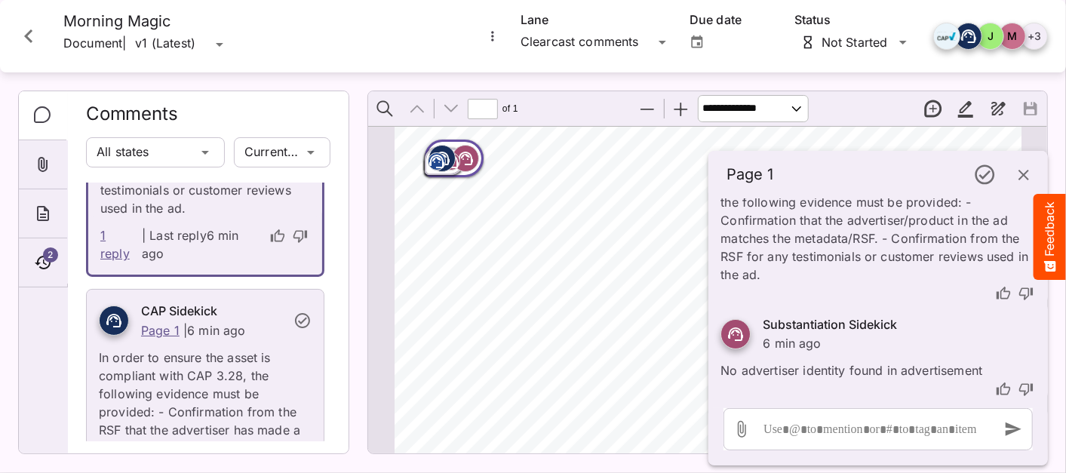
click at [996, 292] on icon "thumb-up" at bounding box center [1003, 293] width 14 height 13
click at [996, 388] on icon "thumb-up" at bounding box center [1003, 389] width 15 height 15
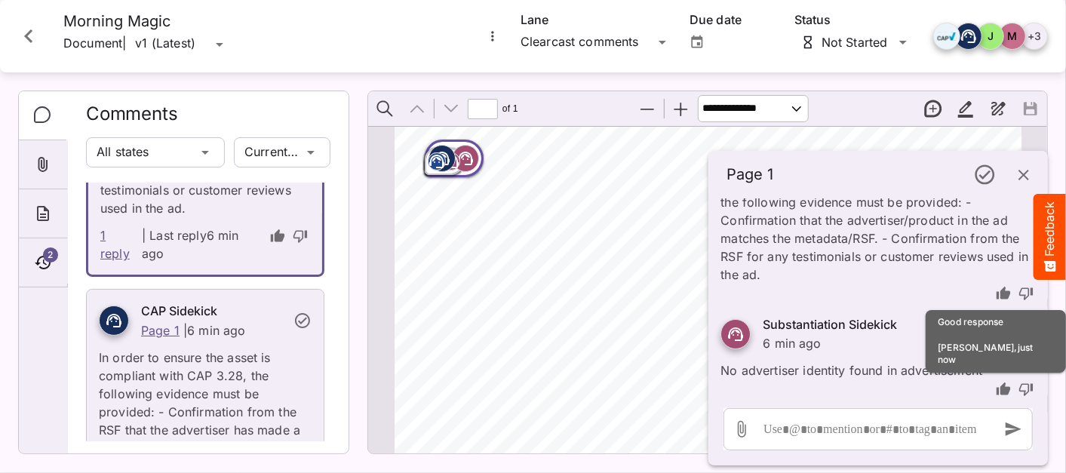
click at [996, 290] on icon "thumb-up" at bounding box center [1003, 293] width 14 height 13
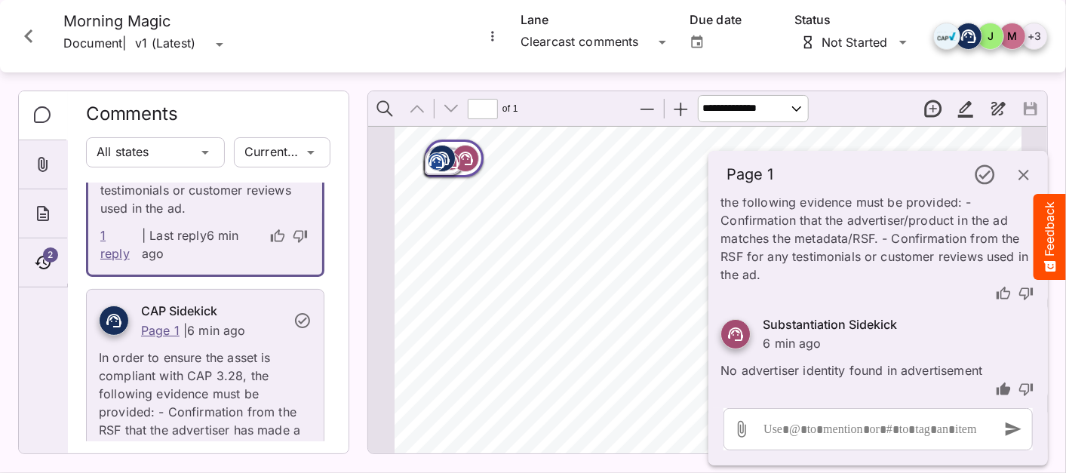
click at [996, 295] on icon "thumb-up" at bounding box center [1003, 293] width 15 height 15
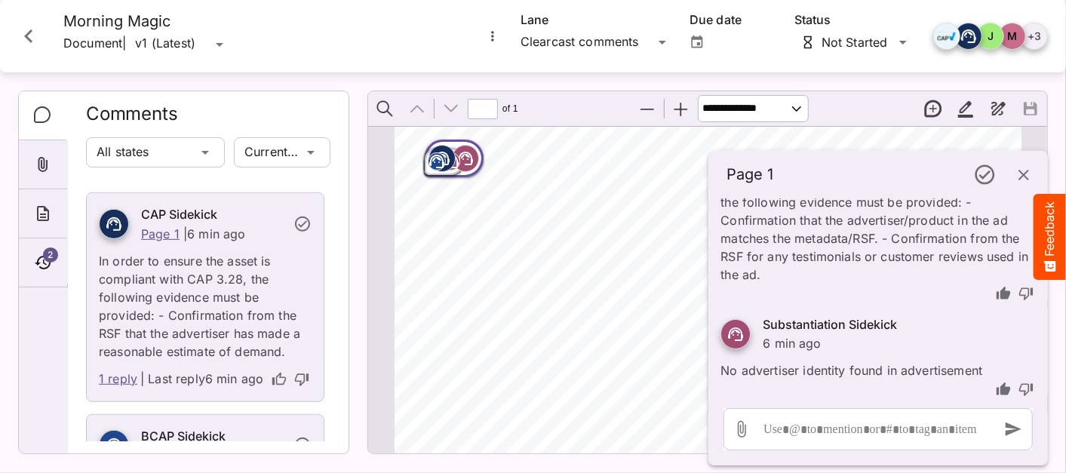
scroll to position [558, 0]
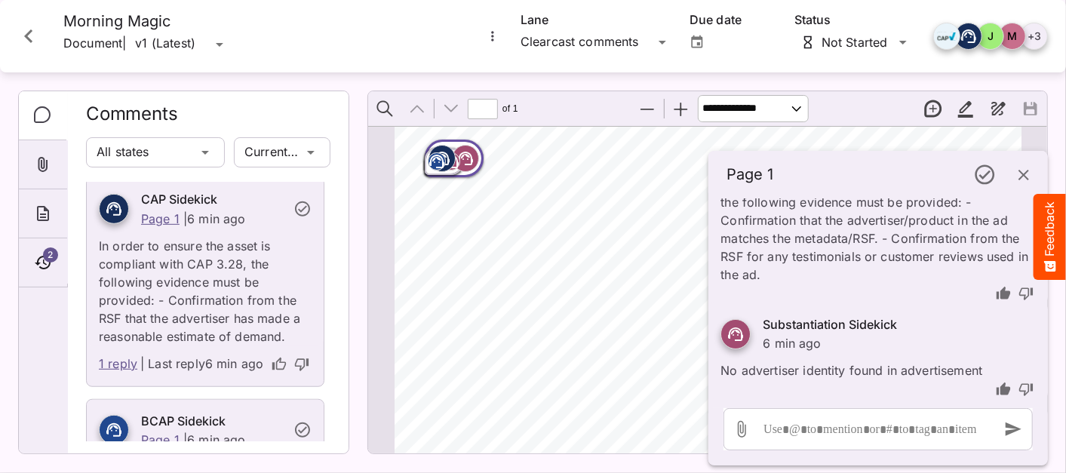
click at [113, 374] on link "1 reply" at bounding box center [118, 365] width 38 height 20
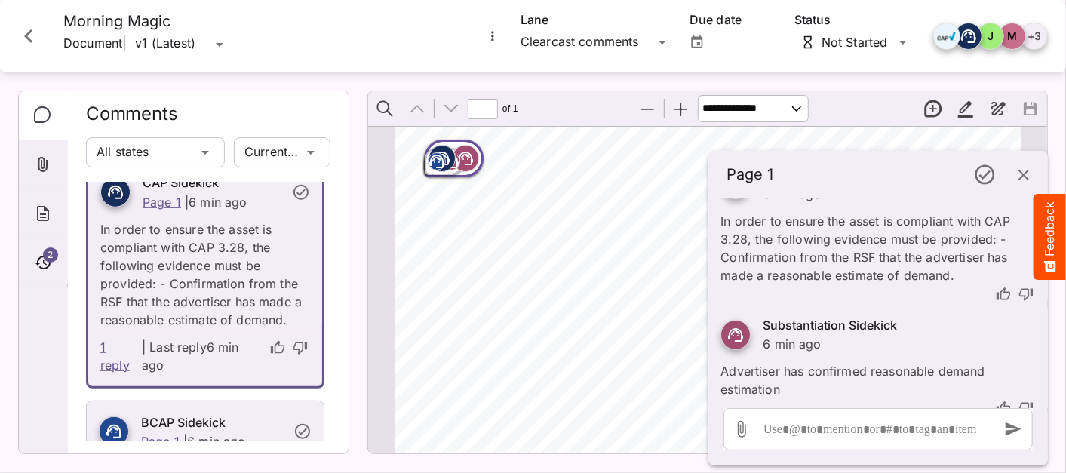
scroll to position [64, 0]
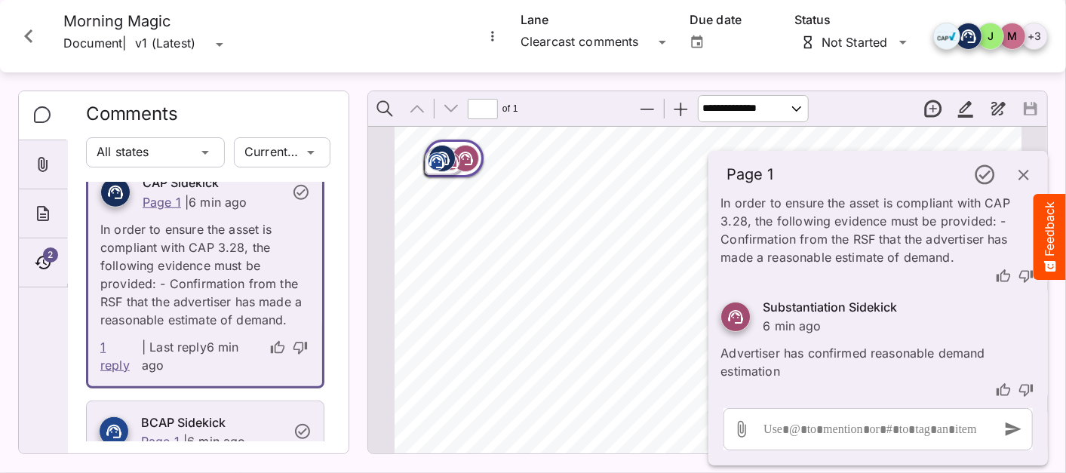
click at [1018, 388] on icon "thumb-down" at bounding box center [1025, 389] width 15 height 15
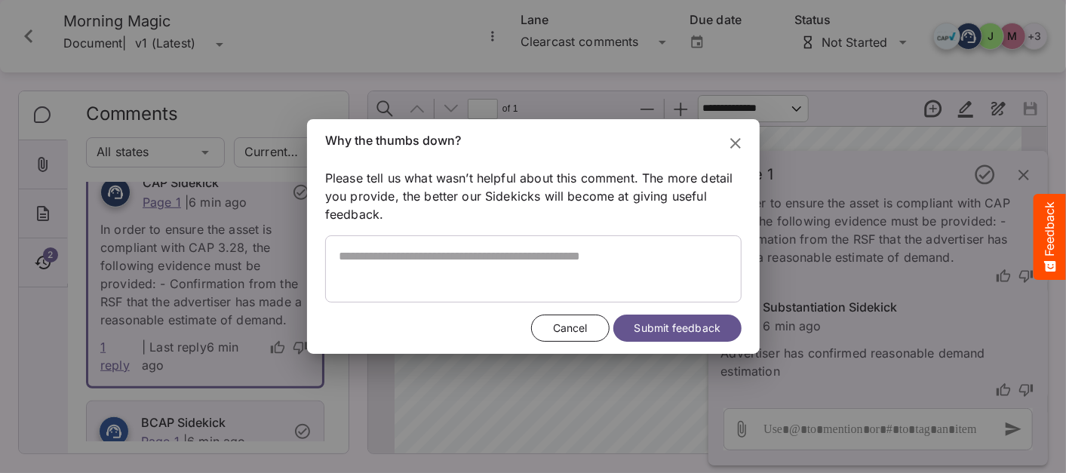
click at [439, 247] on div at bounding box center [533, 268] width 416 height 67
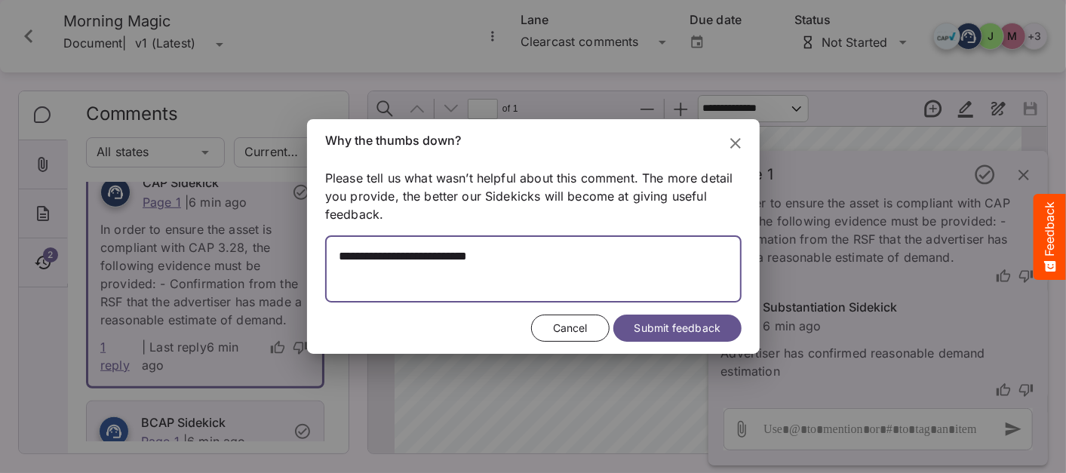
click at [385, 254] on textarea at bounding box center [533, 276] width 416 height 54
click at [339, 255] on textarea at bounding box center [533, 276] width 416 height 54
click at [707, 259] on textarea at bounding box center [533, 276] width 416 height 54
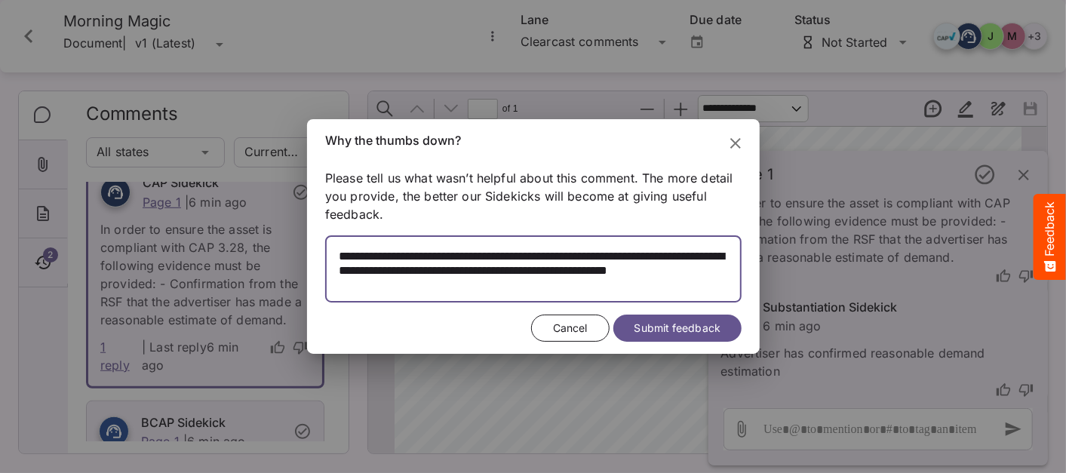
click at [455, 267] on textarea at bounding box center [533, 276] width 416 height 54
drag, startPoint x: 340, startPoint y: 284, endPoint x: 398, endPoint y: 284, distance: 57.3
click at [398, 284] on textarea at bounding box center [533, 276] width 416 height 54
type textarea "**********"
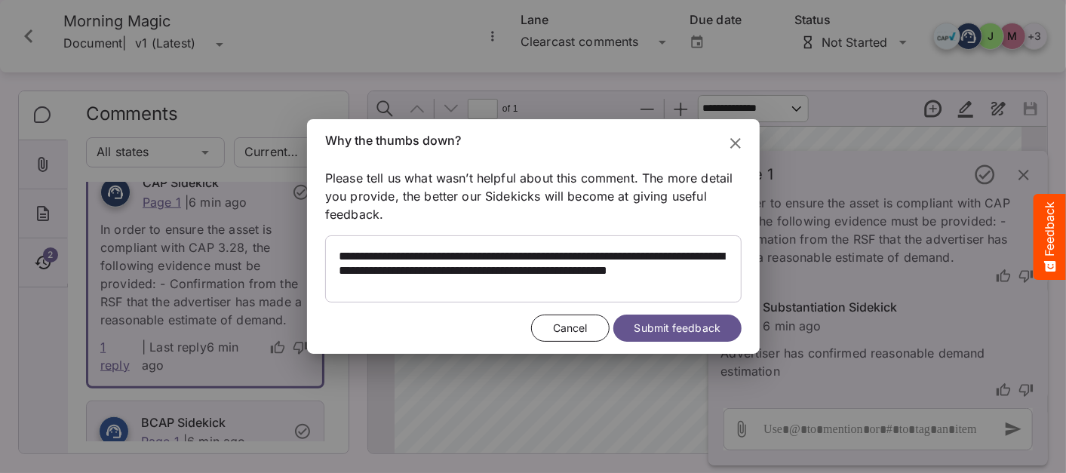
click at [683, 326] on span "Submit feedback" at bounding box center [677, 328] width 86 height 19
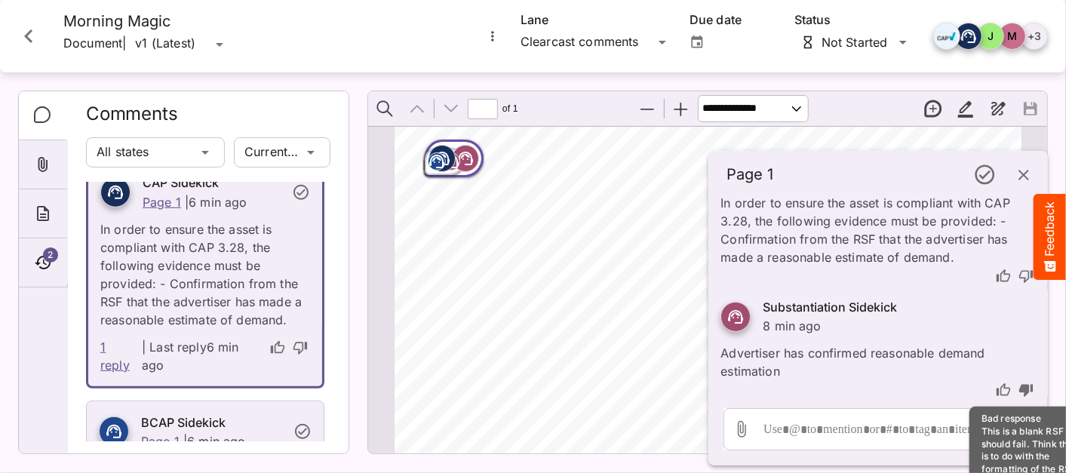
click at [996, 272] on icon "thumb-up" at bounding box center [1003, 275] width 14 height 13
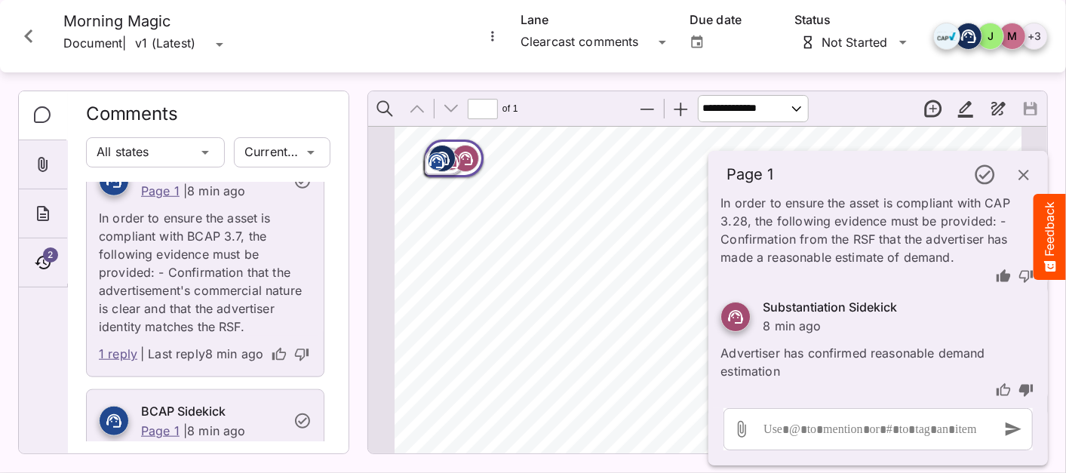
scroll to position [780, 0]
